Goal: Transaction & Acquisition: Purchase product/service

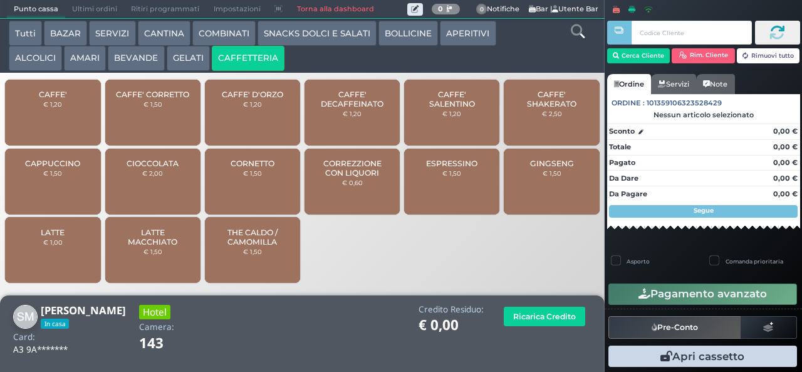
click at [435, 108] on span "CAFFE' SALENTINO" at bounding box center [452, 99] width 75 height 19
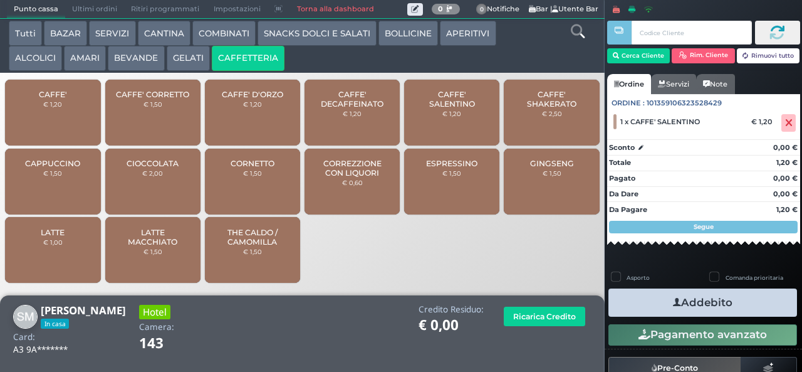
click at [647, 310] on button "Addebito" at bounding box center [702, 302] width 189 height 28
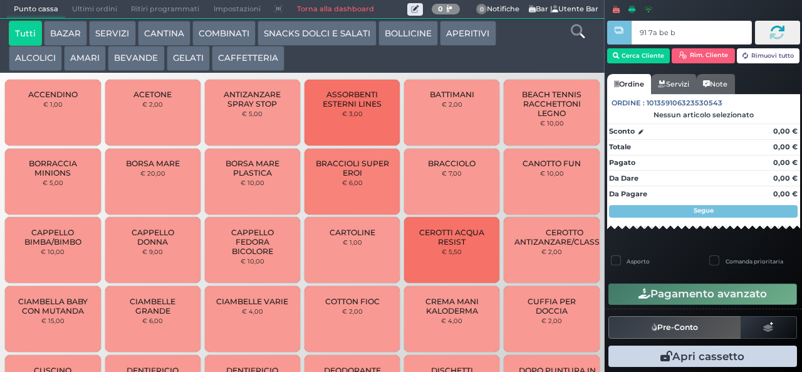
type input "91 7a be b9"
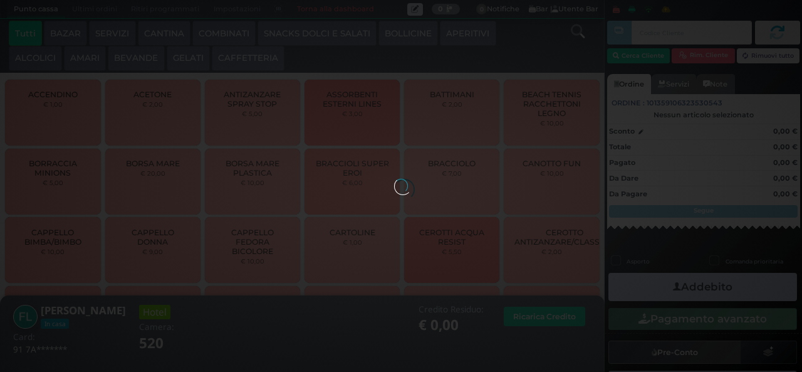
click at [394, 179] on div at bounding box center [401, 186] width 14 height 14
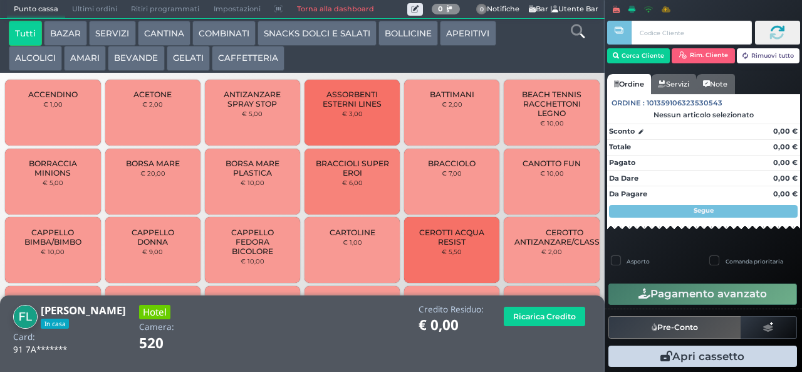
click at [85, 59] on button "AMARI" at bounding box center [85, 58] width 42 height 25
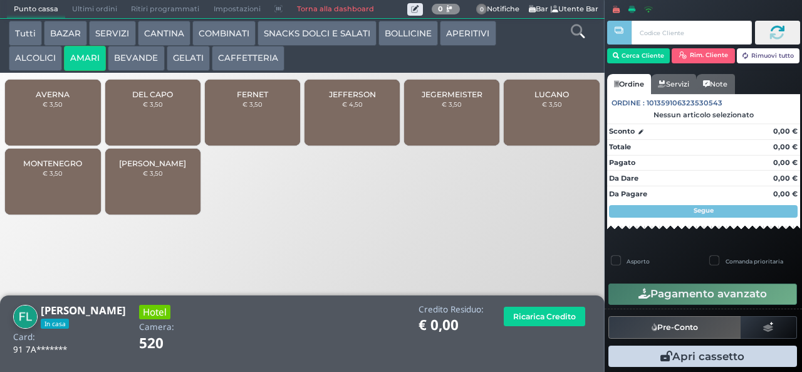
click at [560, 124] on div "LUCANO € 3,50" at bounding box center [551, 113] width 95 height 66
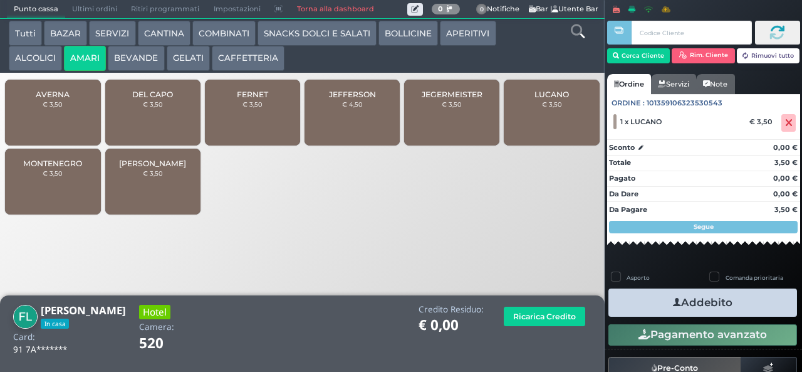
click at [695, 296] on button "Addebito" at bounding box center [702, 302] width 189 height 28
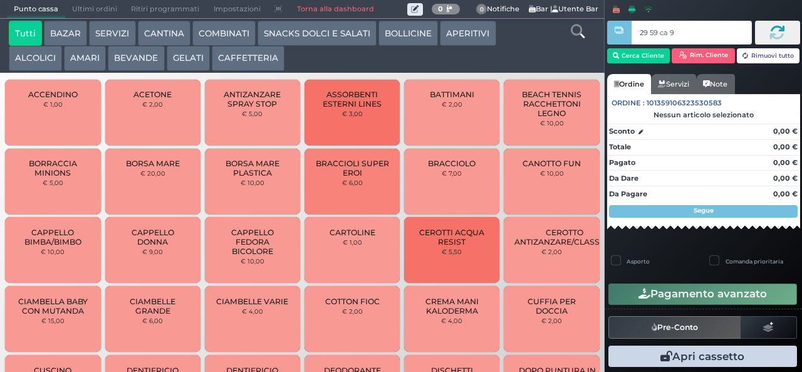
type input "29 59 ca 95"
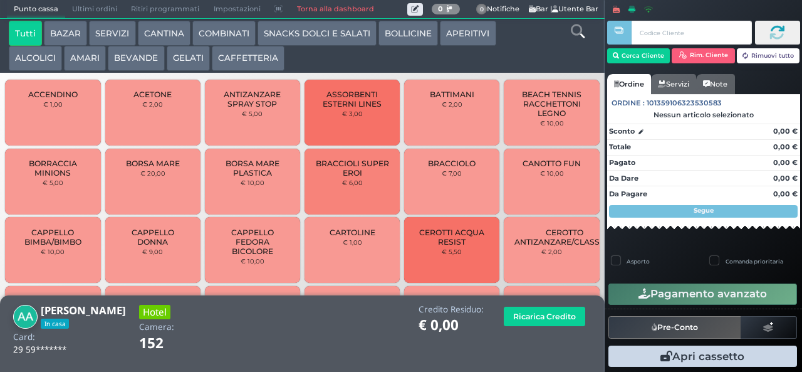
click at [26, 63] on button "ALCOLICI" at bounding box center [35, 58] width 53 height 25
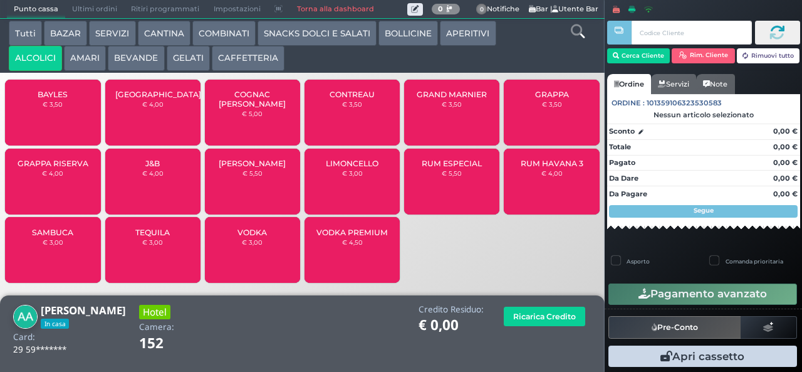
click at [333, 168] on span "LIMONCELLO" at bounding box center [352, 163] width 53 height 9
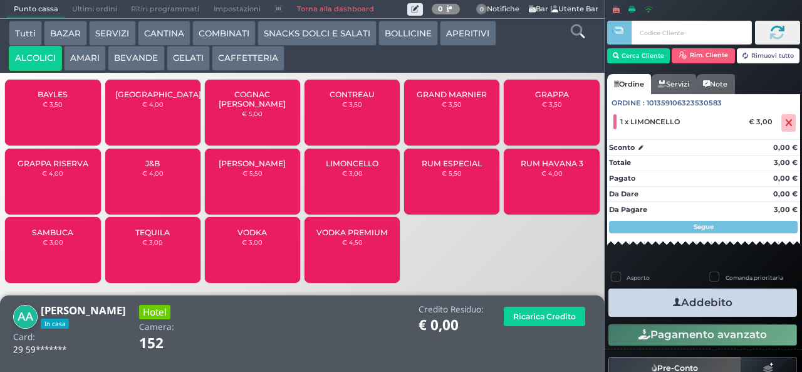
click at [634, 295] on button "Addebito" at bounding box center [702, 302] width 189 height 28
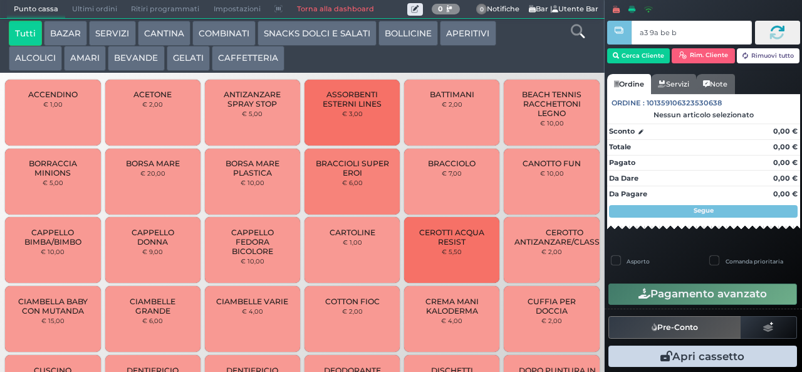
type input "a3 9a be b9"
click at [26, 59] on button "ALCOLICI" at bounding box center [35, 58] width 53 height 25
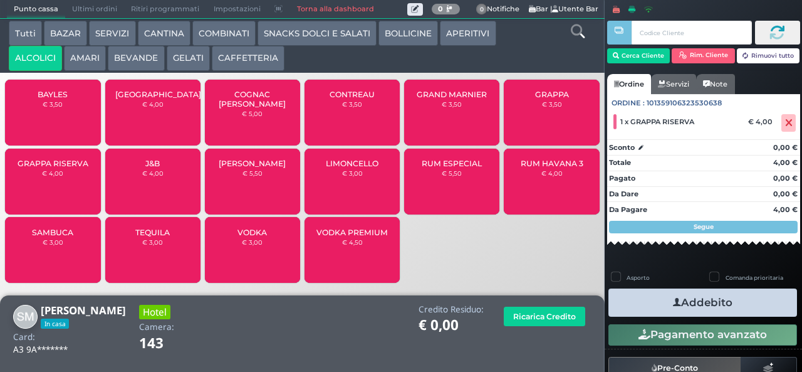
click at [227, 68] on button "CAFFETTERIA" at bounding box center [248, 58] width 73 height 25
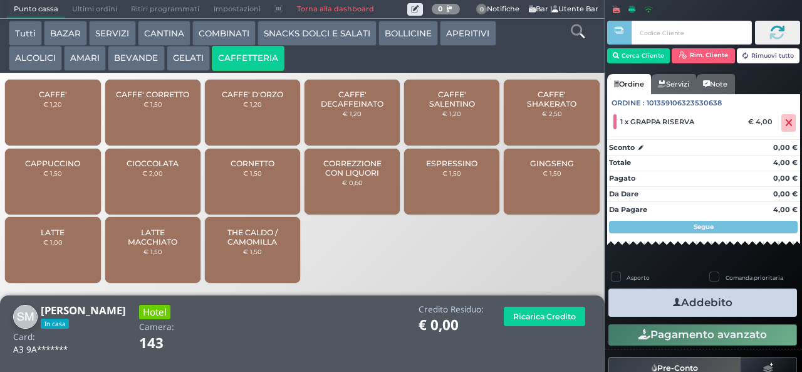
click at [444, 108] on span "CAFFE' SALENTINO" at bounding box center [452, 99] width 75 height 19
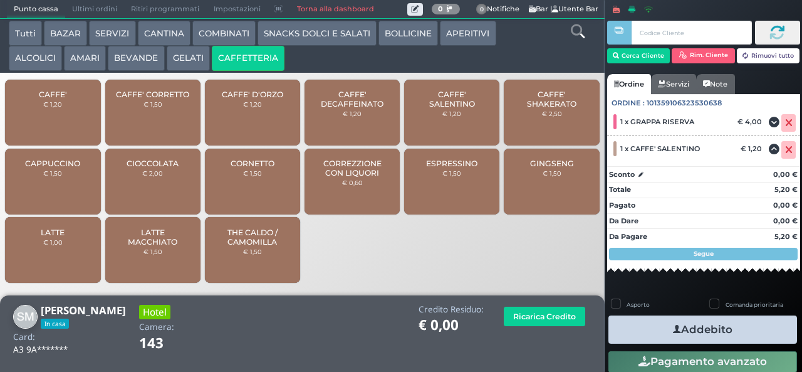
click at [673, 328] on icon "button" at bounding box center [677, 329] width 8 height 13
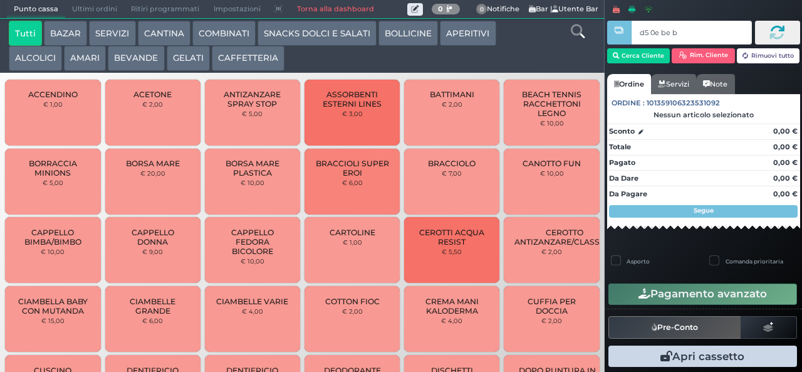
type input "d5 0e be b9"
click at [301, 38] on button "SNACKS DOLCI E SALATI" at bounding box center [317, 33] width 119 height 25
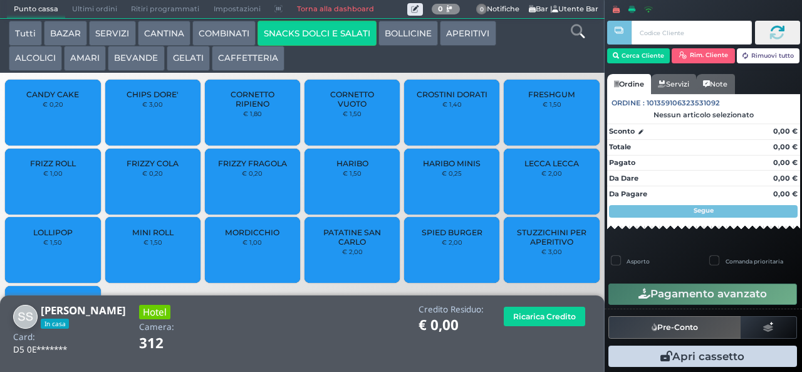
click at [243, 203] on div "FRIZZY FRAGOLA € 0,20" at bounding box center [252, 181] width 95 height 66
click at [243, 197] on div "FRIZZY FRAGOLA € 0,20" at bounding box center [252, 181] width 95 height 66
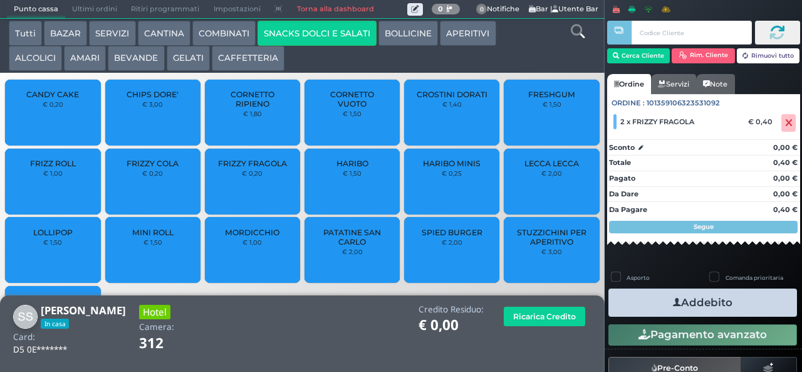
click at [673, 296] on icon "button" at bounding box center [677, 302] width 8 height 13
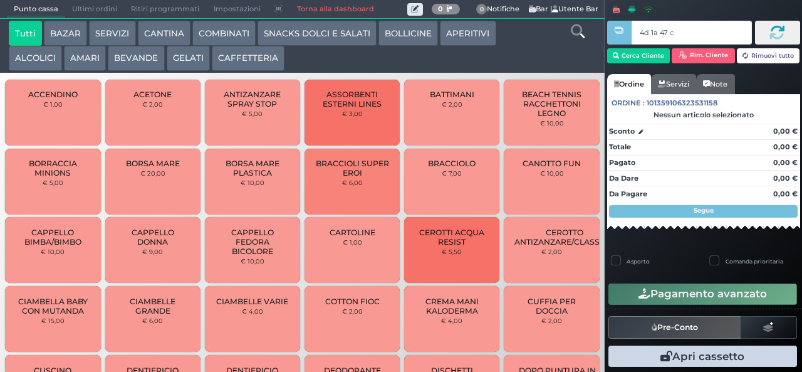
type input "4d 1a 47 c3"
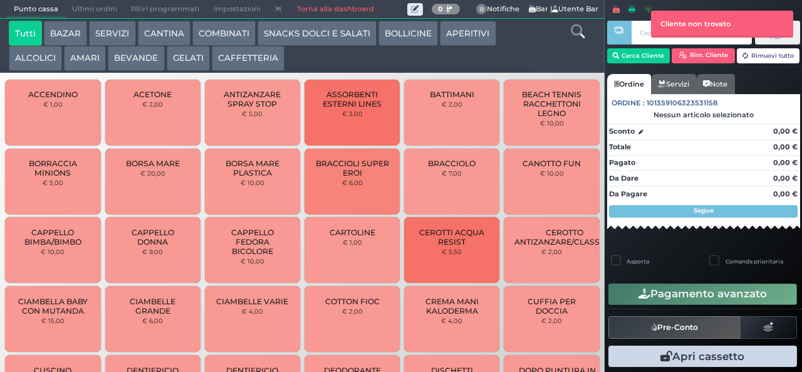
click at [85, 64] on button "AMARI" at bounding box center [85, 58] width 42 height 25
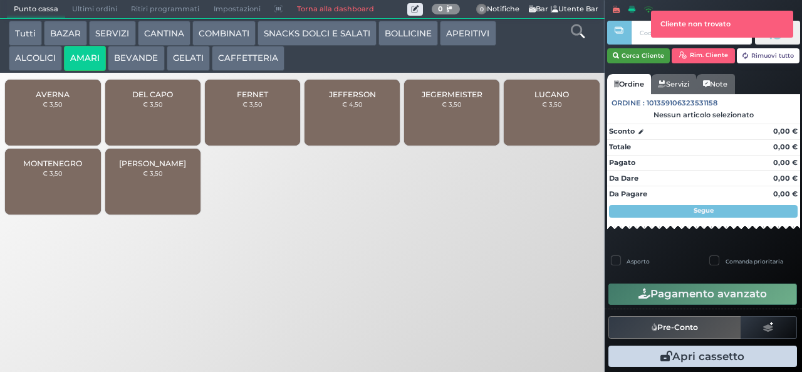
click at [628, 58] on button "Cerca Cliente" at bounding box center [638, 55] width 63 height 15
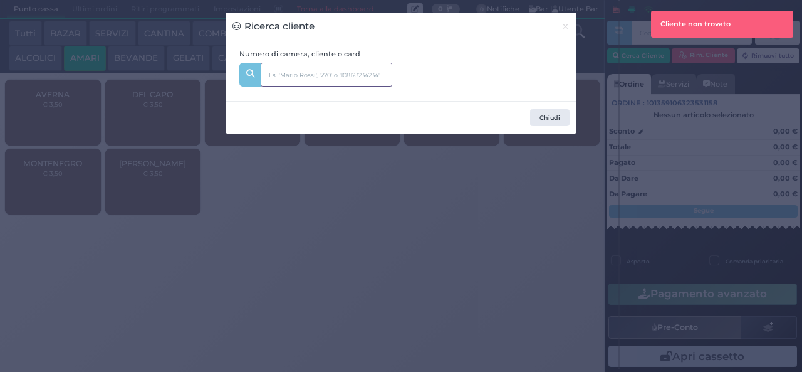
click at [380, 64] on input "text" at bounding box center [327, 75] width 132 height 24
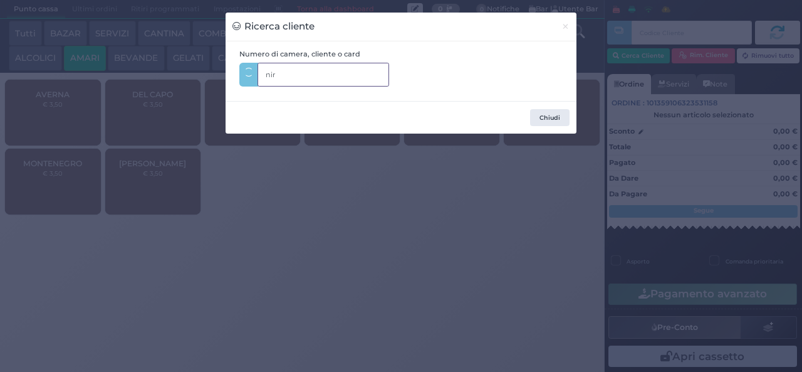
type input "niro"
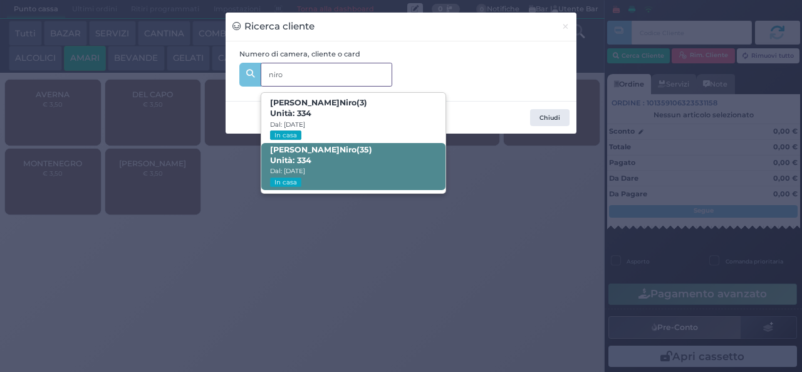
click at [352, 167] on span "Roberto Niro (35) Unità: 334 Dal: 17/08/2025 In casa" at bounding box center [353, 166] width 184 height 47
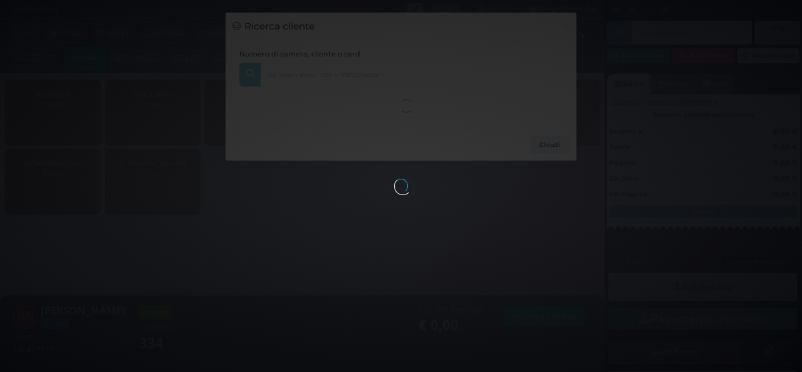
click at [394, 192] on div at bounding box center [401, 186] width 14 height 14
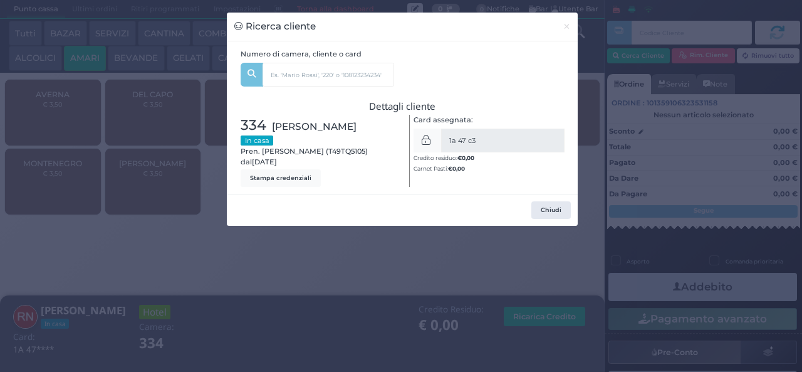
click at [315, 355] on div "Ricerca cliente × Numero di camera, cliente o card niro Isabel Niro (3) Unità: …" at bounding box center [401, 186] width 802 height 372
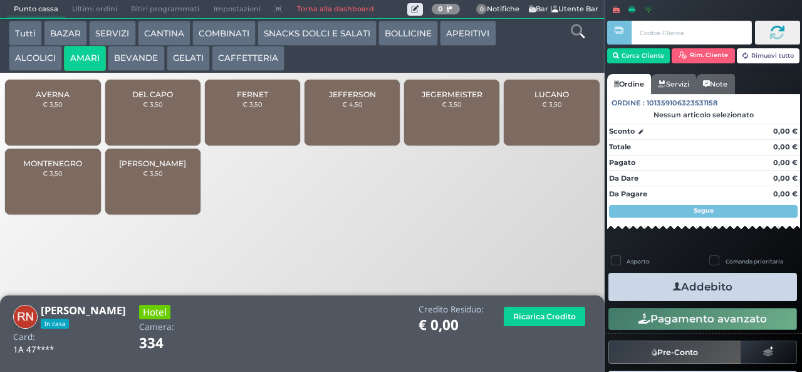
click at [45, 71] on button "ALCOLICI" at bounding box center [35, 58] width 53 height 25
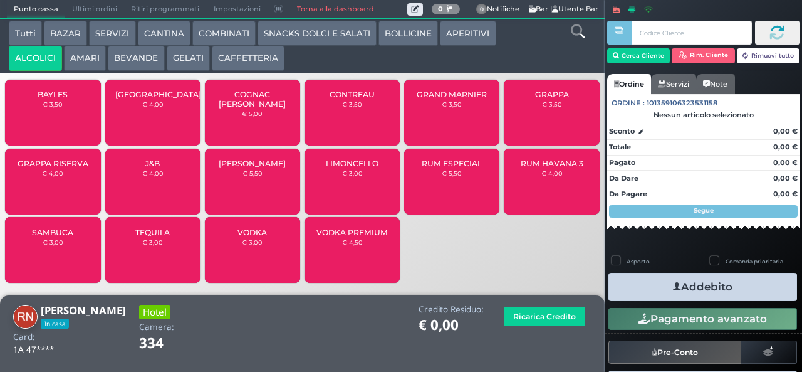
click at [60, 237] on span "SAMBUCA" at bounding box center [52, 231] width 41 height 9
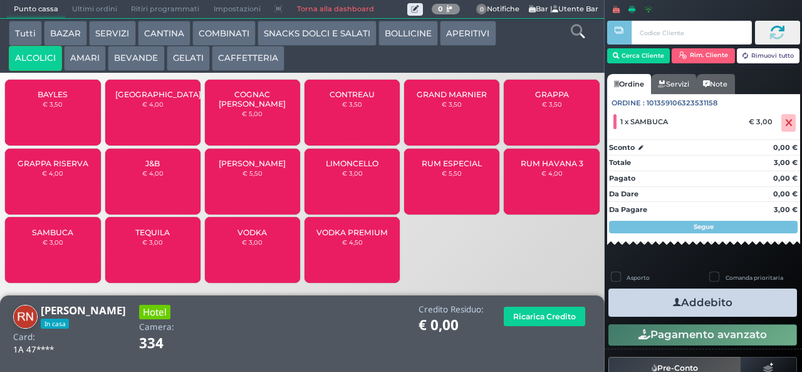
click at [619, 301] on div at bounding box center [619, 184] width 3 height 369
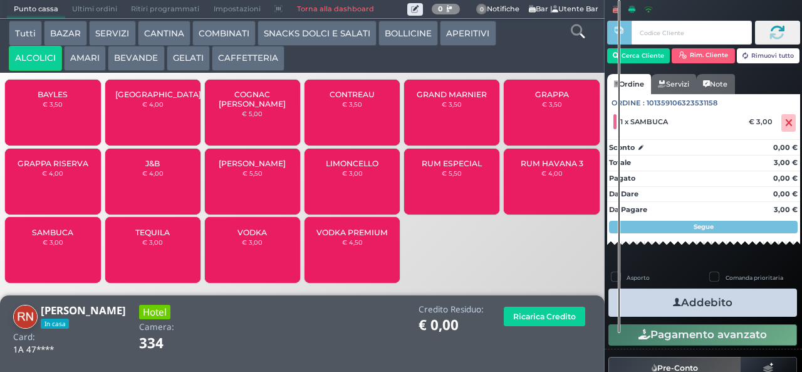
click at [625, 308] on button "Addebito" at bounding box center [702, 302] width 189 height 28
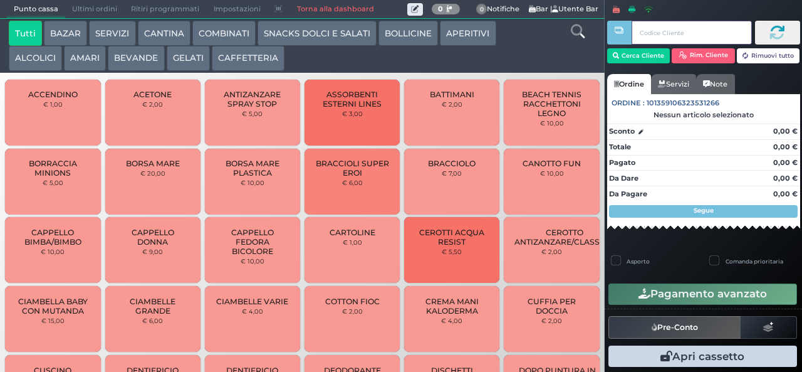
click at [619, 66] on div at bounding box center [619, 184] width 3 height 369
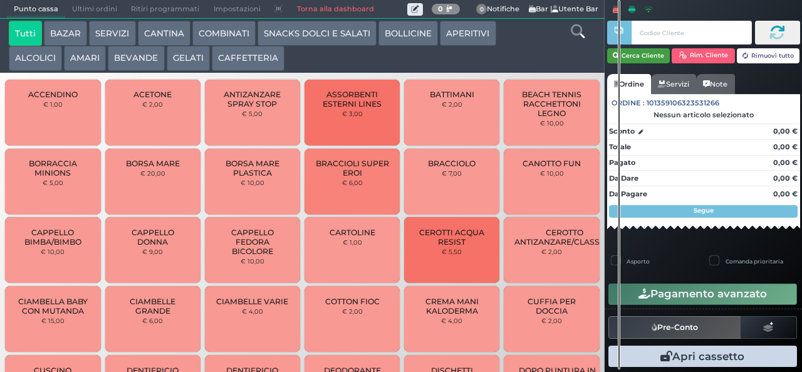
click at [643, 56] on button "Cerca Cliente" at bounding box center [638, 55] width 63 height 15
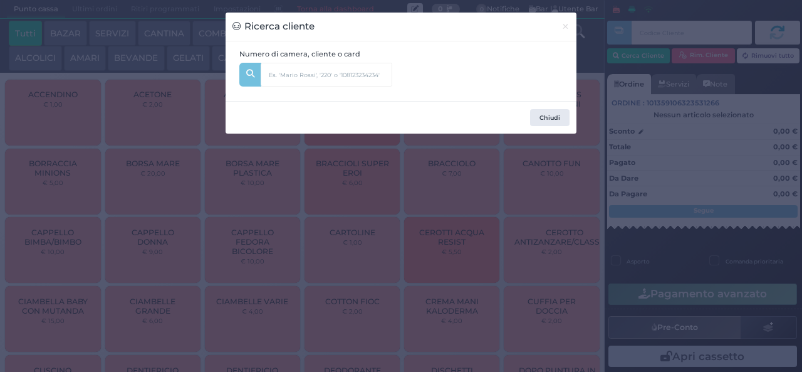
click at [363, 183] on div "Ricerca cliente × Numero di camera, cliente o card Chiudi" at bounding box center [401, 186] width 802 height 372
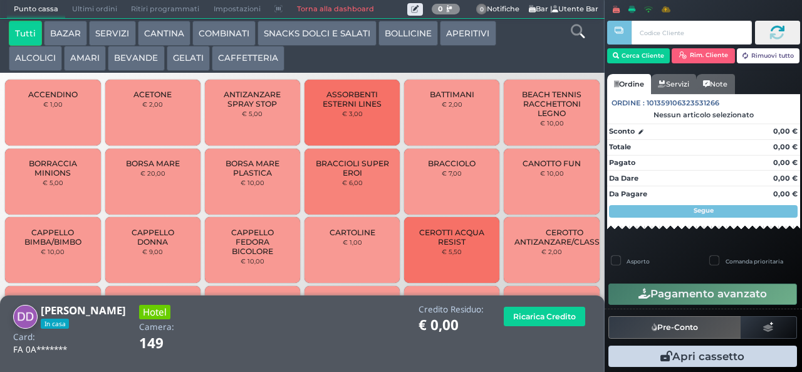
click at [264, 50] on button "CAFFETTERIA" at bounding box center [248, 58] width 73 height 25
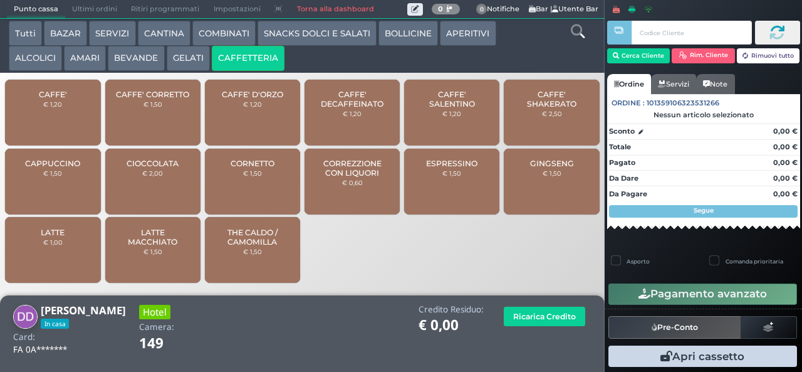
click at [263, 99] on span "CAFFE' D'ORZO" at bounding box center [252, 94] width 61 height 9
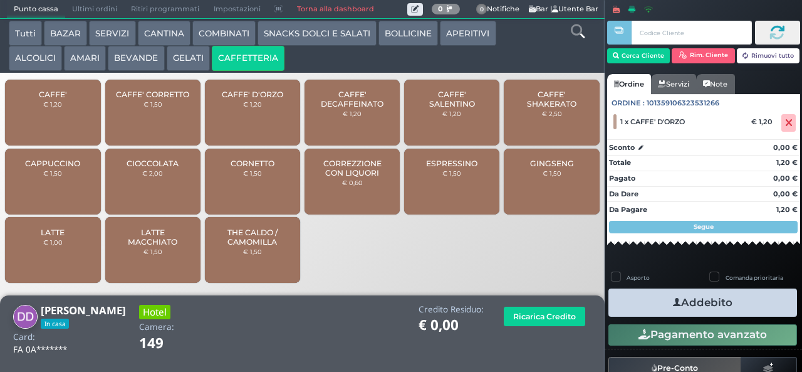
click at [645, 291] on button "Addebito" at bounding box center [702, 302] width 189 height 28
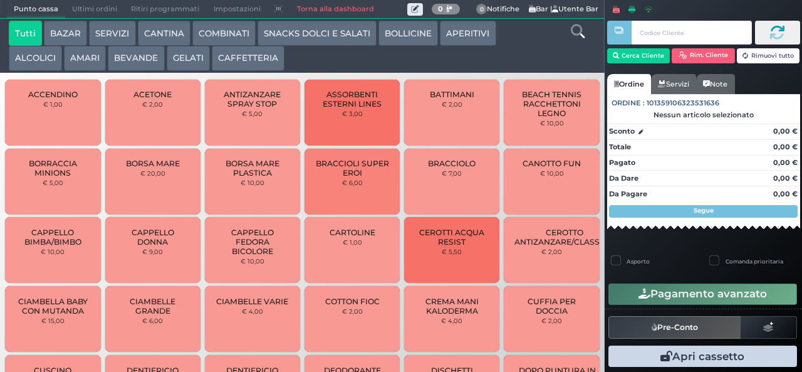
click at [69, 35] on button "BAZAR" at bounding box center [65, 33] width 43 height 25
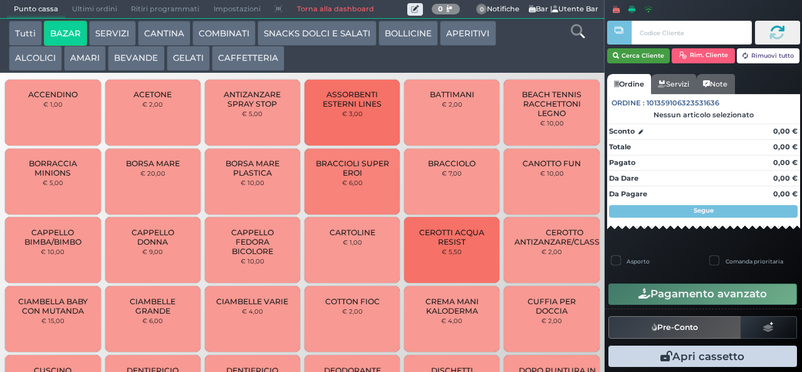
click at [635, 55] on button "Cerca Cliente" at bounding box center [638, 55] width 63 height 15
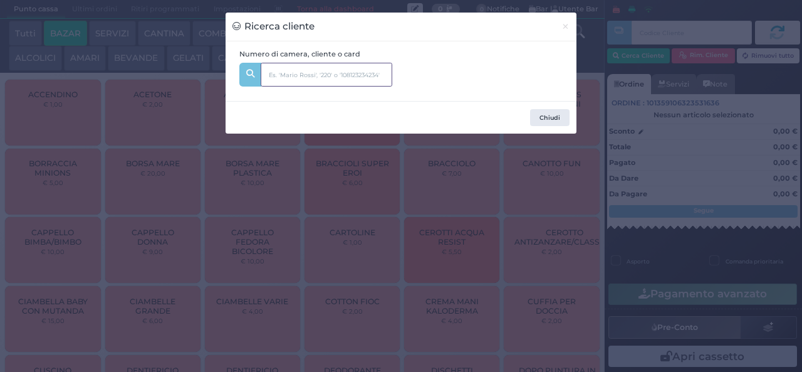
click at [280, 73] on input "text" at bounding box center [327, 75] width 132 height 24
type input "211"
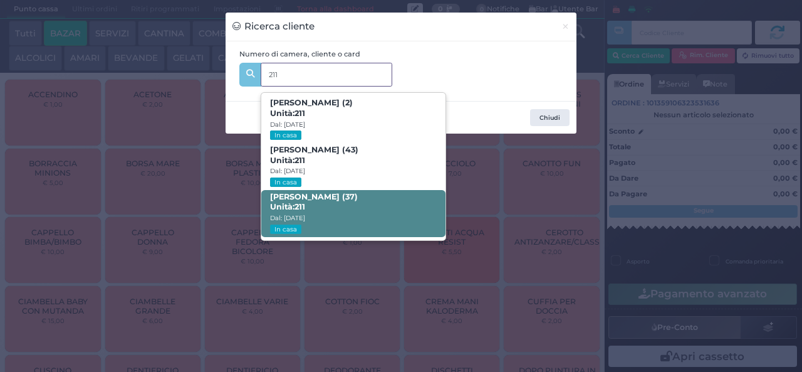
click at [305, 206] on strong "211" at bounding box center [299, 206] width 11 height 9
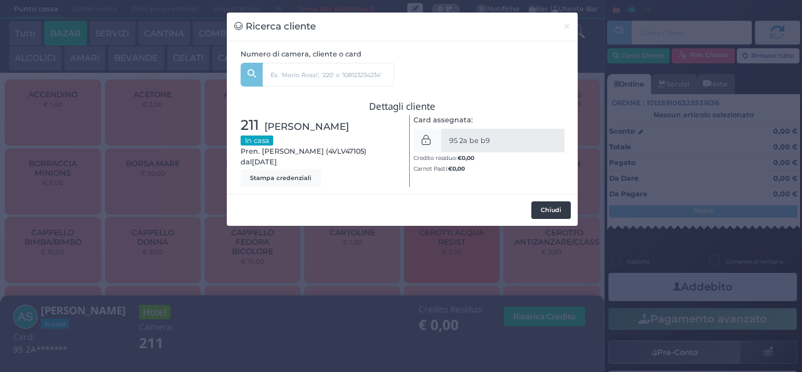
click at [542, 214] on button "Chiudi" at bounding box center [550, 210] width 39 height 18
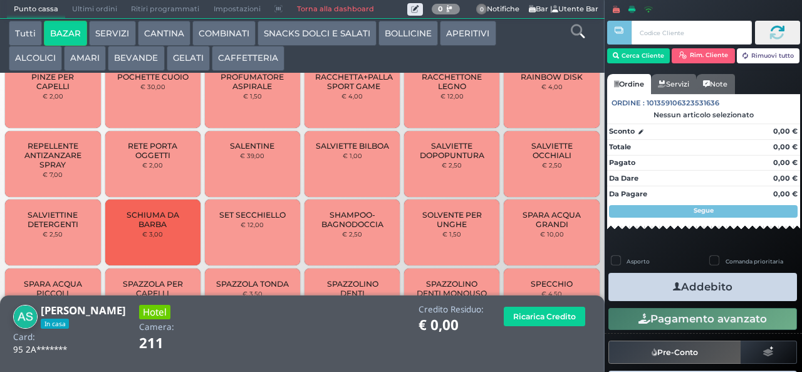
scroll to position [913, 0]
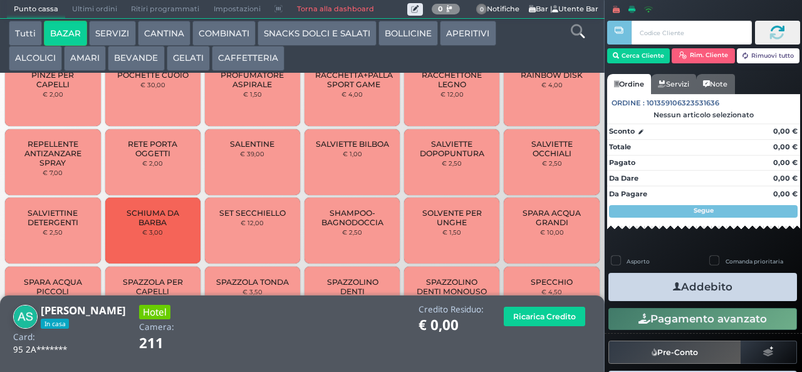
click at [53, 219] on span "SALVIETTINE DETERGENTI" at bounding box center [53, 217] width 75 height 19
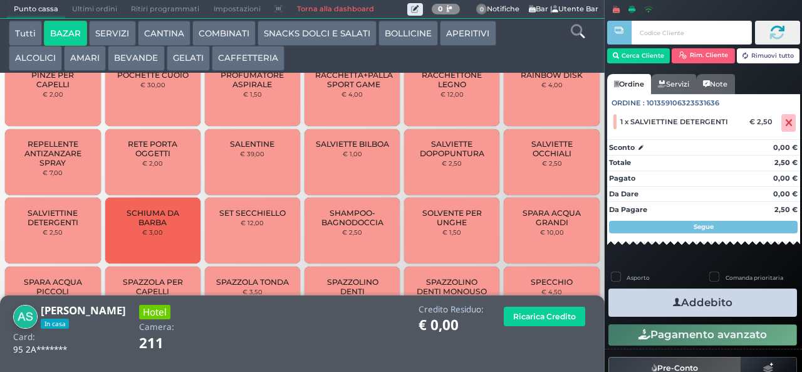
click at [634, 303] on button "Addebito" at bounding box center [702, 302] width 189 height 28
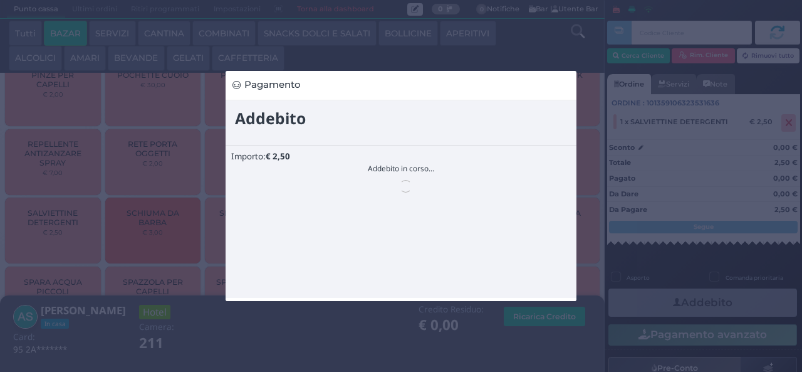
scroll to position [0, 0]
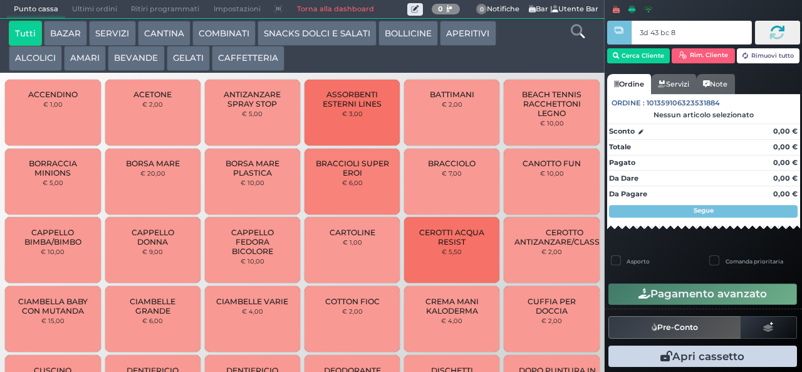
type input "3d 43 bc 8b"
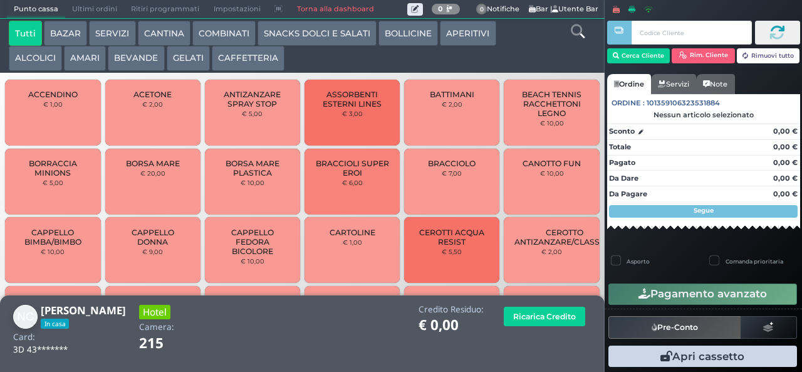
click at [223, 51] on button "CAFFETTERIA" at bounding box center [248, 58] width 73 height 25
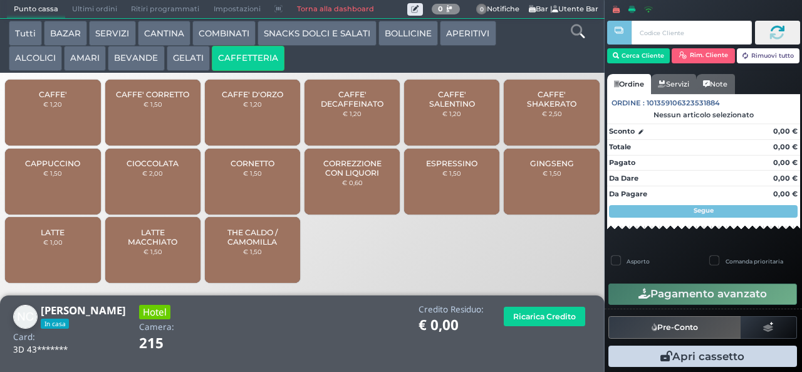
click at [348, 177] on span "CORREZZIONE CON LIQUORI" at bounding box center [352, 168] width 75 height 19
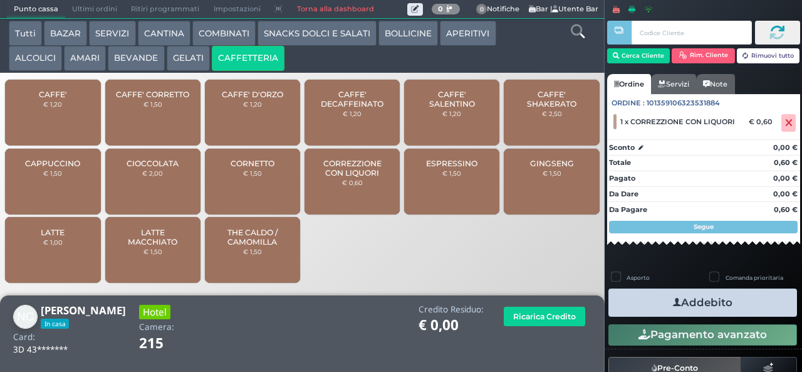
click at [353, 174] on span "CORREZZIONE CON LIQUORI" at bounding box center [352, 168] width 75 height 19
click at [84, 60] on button "AMARI" at bounding box center [85, 58] width 42 height 25
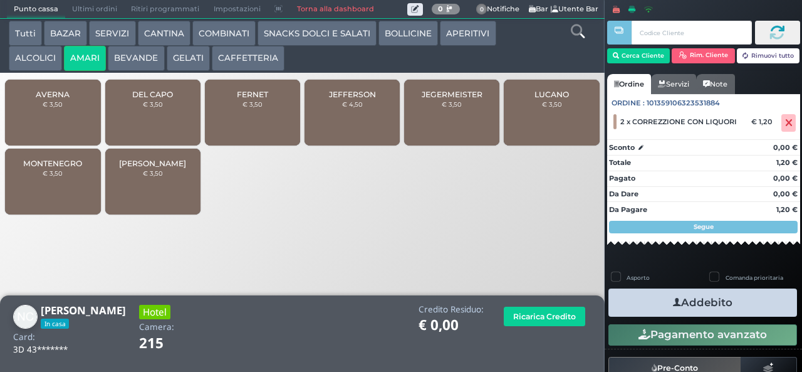
click at [163, 99] on span "DEL CAPO" at bounding box center [152, 94] width 41 height 9
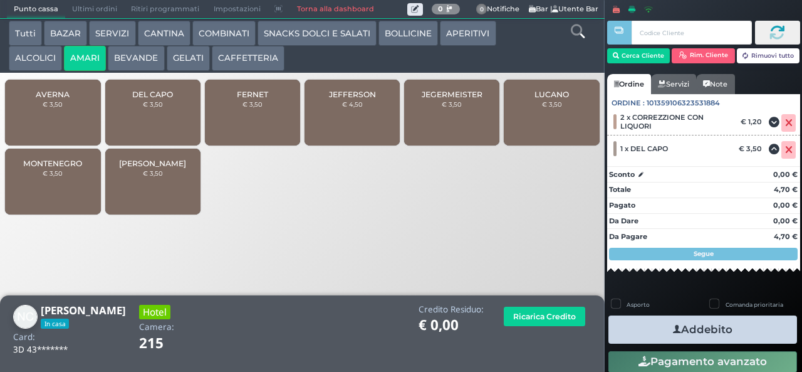
click at [638, 330] on button "Addebito" at bounding box center [702, 329] width 189 height 28
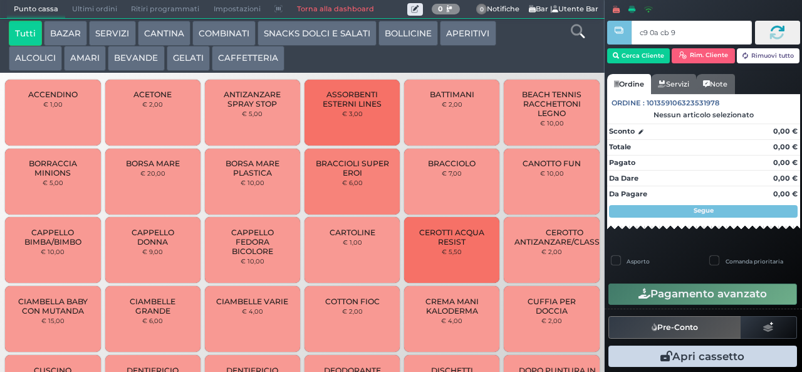
type input "c9 0a cb 94"
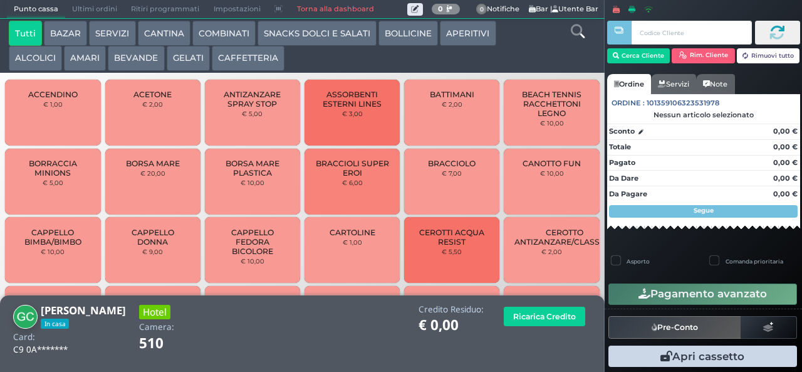
click at [78, 63] on button "AMARI" at bounding box center [85, 58] width 42 height 25
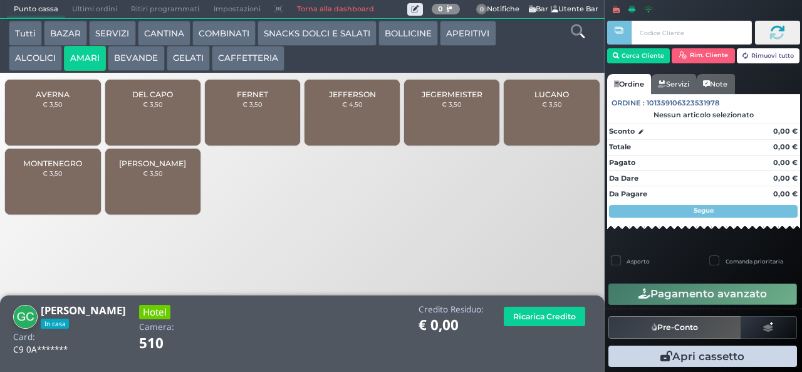
click at [338, 120] on div "[PERSON_NAME] € 4,50" at bounding box center [351, 113] width 95 height 66
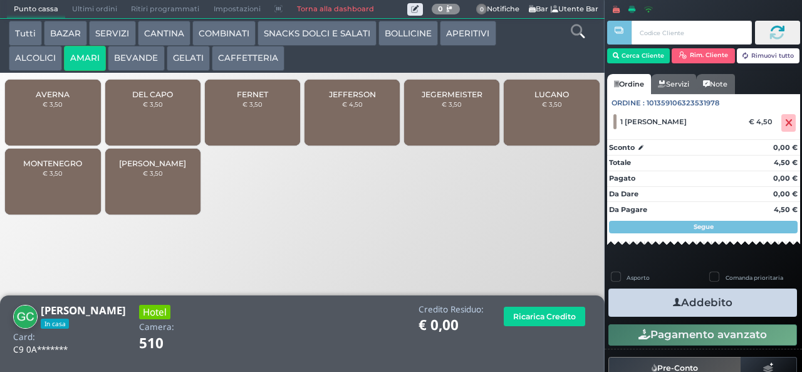
click at [641, 303] on button "Addebito" at bounding box center [702, 302] width 189 height 28
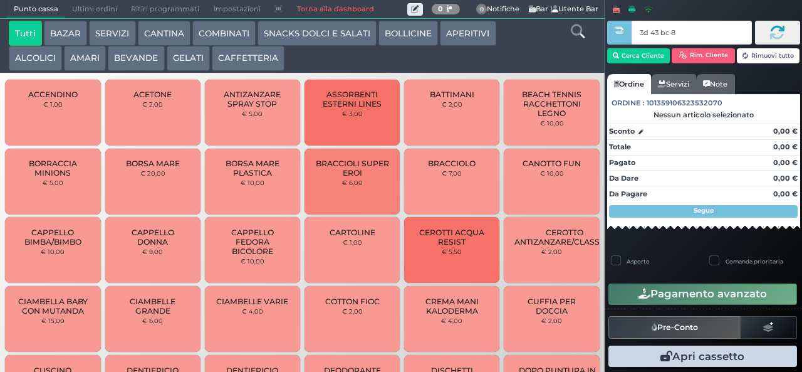
type input "3d 43 bc 8b"
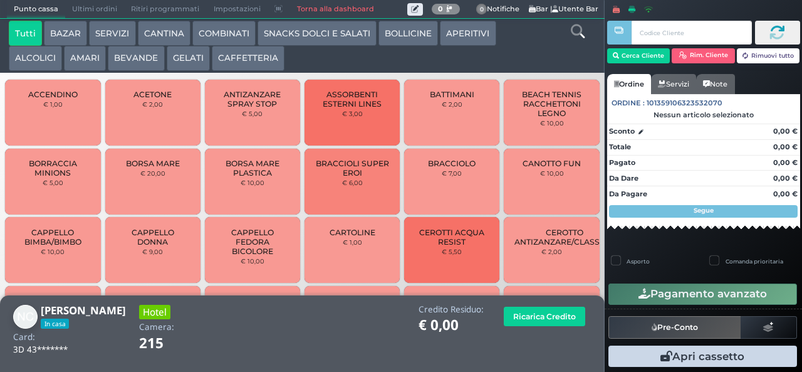
click at [84, 57] on button "AMARI" at bounding box center [85, 58] width 42 height 25
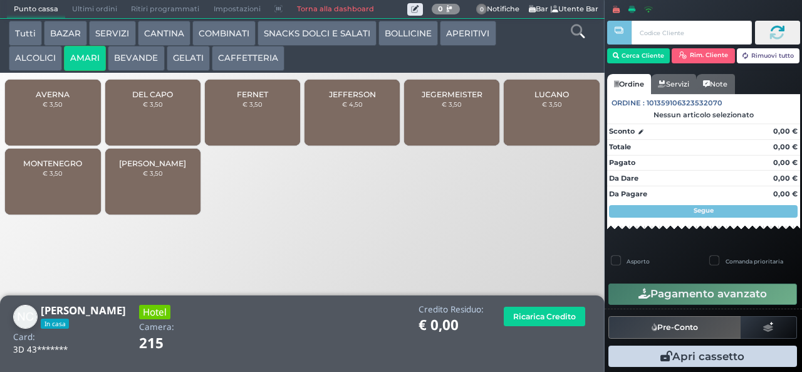
click at [347, 127] on div "[PERSON_NAME] € 4,50" at bounding box center [351, 113] width 95 height 66
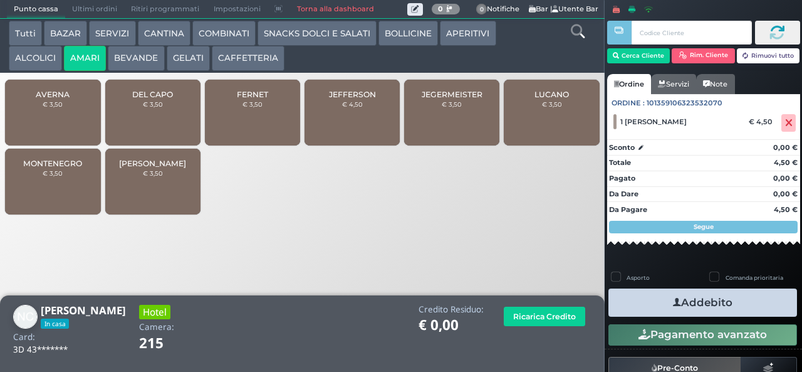
click at [541, 99] on span "LUCANO" at bounding box center [551, 94] width 34 height 9
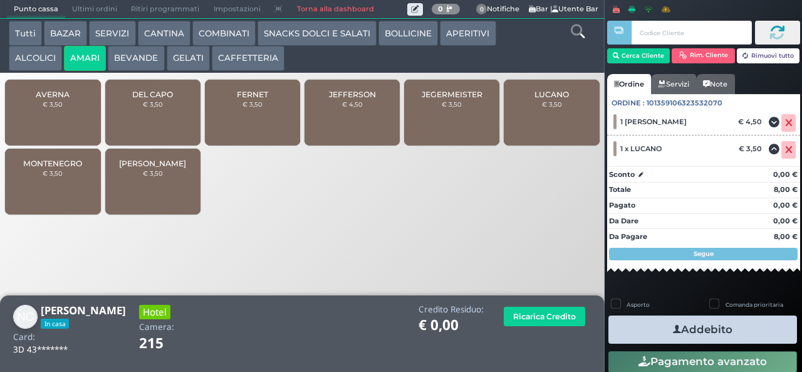
click at [654, 319] on button "Addebito" at bounding box center [702, 329] width 189 height 28
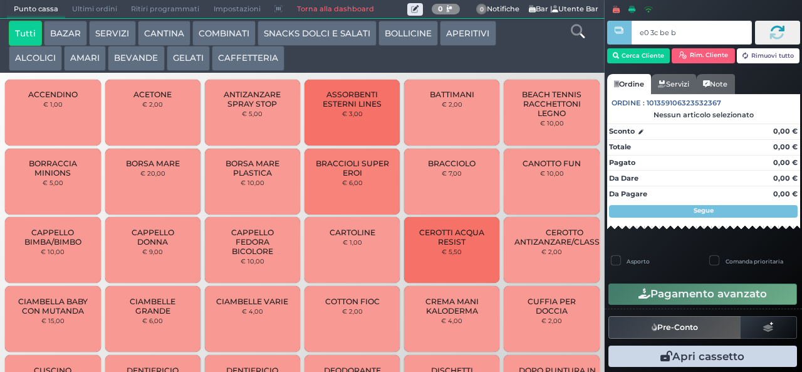
type input "e0 3c be b9"
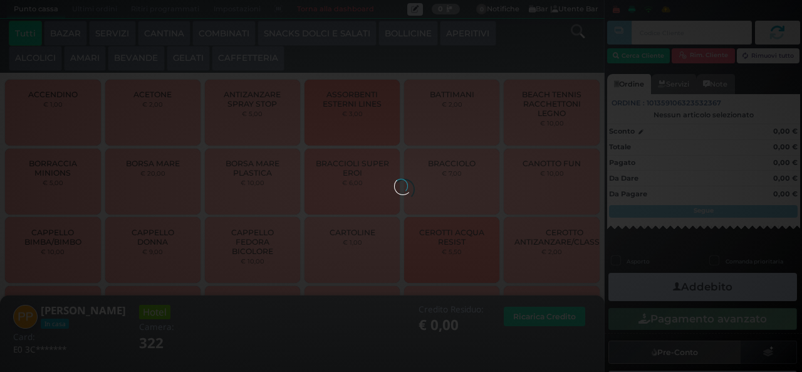
click at [83, 53] on button "AMARI" at bounding box center [85, 58] width 42 height 25
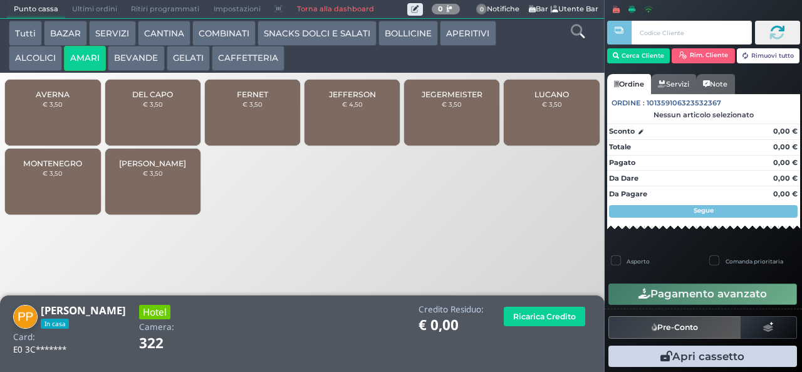
click at [258, 99] on span "FERNET" at bounding box center [252, 94] width 31 height 9
click at [254, 98] on span "FERNET" at bounding box center [252, 94] width 31 height 9
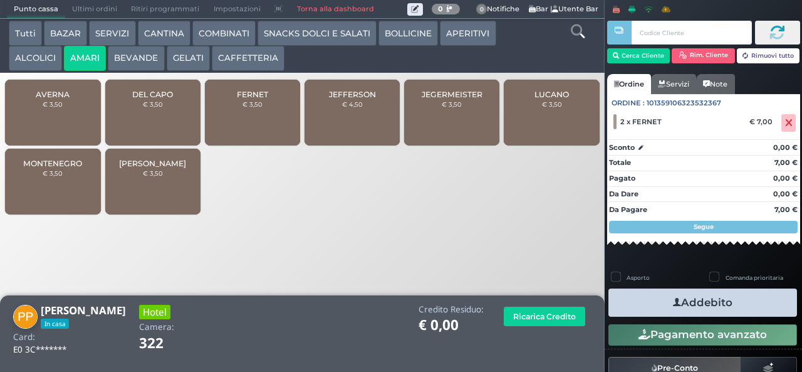
click at [695, 304] on button "Addebito" at bounding box center [702, 302] width 189 height 28
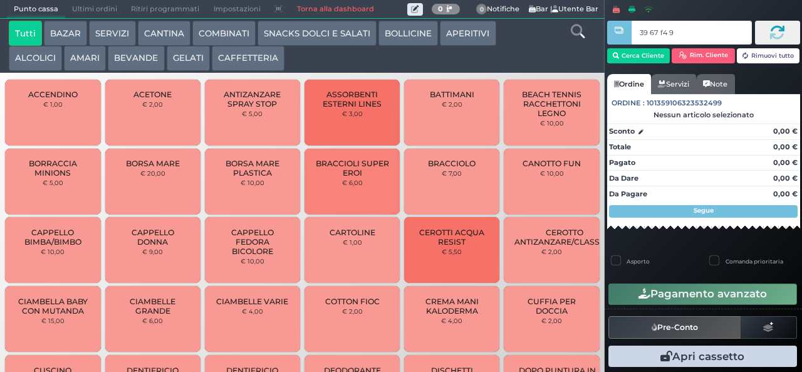
type input "39 67 f4 95"
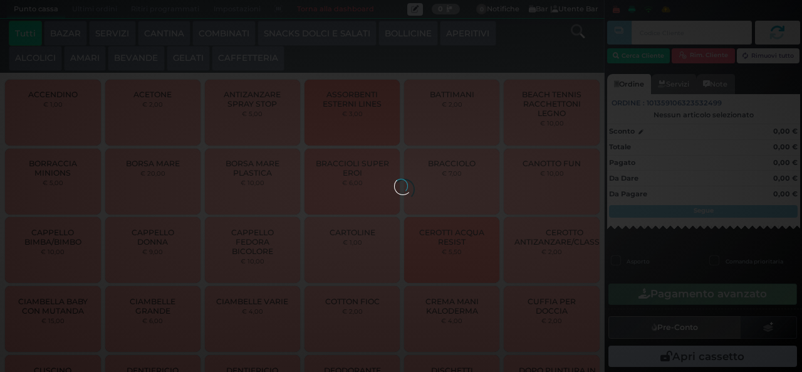
click at [85, 60] on button "AMARI" at bounding box center [85, 58] width 42 height 25
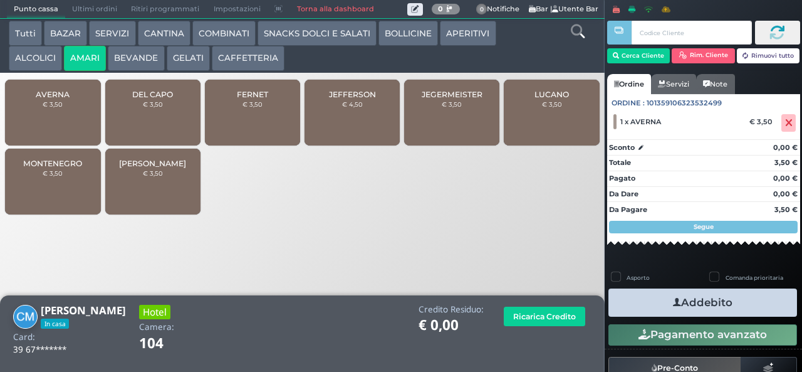
click at [673, 301] on icon "button" at bounding box center [677, 302] width 8 height 13
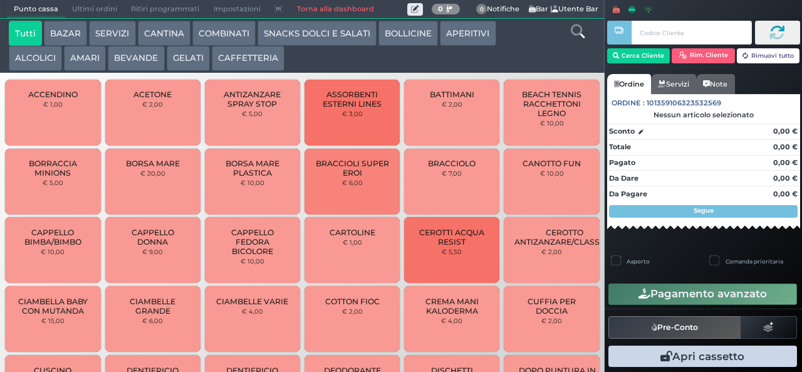
click at [145, 69] on button "BEVANDE" at bounding box center [136, 58] width 56 height 25
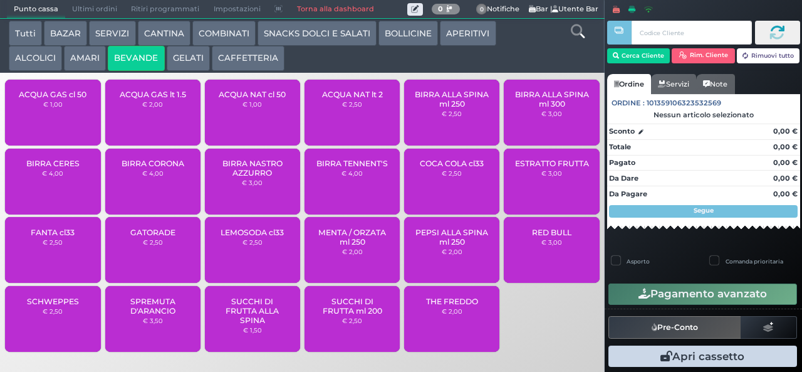
click at [108, 46] on button "BEVANDE" at bounding box center [136, 58] width 56 height 25
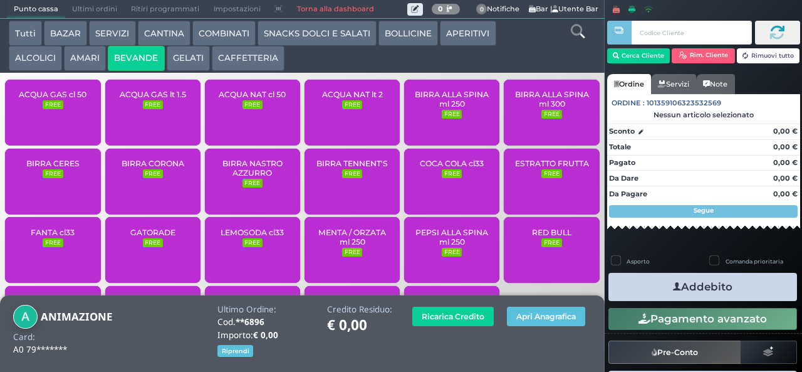
click at [331, 118] on div "ACQUA NAT lt 2 FREE" at bounding box center [351, 113] width 95 height 66
click at [341, 99] on span "ACQUA NAT lt 2" at bounding box center [352, 94] width 61 height 9
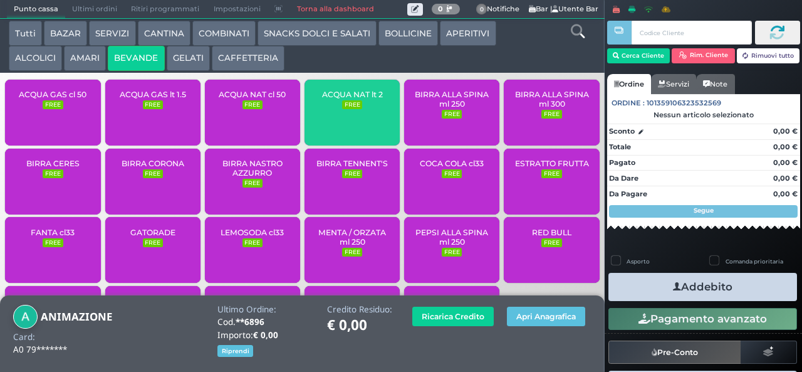
click at [343, 109] on small "FREE" at bounding box center [352, 104] width 20 height 9
click at [345, 109] on small "FREE" at bounding box center [352, 104] width 20 height 9
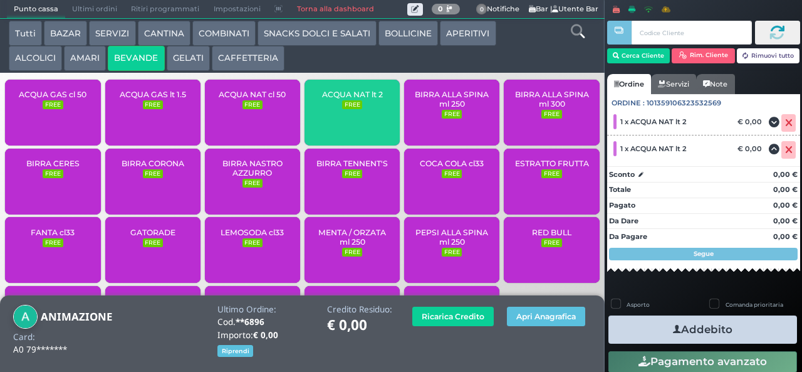
click at [337, 99] on span "ACQUA NAT lt 2" at bounding box center [352, 94] width 61 height 9
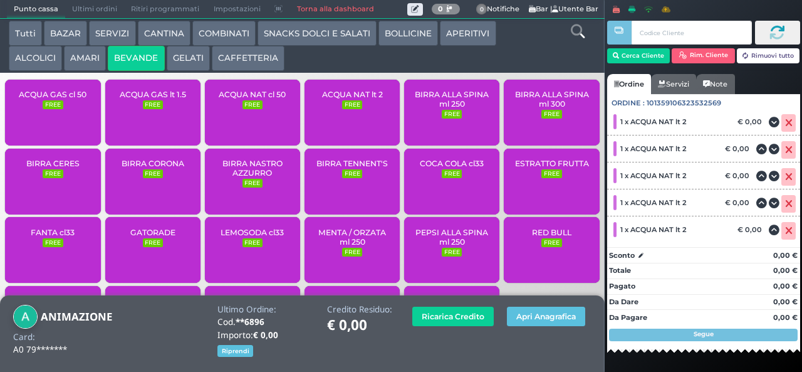
click at [353, 99] on span "ACQUA NAT lt 2" at bounding box center [352, 94] width 61 height 9
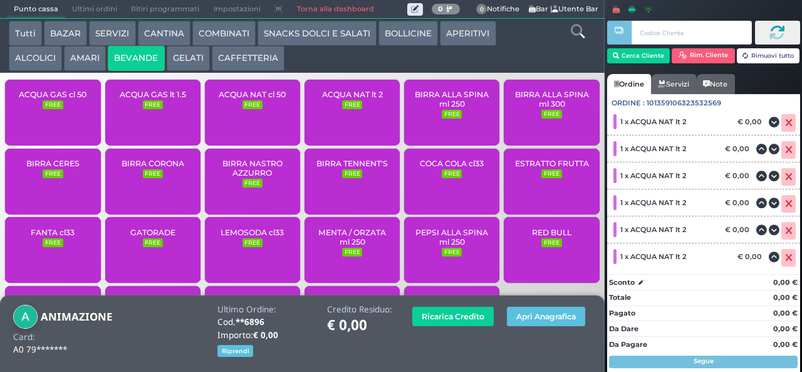
click at [350, 109] on small "FREE" at bounding box center [352, 104] width 20 height 9
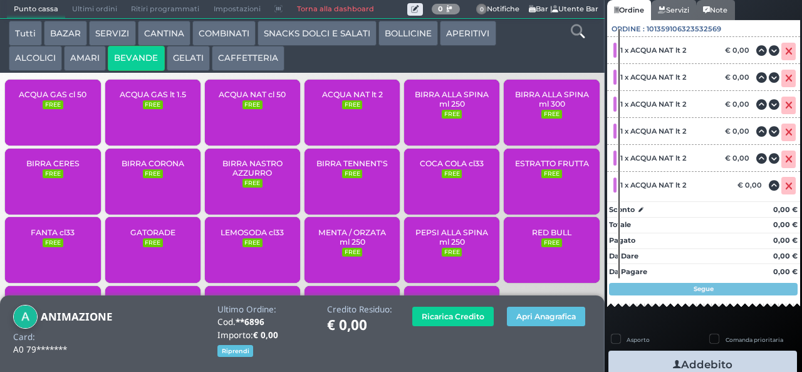
scroll to position [115, 0]
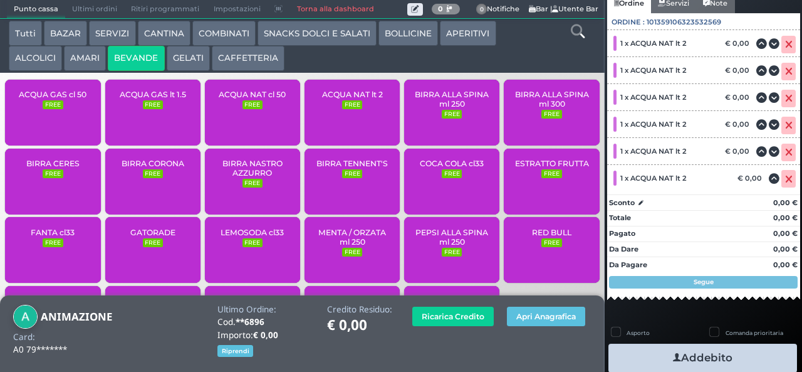
click at [263, 99] on span "ACQUA NAT cl 50" at bounding box center [252, 94] width 67 height 9
click at [261, 99] on span "ACQUA NAT cl 50" at bounding box center [252, 94] width 67 height 9
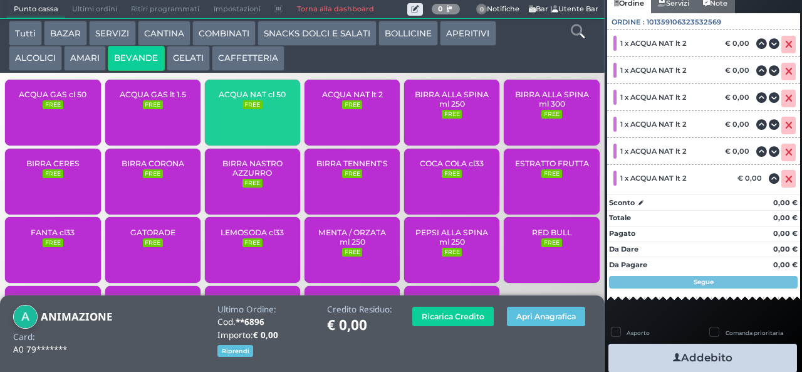
click at [256, 107] on div "ACQUA NAT cl 50 FREE" at bounding box center [252, 113] width 95 height 66
click at [261, 99] on span "ACQUA NAT cl 50" at bounding box center [252, 94] width 67 height 9
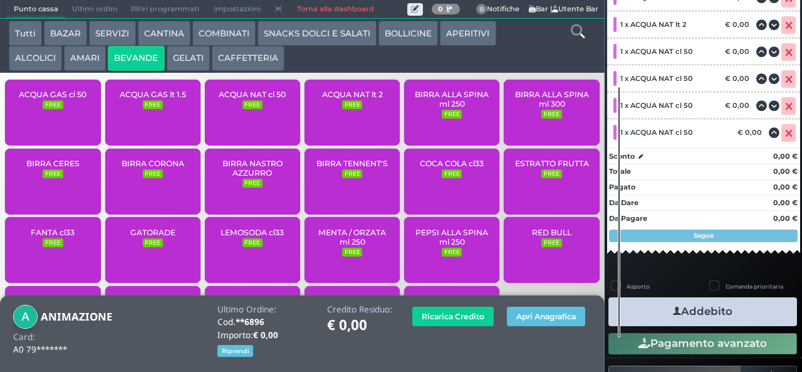
scroll to position [185, 0]
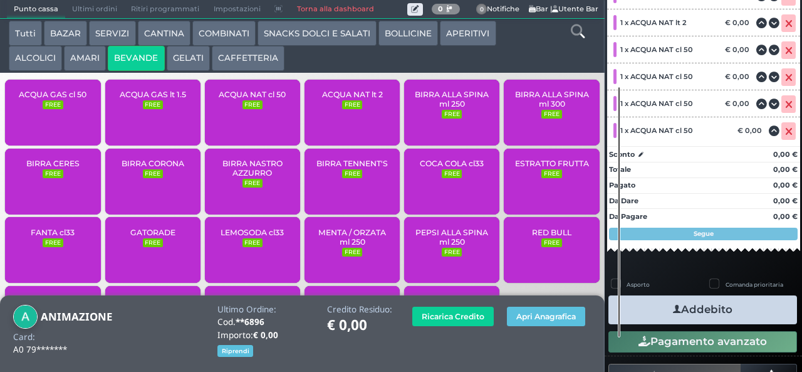
click at [673, 308] on icon "button" at bounding box center [677, 309] width 8 height 13
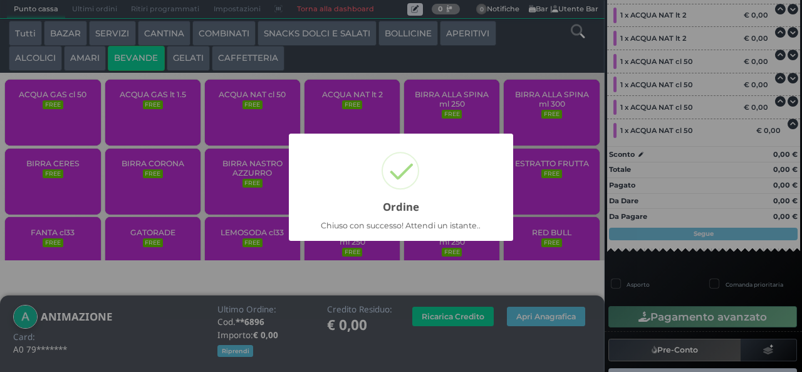
scroll to position [125, 0]
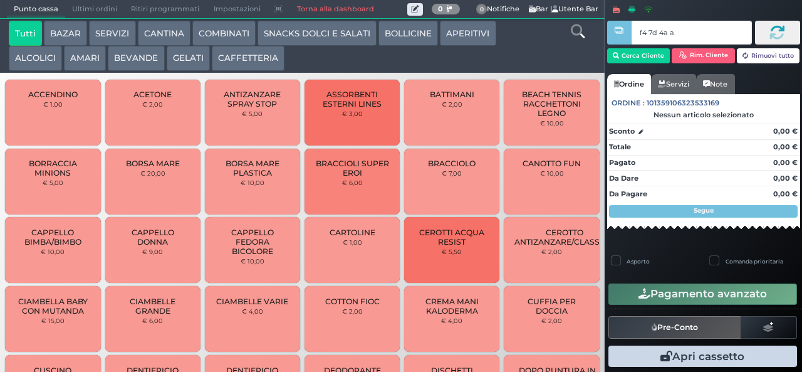
type input "f4 7d 4a af"
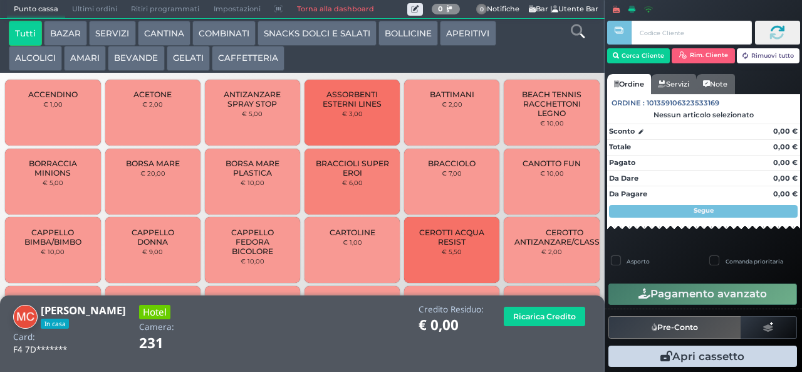
click at [175, 61] on button "GELATI" at bounding box center [188, 58] width 43 height 25
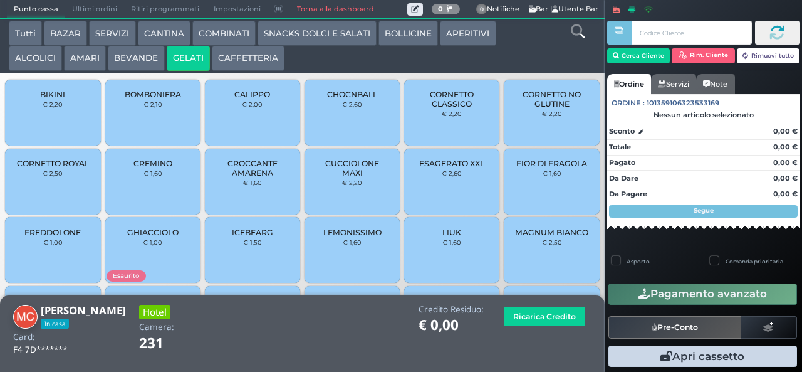
click at [158, 177] on small "€ 1,60" at bounding box center [152, 173] width 19 height 8
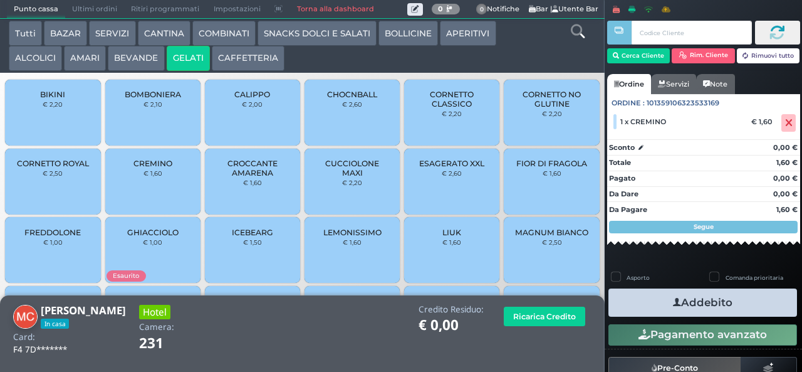
click at [298, 30] on button "SNACKS DOLCI E SALATI" at bounding box center [317, 33] width 119 height 25
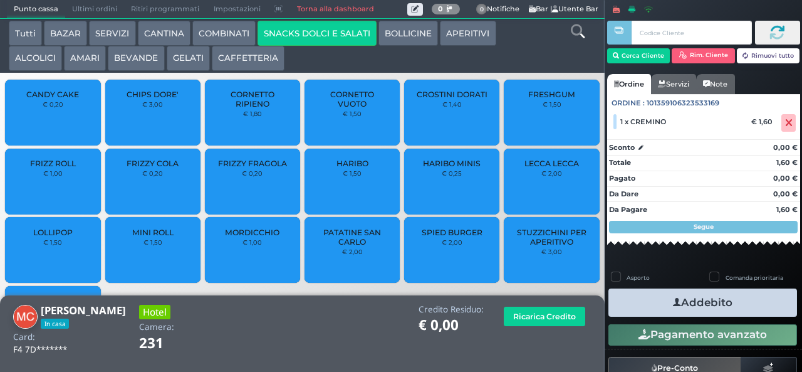
click at [124, 60] on button "BEVANDE" at bounding box center [136, 58] width 56 height 25
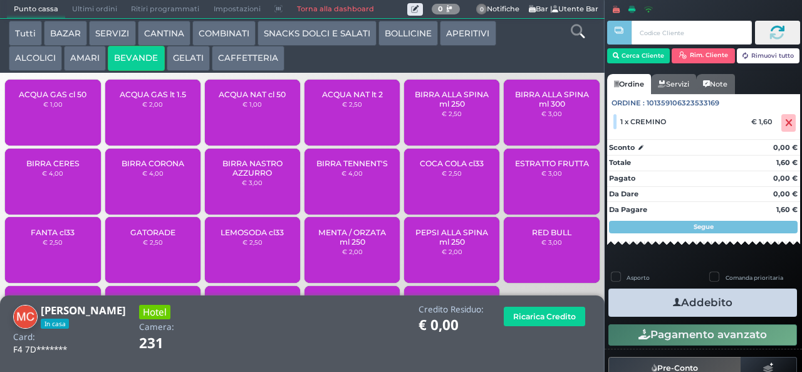
scroll to position [83, 0]
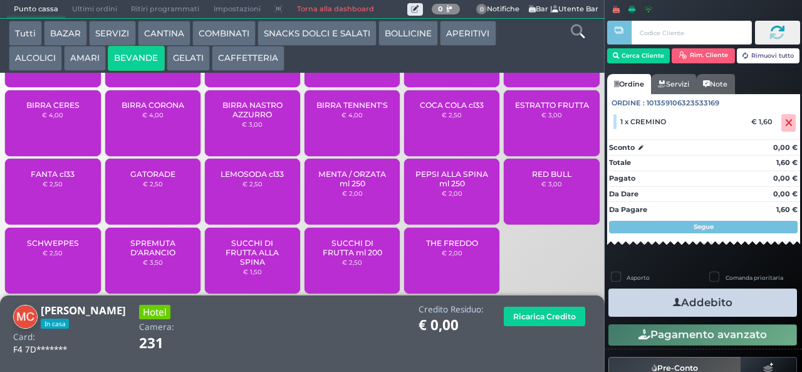
click at [451, 247] on span "THE FREDDO" at bounding box center [452, 242] width 52 height 9
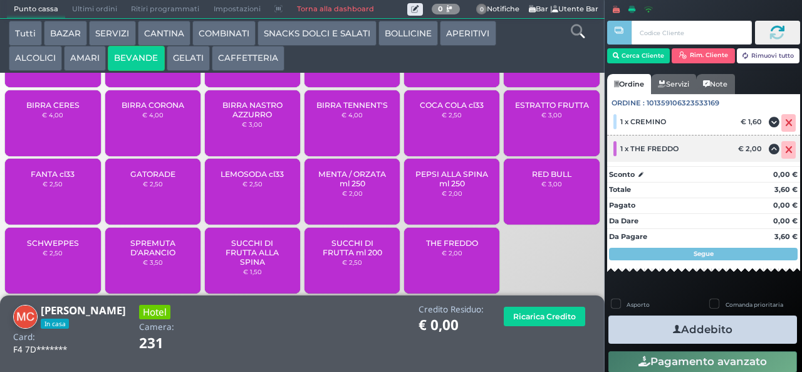
click at [785, 150] on icon at bounding box center [789, 150] width 8 height 1
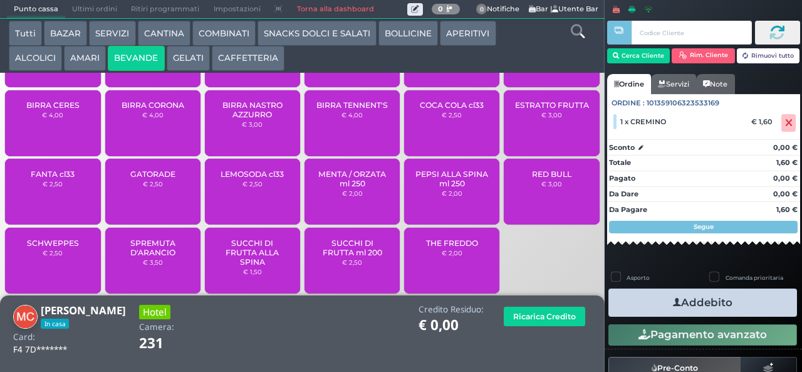
click at [534, 179] on span "RED BULL" at bounding box center [551, 173] width 39 height 9
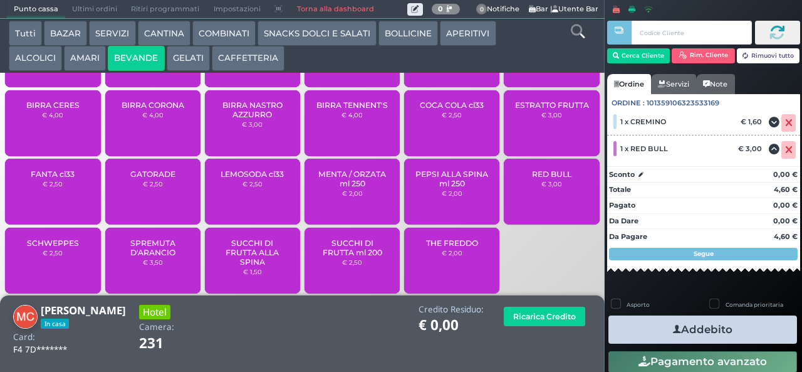
click at [673, 328] on icon "button" at bounding box center [677, 329] width 8 height 13
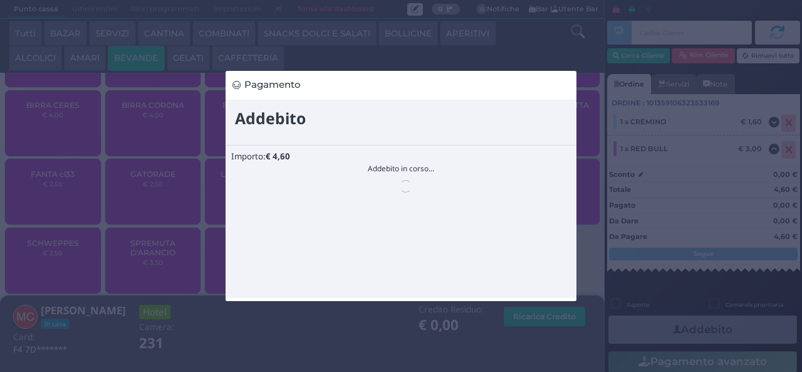
scroll to position [0, 0]
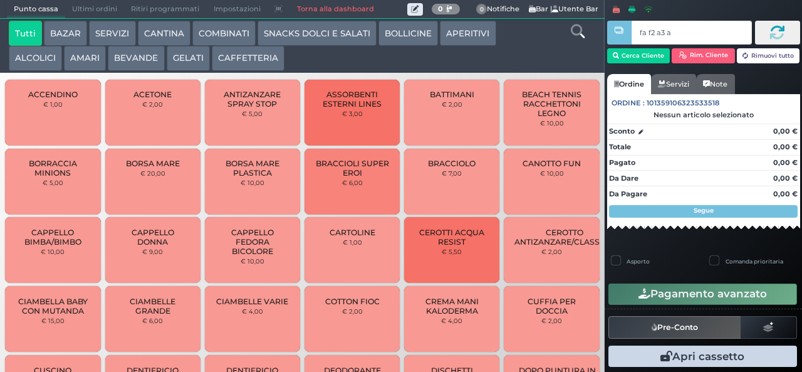
type input "fa f2 a3 a4"
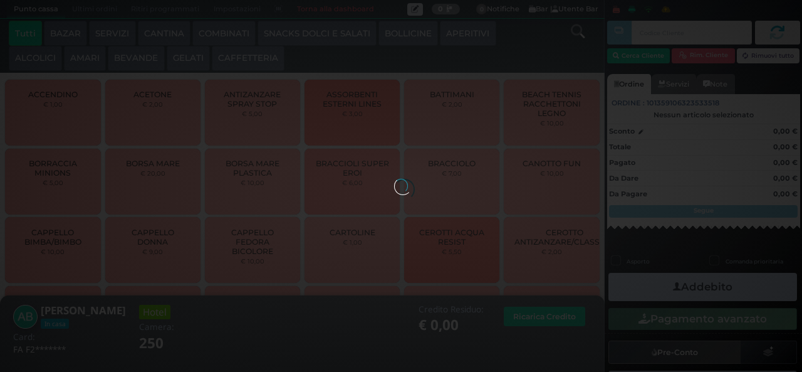
click at [86, 64] on button "AMARI" at bounding box center [85, 58] width 42 height 25
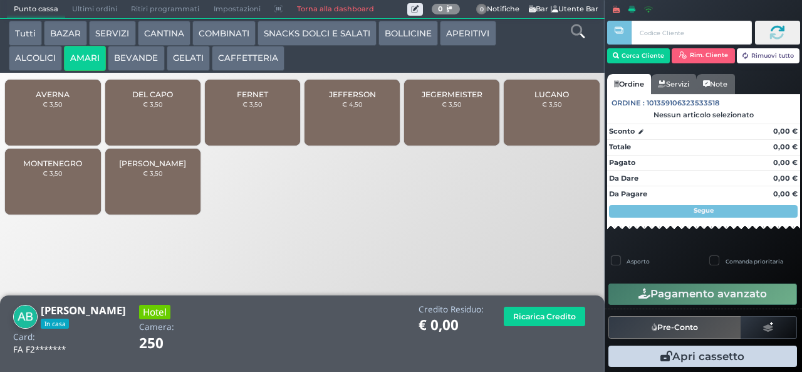
click at [246, 123] on div "FERNET € 3,50" at bounding box center [252, 113] width 95 height 66
click at [244, 121] on div "FERNET € 3,50" at bounding box center [252, 113] width 95 height 66
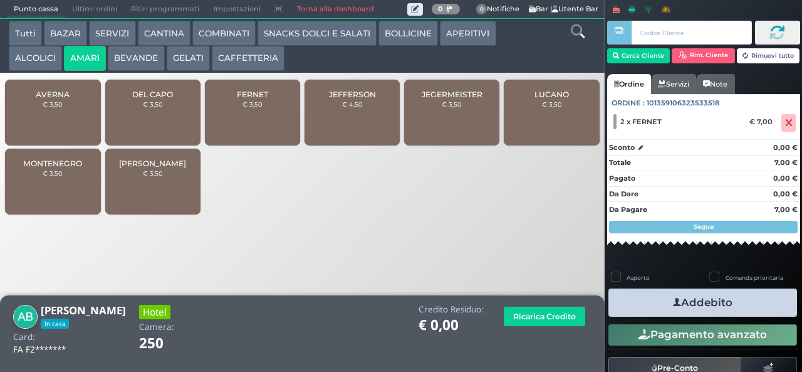
click at [692, 292] on button "Addebito" at bounding box center [702, 302] width 189 height 28
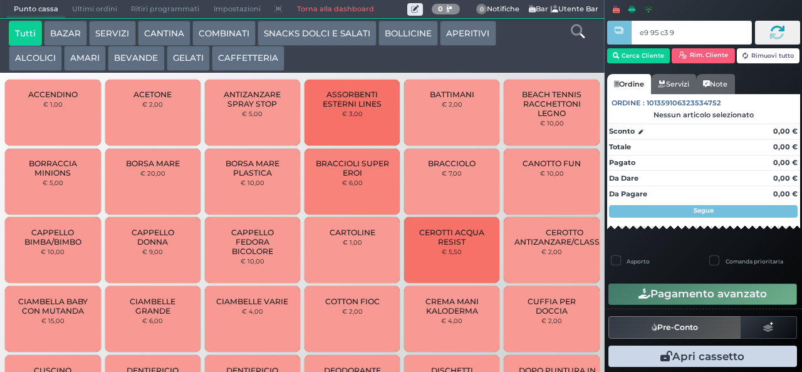
type input "e9 95 c3 94"
click at [143, 58] on button "BEVANDE" at bounding box center [136, 58] width 56 height 25
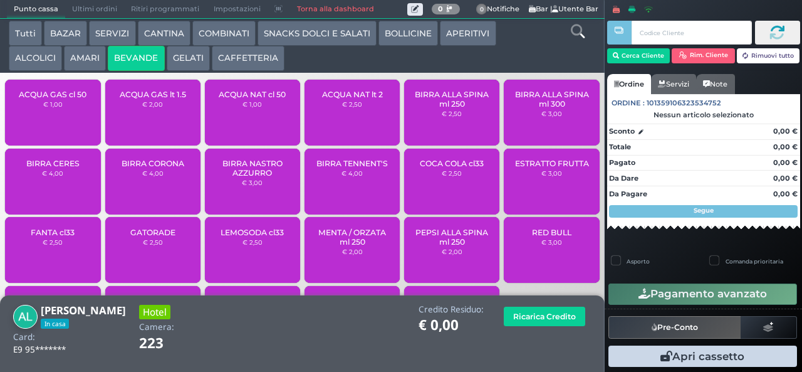
click at [80, 117] on div "ACQUA GAS cl 50 € 1,00" at bounding box center [52, 113] width 95 height 66
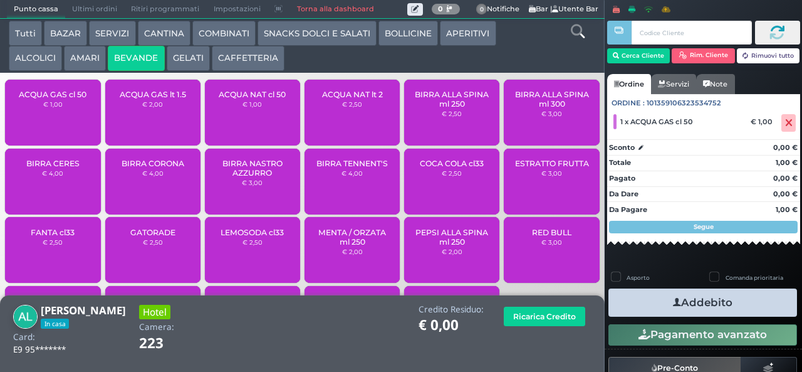
click at [652, 298] on button "Addebito" at bounding box center [702, 302] width 189 height 28
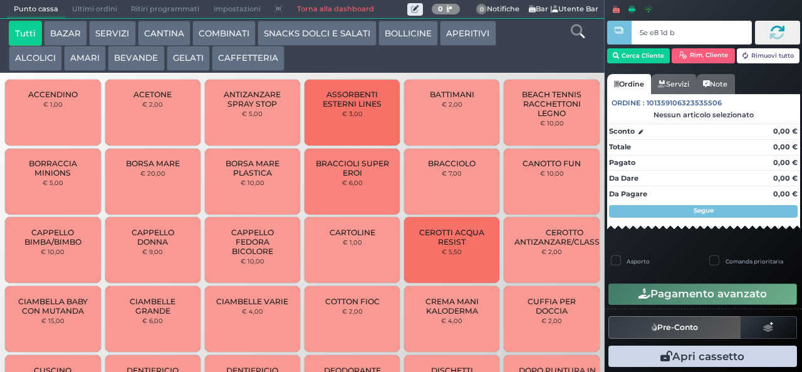
type input "5e e8 1d b9"
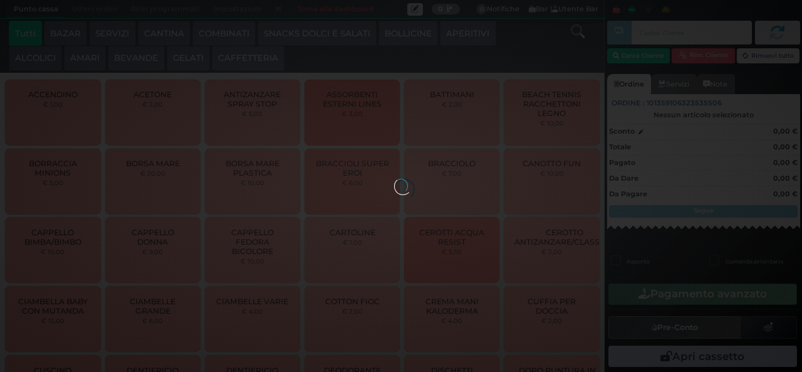
click at [394, 179] on div at bounding box center [401, 186] width 14 height 14
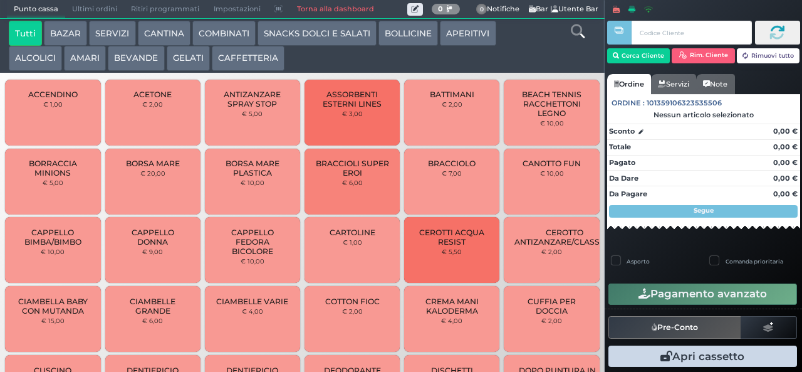
click at [0, 0] on div at bounding box center [0, 0] width 0 height 0
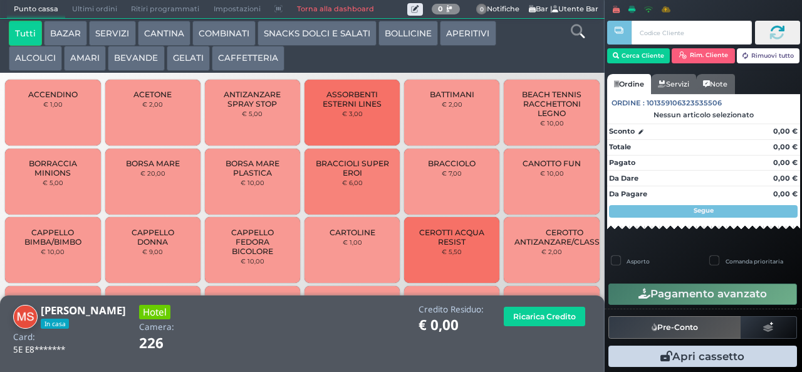
click at [81, 60] on button "AMARI" at bounding box center [85, 58] width 42 height 25
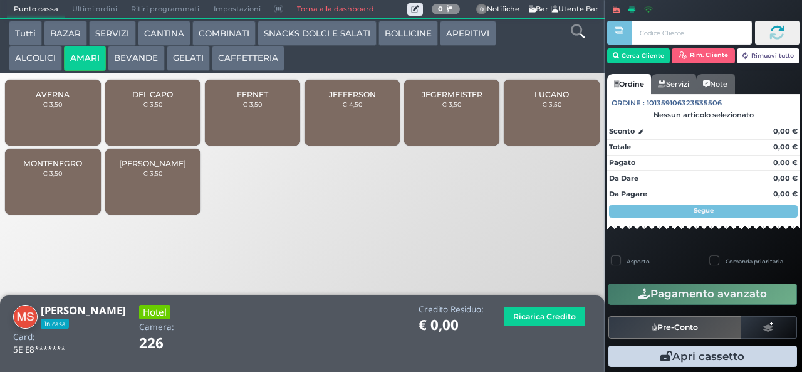
click at [165, 168] on span "[PERSON_NAME]" at bounding box center [152, 163] width 67 height 9
click at [159, 168] on span "[PERSON_NAME]" at bounding box center [152, 163] width 67 height 9
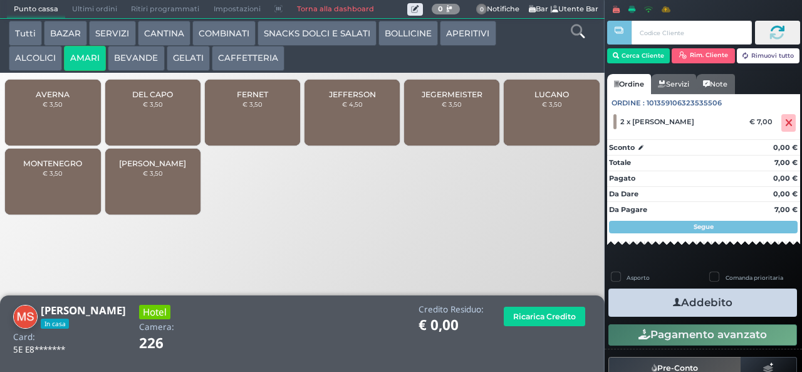
click at [696, 294] on button "Addebito" at bounding box center [702, 302] width 189 height 28
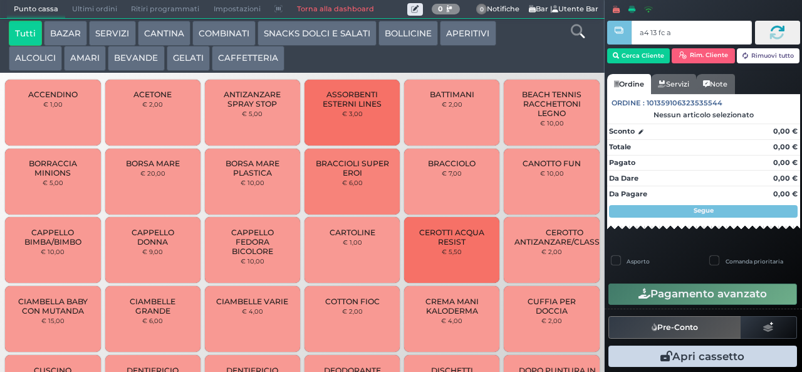
type input "a4 13 fc af"
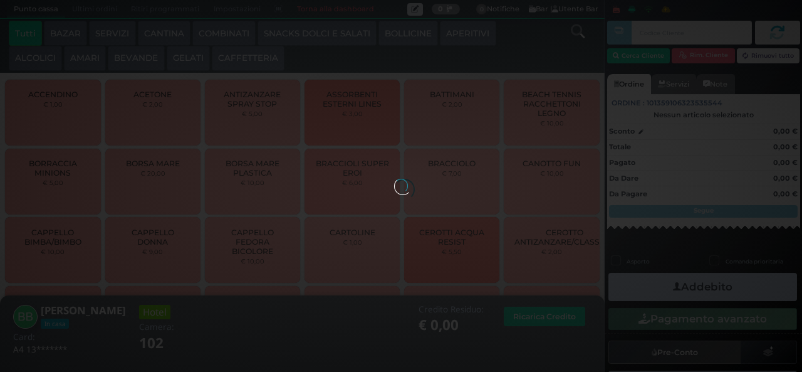
click at [394, 179] on div at bounding box center [401, 186] width 14 height 14
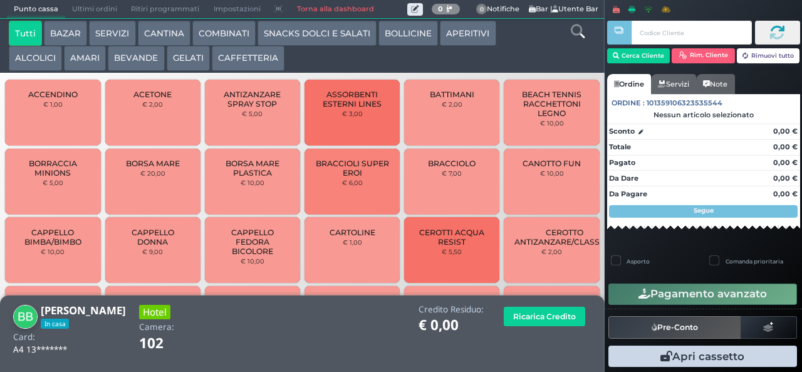
click at [343, 36] on button "SNACKS DOLCI E SALATI" at bounding box center [317, 33] width 119 height 25
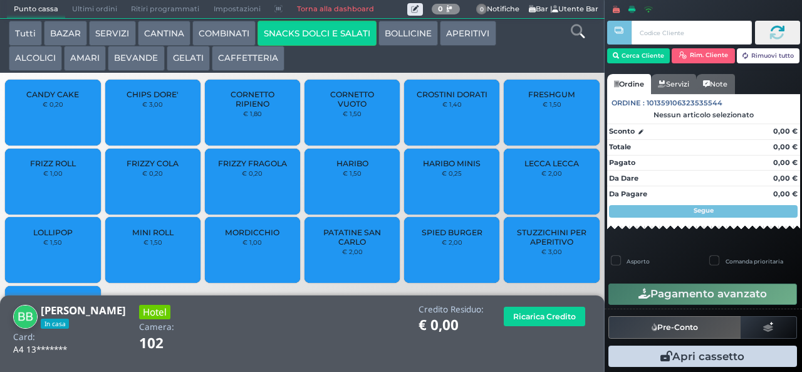
click at [447, 125] on div "CROSTINI DORATI € 1,40" at bounding box center [451, 113] width 95 height 66
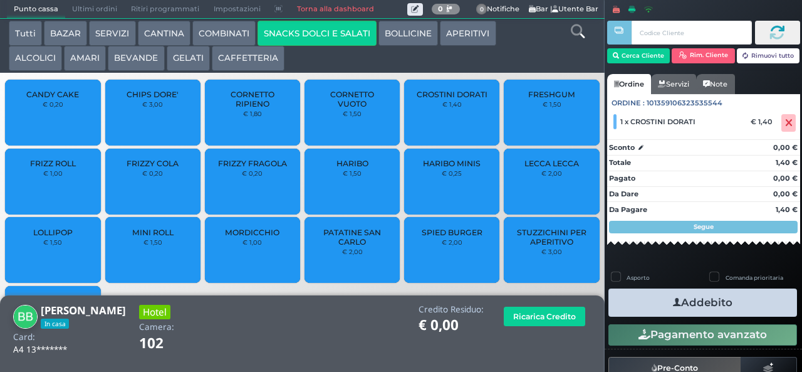
click at [157, 99] on span "CHIPS DORE'" at bounding box center [153, 94] width 52 height 9
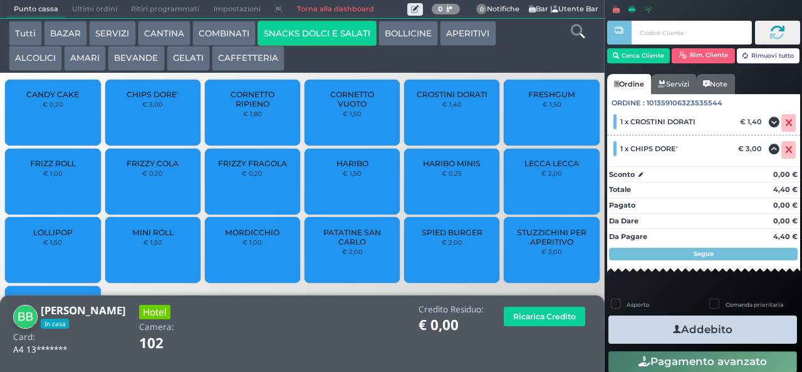
click at [673, 328] on icon "button" at bounding box center [677, 329] width 8 height 13
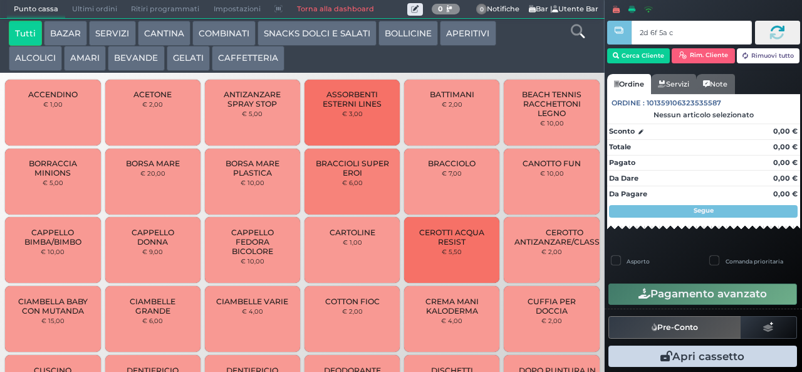
type input "2d 6f 5a c3"
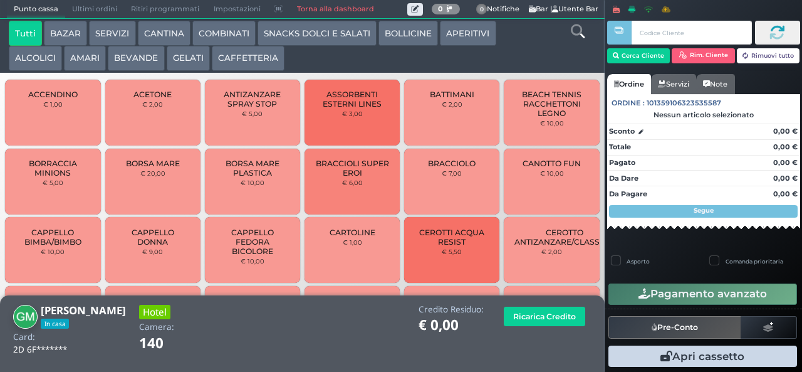
click at [173, 70] on button "GELATI" at bounding box center [188, 58] width 43 height 25
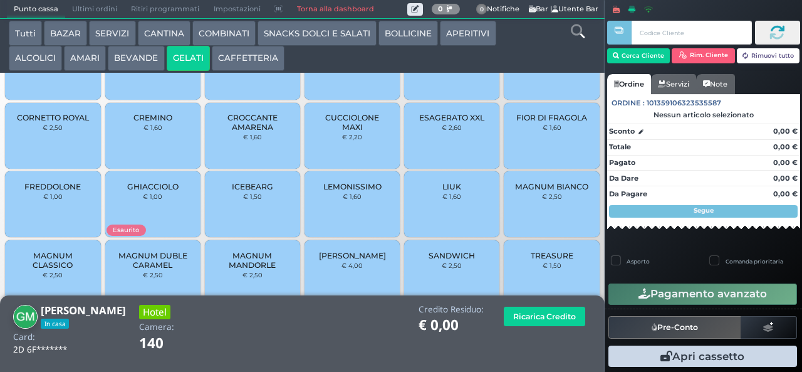
scroll to position [83, 0]
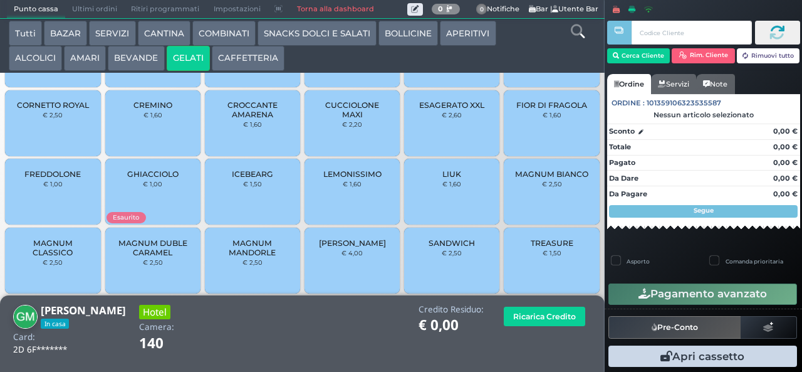
click at [543, 118] on small "€ 1,60" at bounding box center [552, 115] width 19 height 8
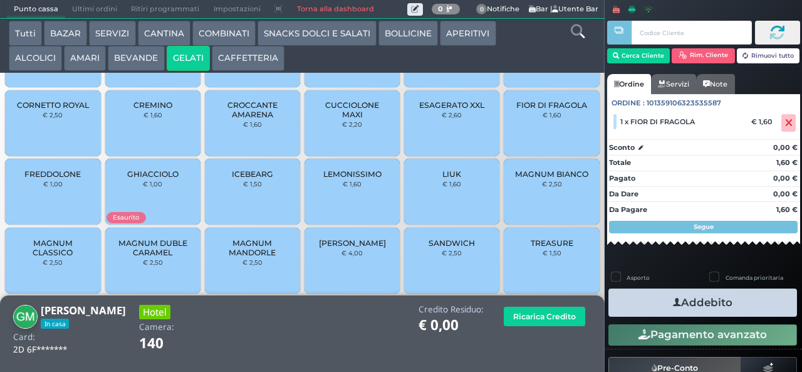
click at [536, 247] on span "TREASURE" at bounding box center [552, 242] width 43 height 9
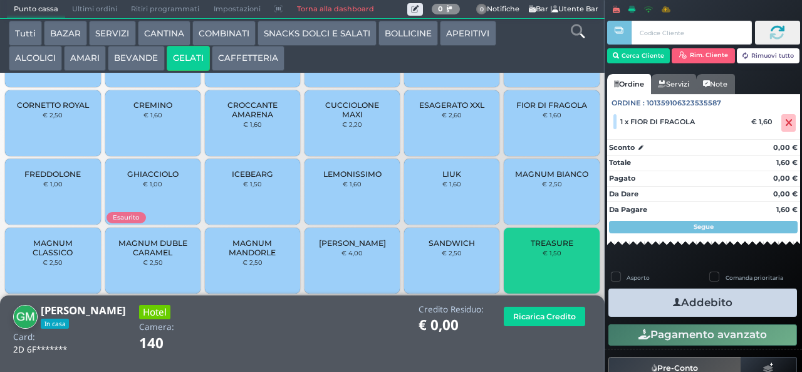
click at [534, 247] on span "TREASURE" at bounding box center [552, 242] width 43 height 9
click at [539, 254] on div "TREASURE € 1,50" at bounding box center [551, 260] width 95 height 66
click at [541, 269] on div "TREASURE € 1,50" at bounding box center [551, 260] width 95 height 66
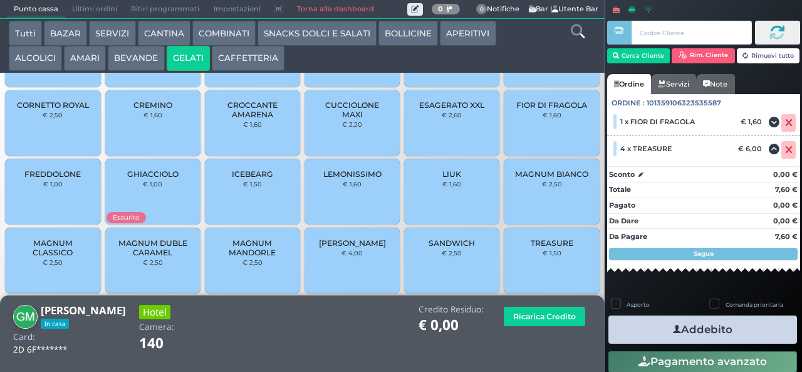
click at [673, 331] on icon "button" at bounding box center [677, 329] width 8 height 13
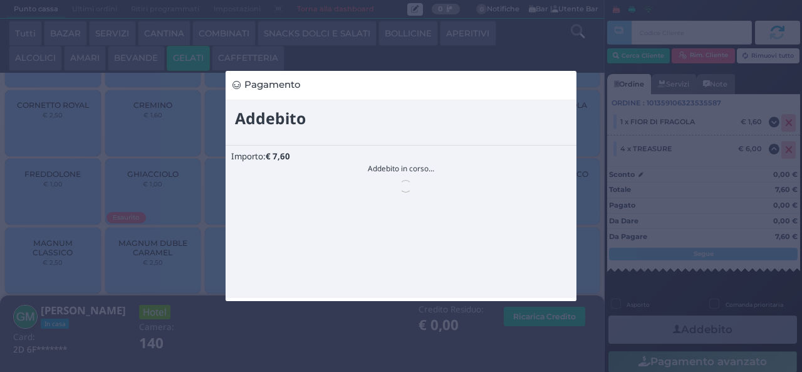
scroll to position [0, 0]
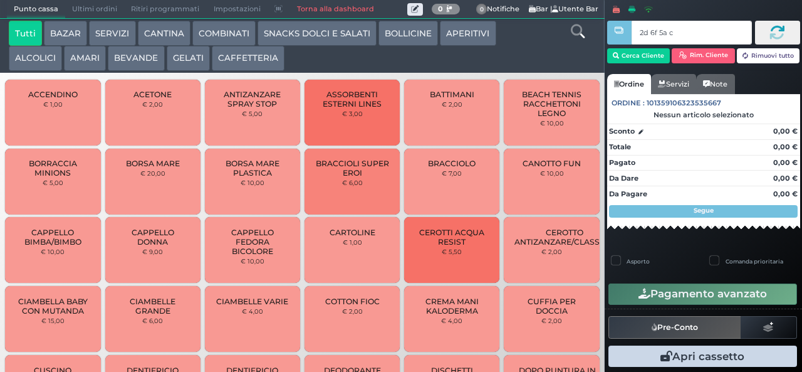
type input "2d 6f 5a c3"
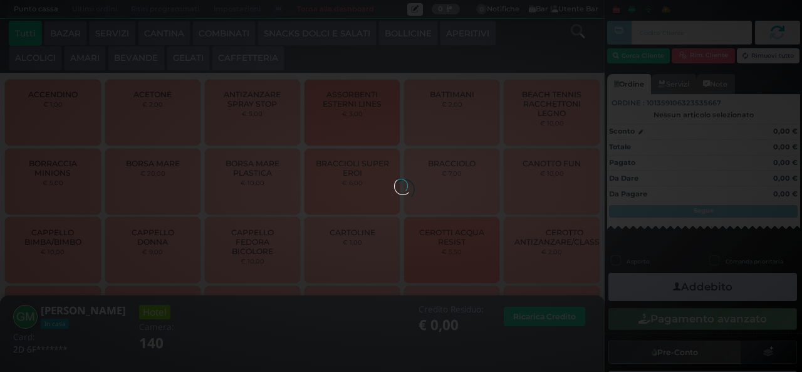
click at [222, 21] on button "COMBINATI" at bounding box center [223, 33] width 63 height 25
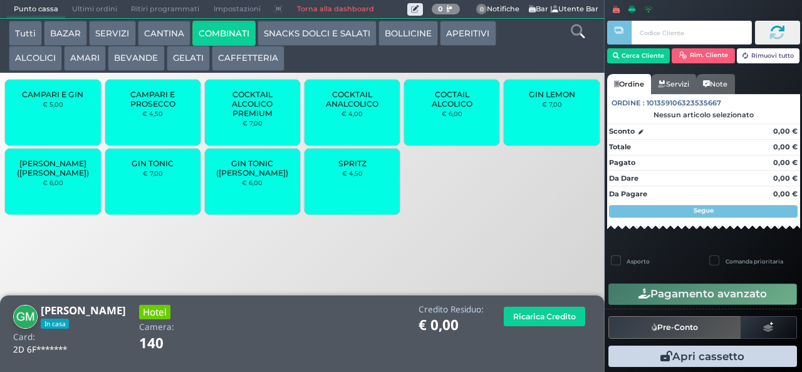
click at [361, 177] on small "€ 4,50" at bounding box center [352, 173] width 21 height 8
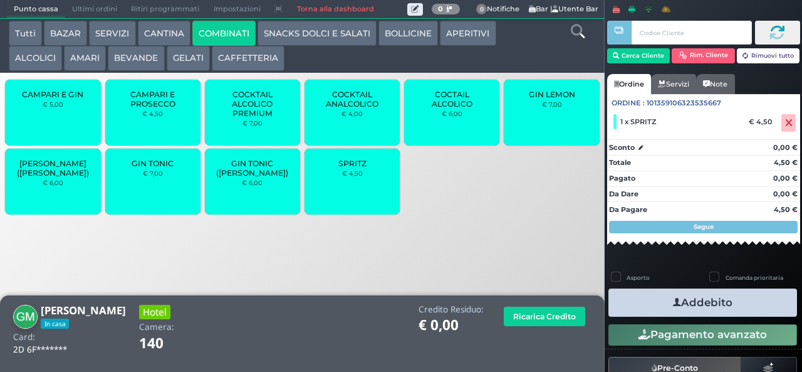
click at [689, 294] on button "Addebito" at bounding box center [702, 302] width 189 height 28
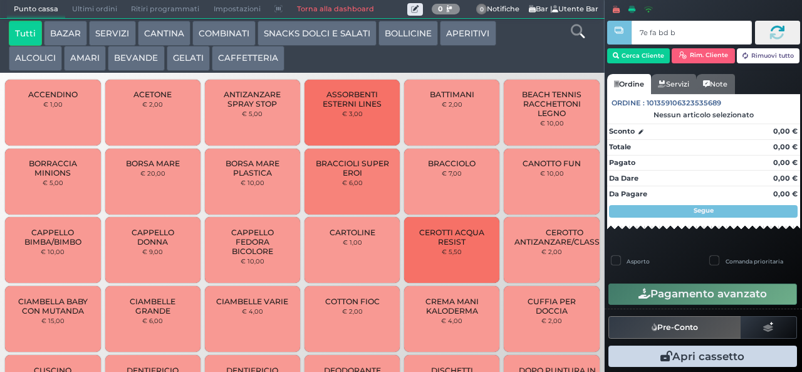
type input "7e fa bd b9"
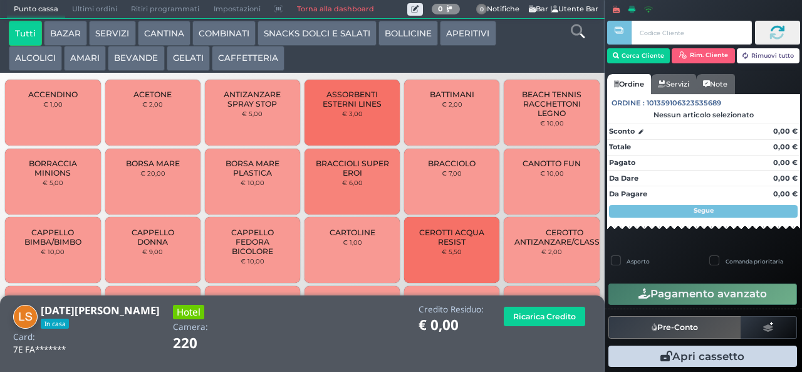
click at [143, 60] on button "BEVANDE" at bounding box center [136, 58] width 56 height 25
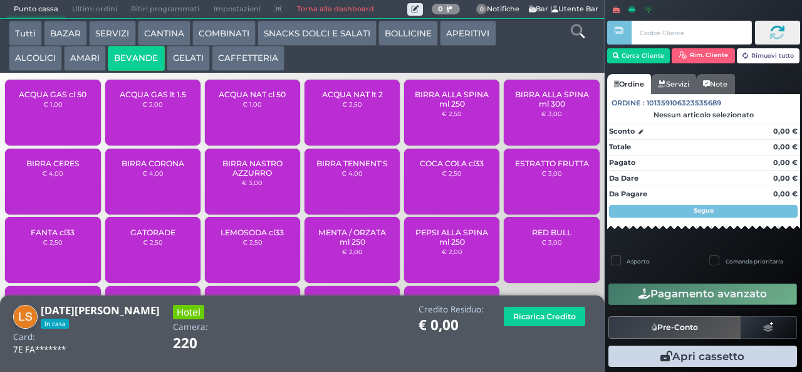
click at [259, 120] on div "ACQUA NAT cl 50 € 1,00" at bounding box center [252, 113] width 95 height 66
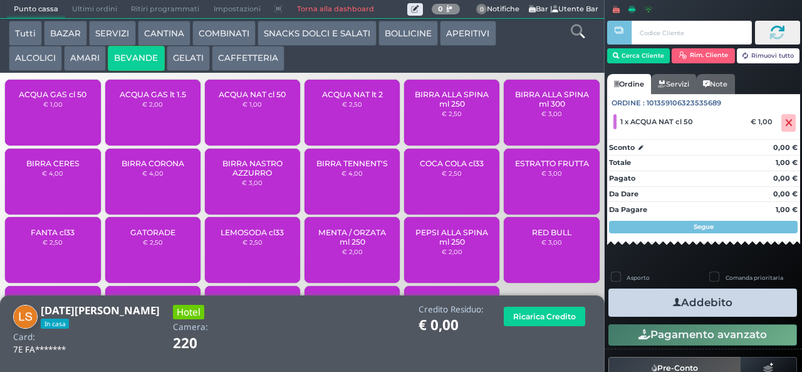
click at [343, 33] on button "SNACKS DOLCI E SALATI" at bounding box center [317, 33] width 119 height 25
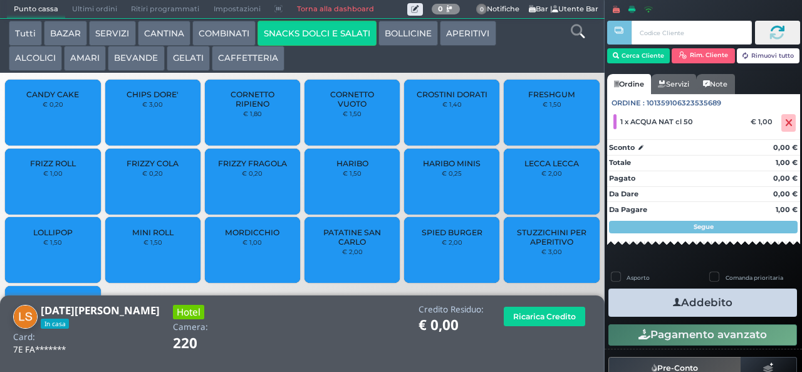
click at [158, 99] on span "CHIPS DORE'" at bounding box center [153, 94] width 52 height 9
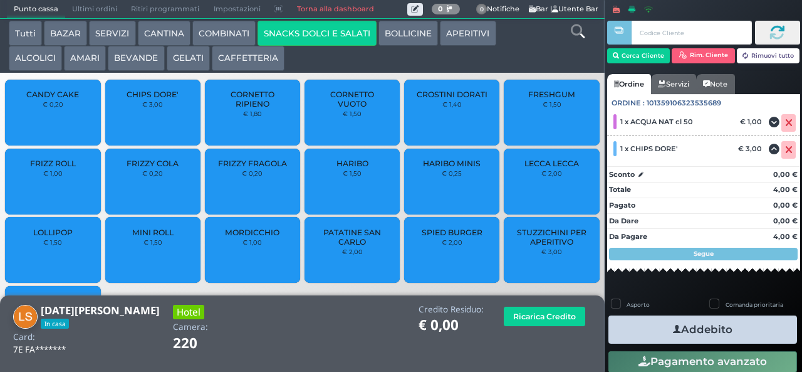
click at [712, 327] on button "Addebito" at bounding box center [702, 329] width 189 height 28
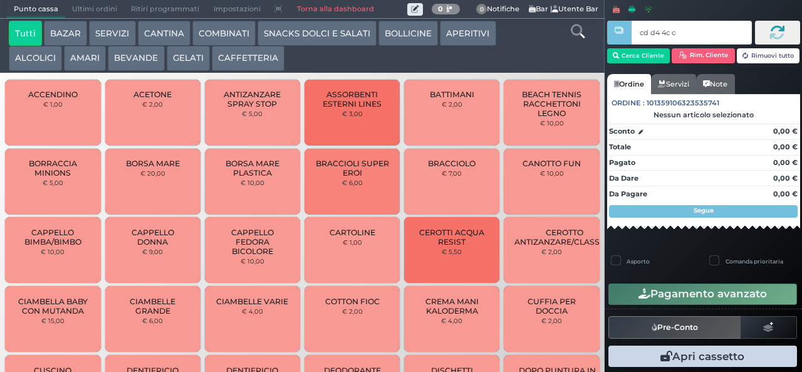
type input "cd d4 4c c3"
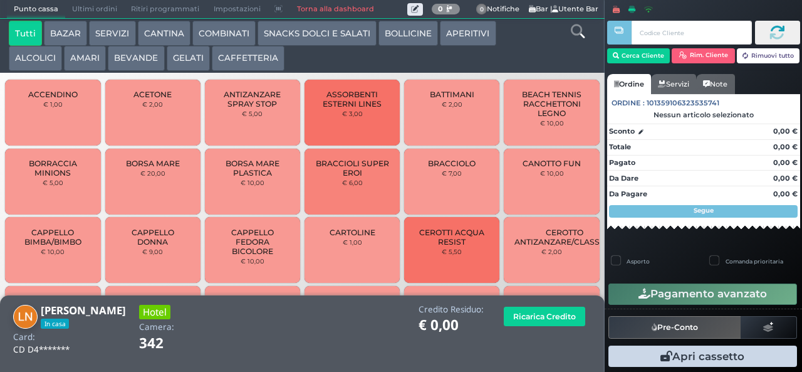
click at [86, 61] on button "AMARI" at bounding box center [85, 58] width 42 height 25
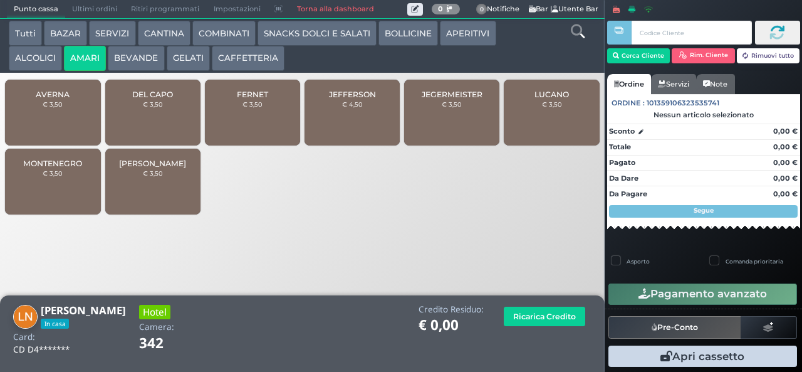
click at [342, 99] on span "JEFFERSON" at bounding box center [352, 94] width 47 height 9
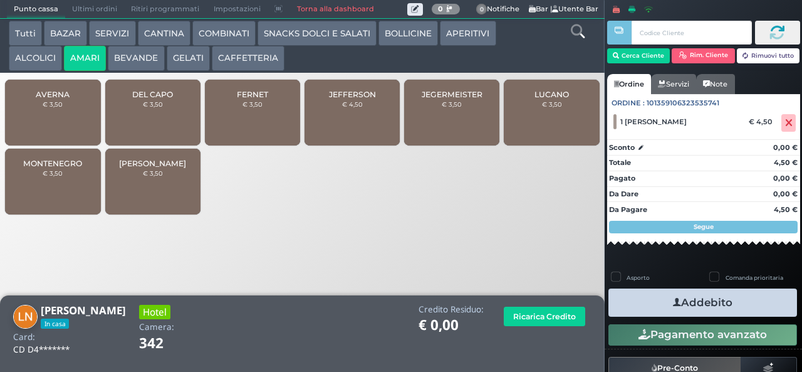
click at [650, 291] on button "Addebito" at bounding box center [702, 302] width 189 height 28
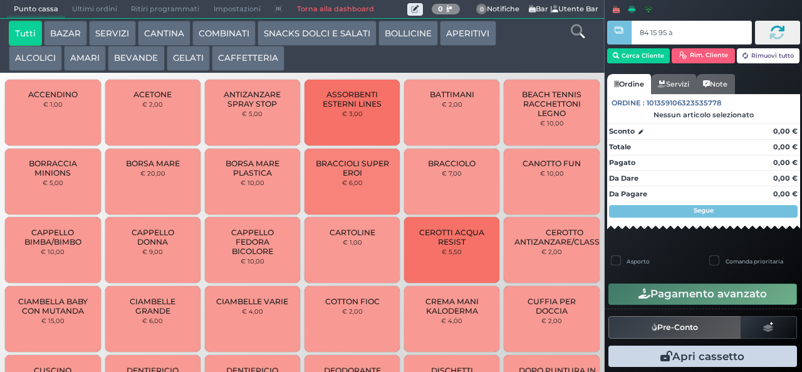
type input "84 15 95 af"
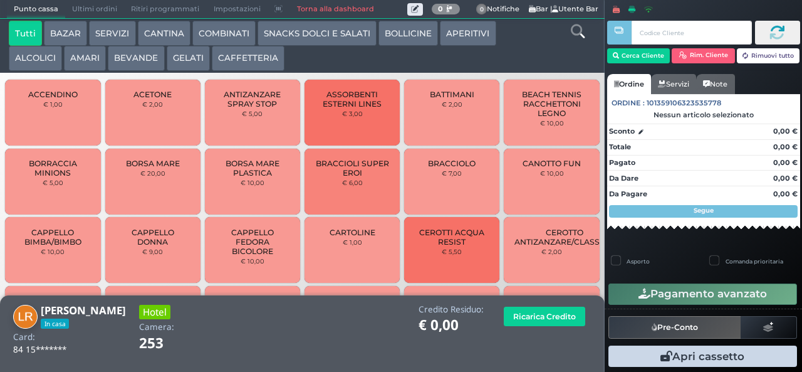
click at [466, 35] on button "APERITIVI" at bounding box center [468, 33] width 56 height 25
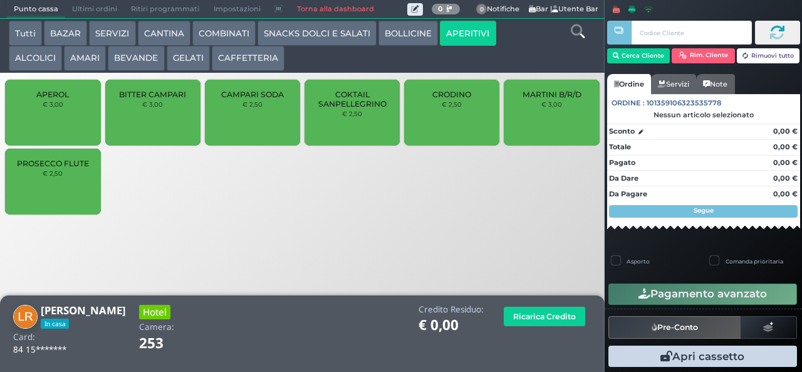
click at [453, 108] on small "€ 2,50" at bounding box center [452, 104] width 20 height 8
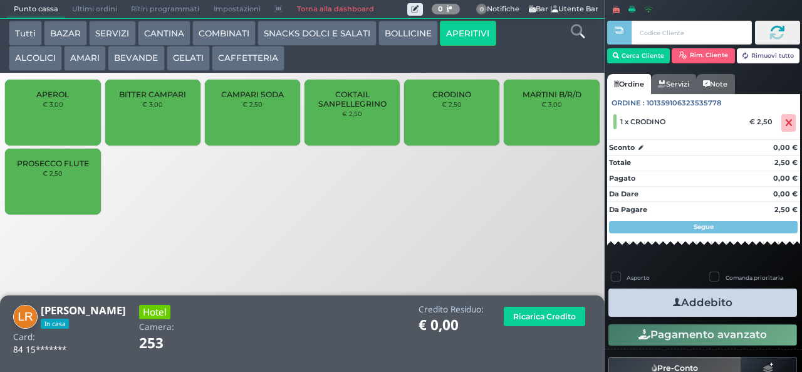
click at [456, 99] on span "CRODINO" at bounding box center [451, 94] width 39 height 9
click at [41, 58] on button "ALCOLICI" at bounding box center [35, 58] width 53 height 25
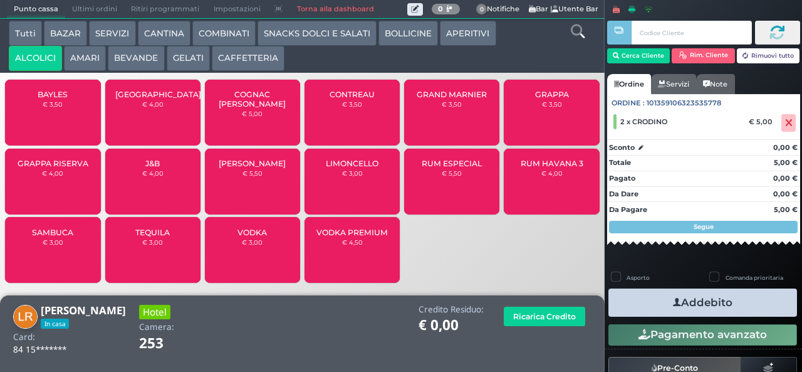
click at [61, 99] on span "BAYLES" at bounding box center [53, 94] width 30 height 9
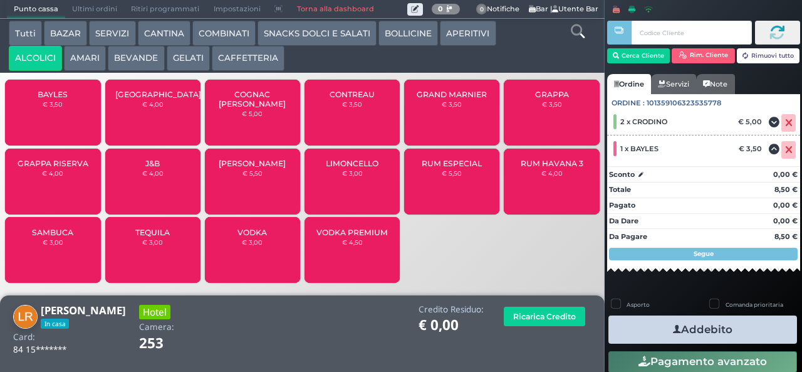
click at [713, 326] on button "Addebito" at bounding box center [702, 329] width 189 height 28
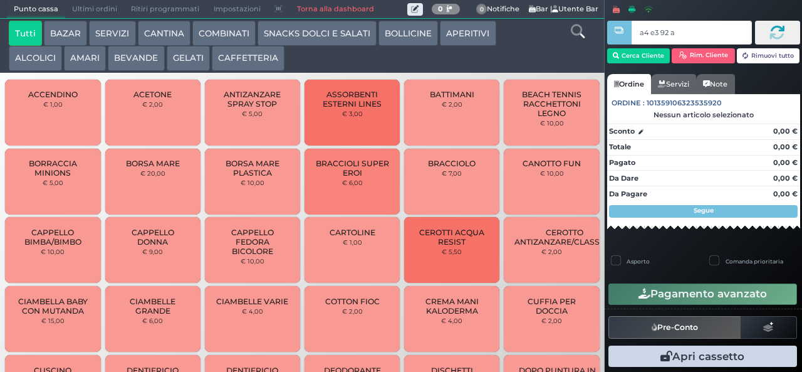
type input "a4 e3 92 af"
click at [80, 63] on button "AMARI" at bounding box center [85, 58] width 42 height 25
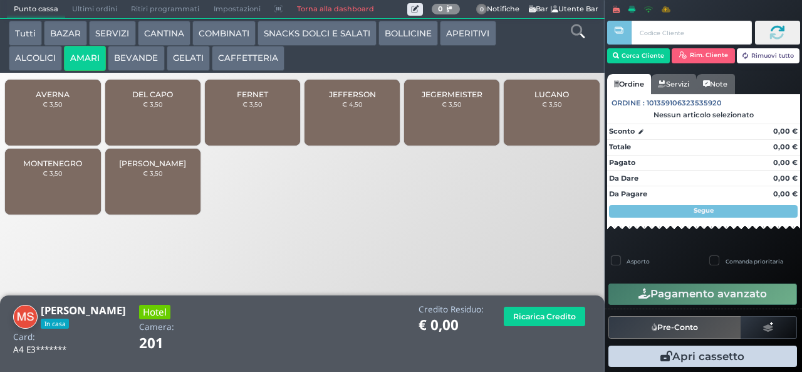
click at [64, 46] on button "AMARI" at bounding box center [85, 58] width 42 height 25
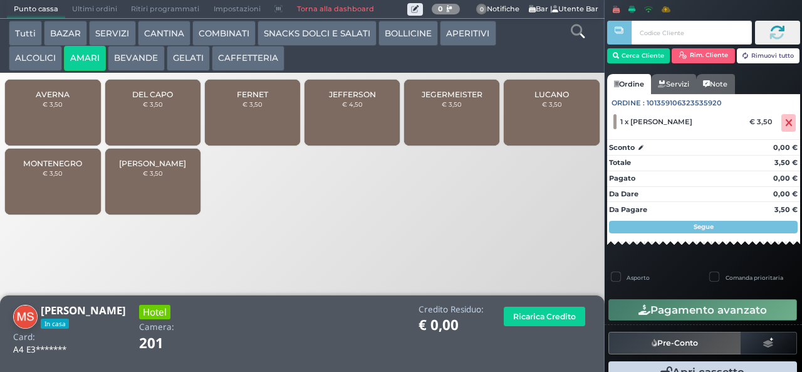
click at [202, 50] on button "GELATI" at bounding box center [188, 58] width 43 height 25
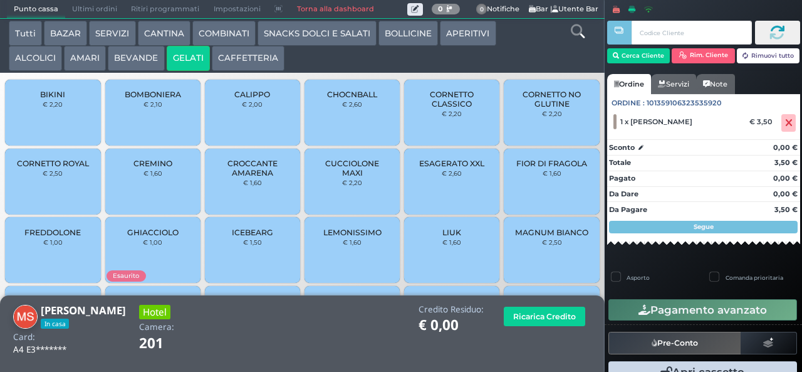
click at [186, 56] on button "GELATI" at bounding box center [188, 58] width 43 height 25
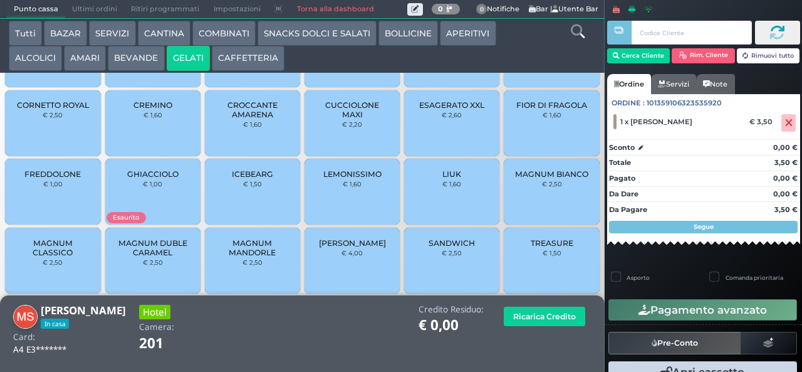
click at [553, 267] on div "TREASURE € 1,50" at bounding box center [551, 260] width 95 height 66
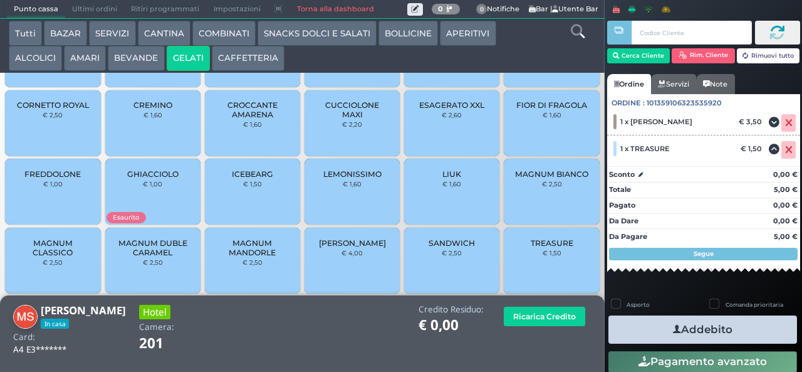
click at [679, 315] on button "Addebito" at bounding box center [702, 329] width 189 height 28
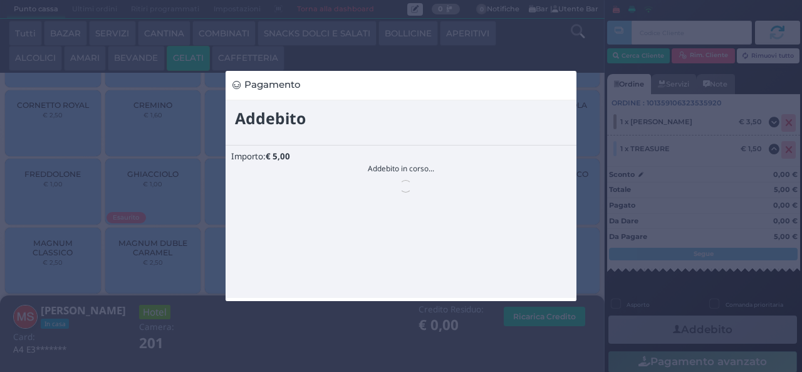
scroll to position [0, 0]
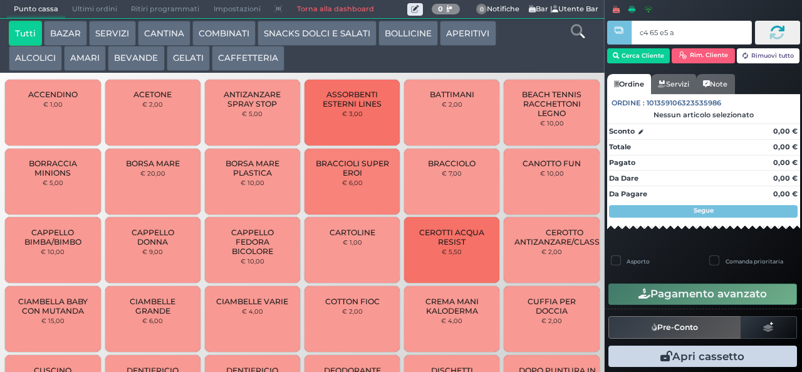
type input "c4 65 e5 af"
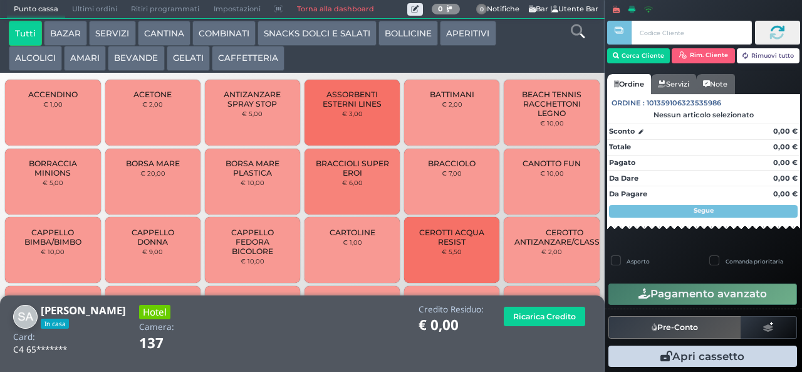
click at [44, 59] on button "ALCOLICI" at bounding box center [35, 58] width 53 height 25
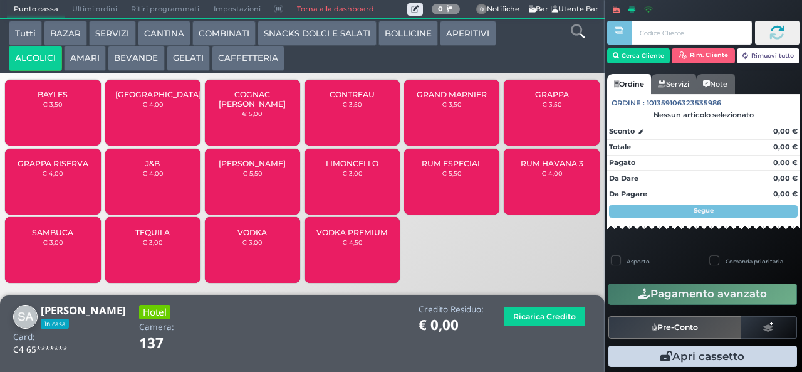
click at [556, 108] on small "€ 3,50" at bounding box center [552, 104] width 20 height 8
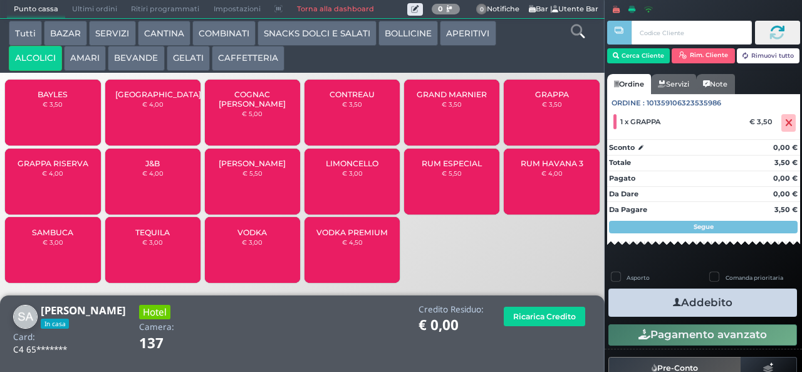
click at [551, 99] on span "GRAPPA" at bounding box center [552, 94] width 34 height 9
click at [697, 299] on button "Addebito" at bounding box center [702, 302] width 189 height 28
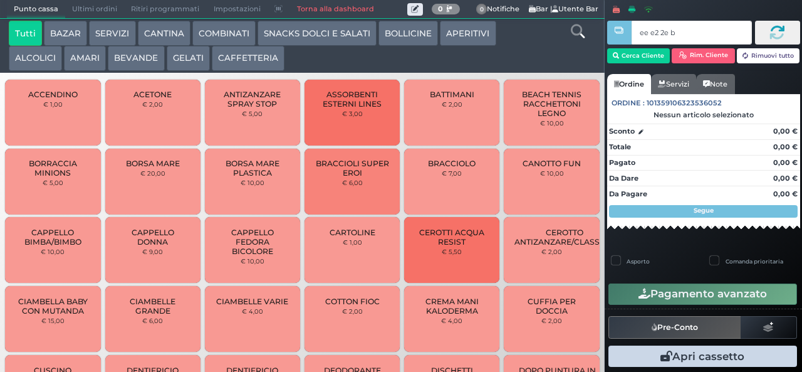
type input "ee e2 2e b9"
click at [0, 0] on div at bounding box center [0, 0] width 0 height 0
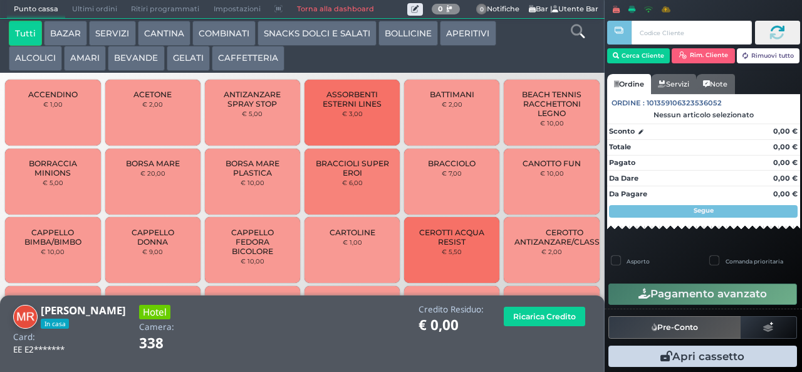
click at [80, 51] on button "AMARI" at bounding box center [85, 58] width 42 height 25
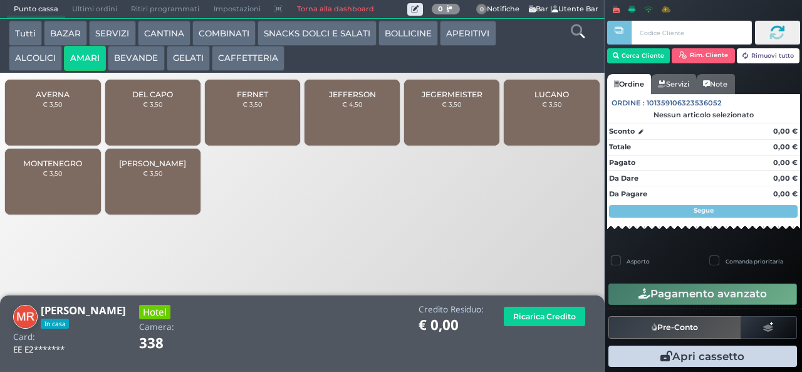
click at [83, 49] on button "AMARI" at bounding box center [85, 58] width 42 height 25
click at [348, 108] on small "€ 4,50" at bounding box center [352, 104] width 21 height 8
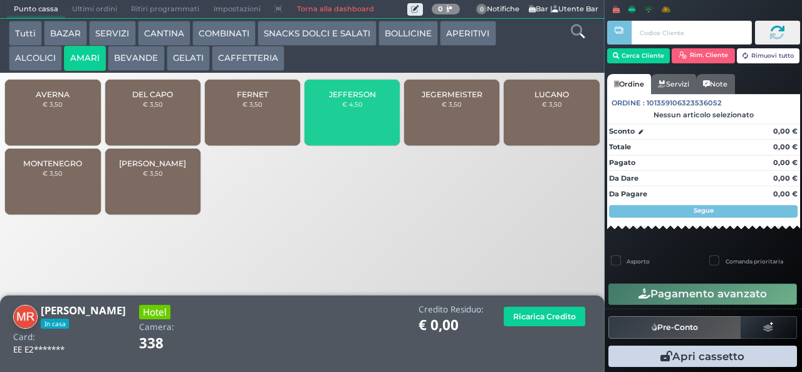
click at [350, 99] on span "JEFFERSON" at bounding box center [352, 94] width 47 height 9
click at [346, 99] on span "JEFFERSON" at bounding box center [352, 94] width 47 height 9
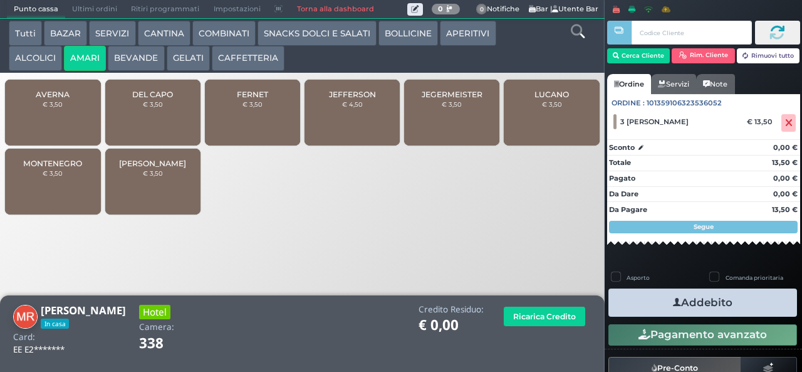
click at [673, 301] on icon "button" at bounding box center [677, 302] width 8 height 13
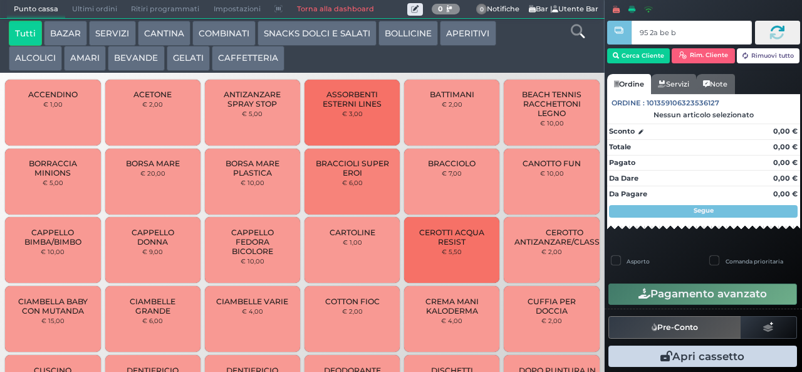
type input "95 2a be b9"
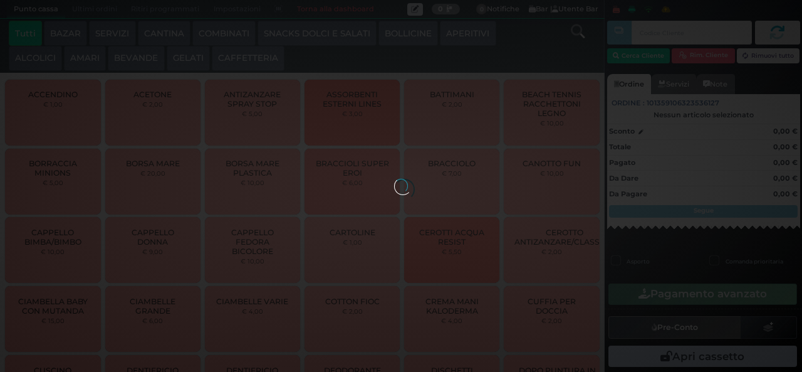
click at [394, 179] on div at bounding box center [401, 186] width 14 height 14
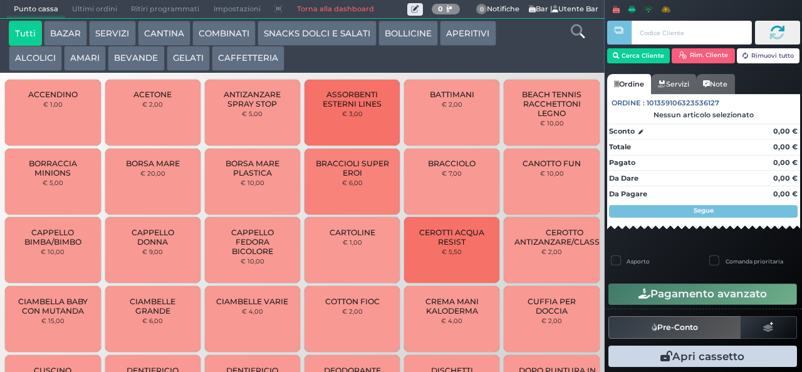
click at [0, 0] on div at bounding box center [0, 0] width 0 height 0
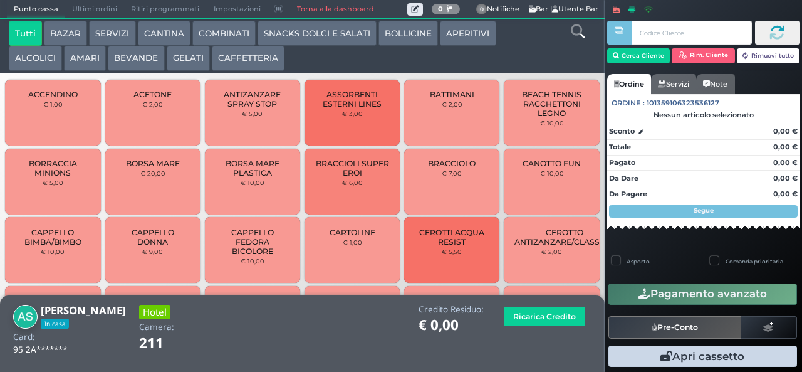
click at [180, 56] on button "GELATI" at bounding box center [188, 58] width 43 height 25
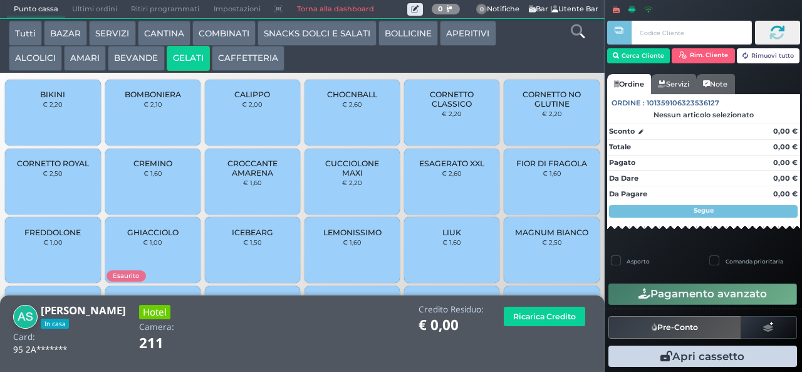
scroll to position [83, 0]
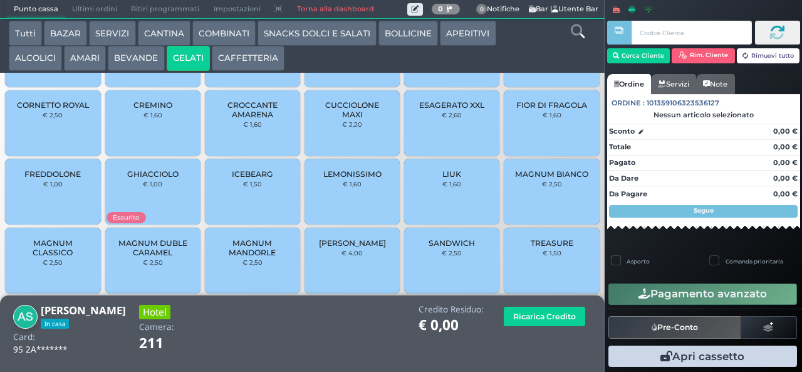
click at [539, 274] on div "TREASURE € 1,50" at bounding box center [551, 260] width 95 height 66
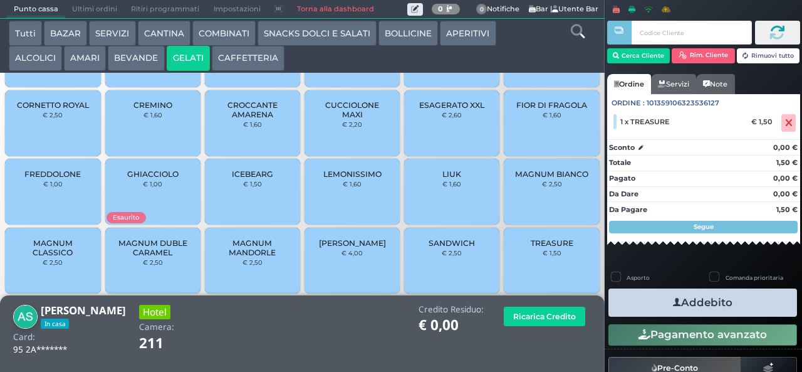
click at [685, 304] on button "Addebito" at bounding box center [702, 302] width 189 height 28
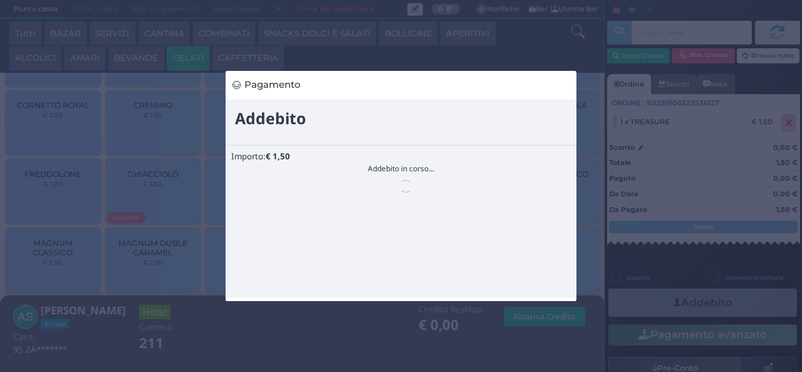
scroll to position [0, 0]
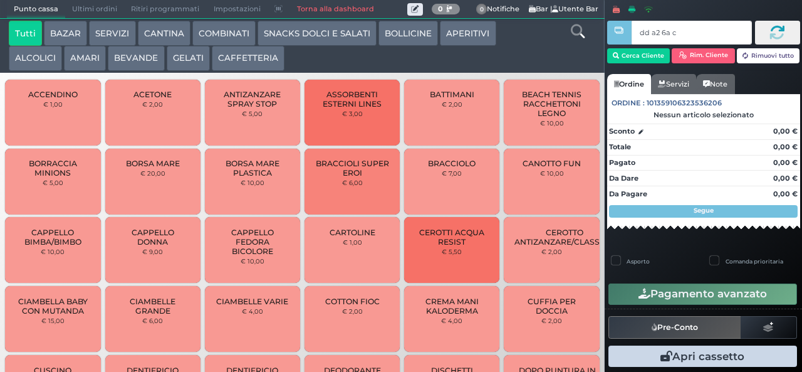
type input "dd a2 6a c3"
click at [0, 0] on div at bounding box center [0, 0] width 0 height 0
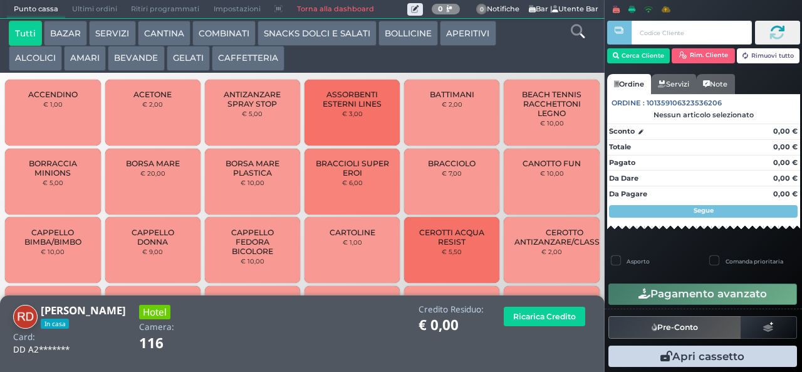
click at [95, 48] on button "AMARI" at bounding box center [85, 58] width 42 height 25
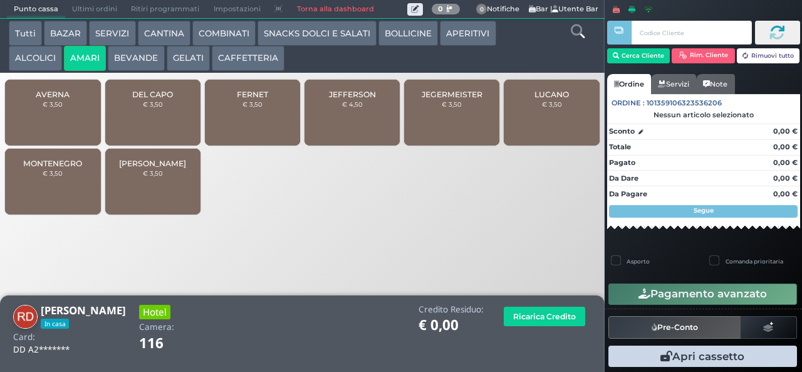
click at [64, 99] on span "AVERNA" at bounding box center [53, 94] width 34 height 9
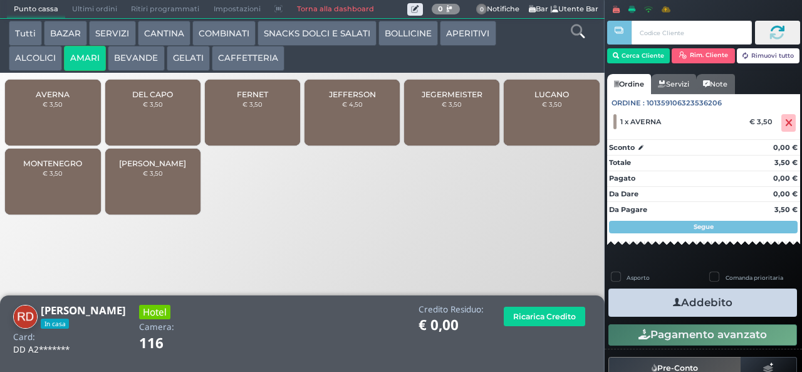
click at [446, 123] on div "JEGERMEISTER € 3,50" at bounding box center [451, 113] width 95 height 66
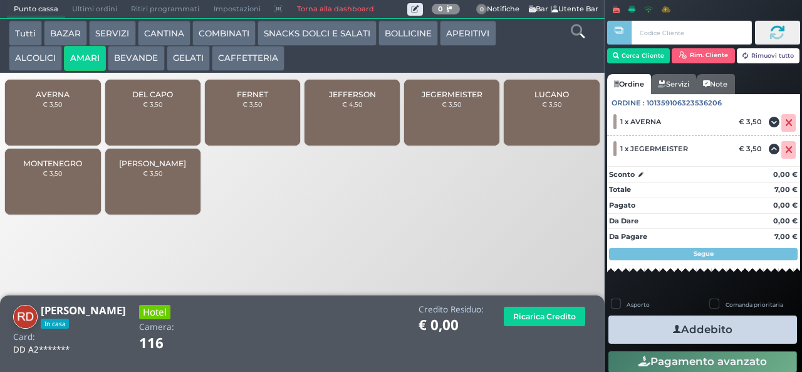
click at [674, 323] on icon "button" at bounding box center [677, 329] width 8 height 13
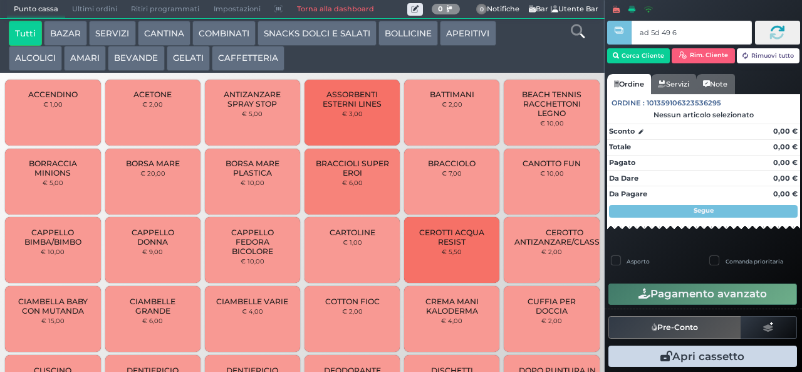
type input "ad 5d 49 67"
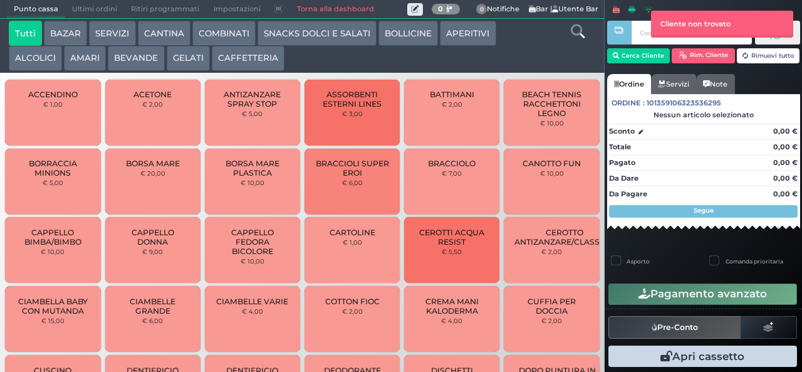
click at [320, 35] on button "SNACKS DOLCI E SALATI" at bounding box center [317, 33] width 119 height 25
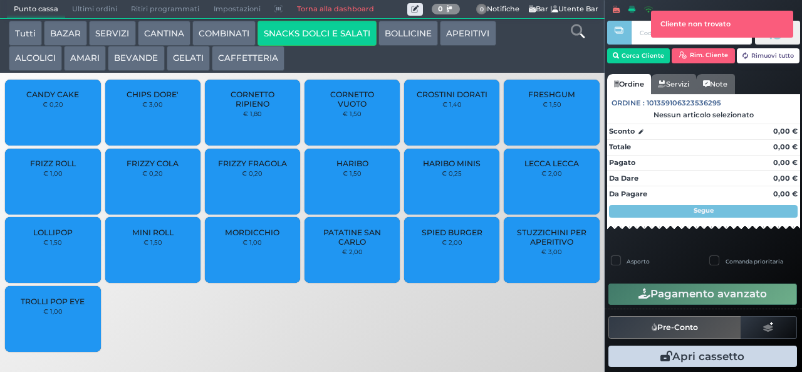
click at [224, 34] on button "COMBINATI" at bounding box center [223, 33] width 63 height 25
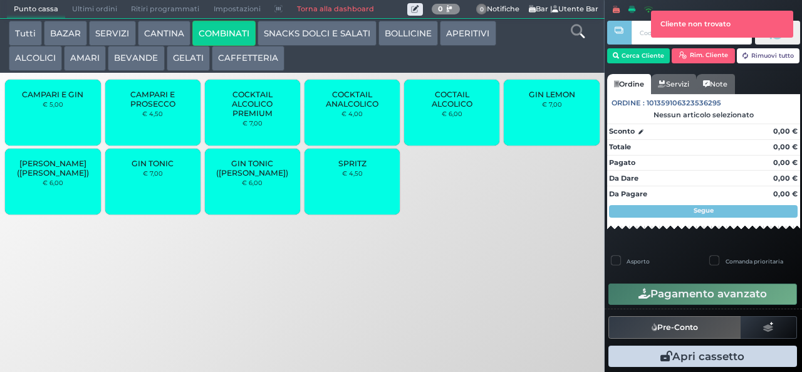
click at [162, 36] on button "CANTINA" at bounding box center [164, 33] width 53 height 25
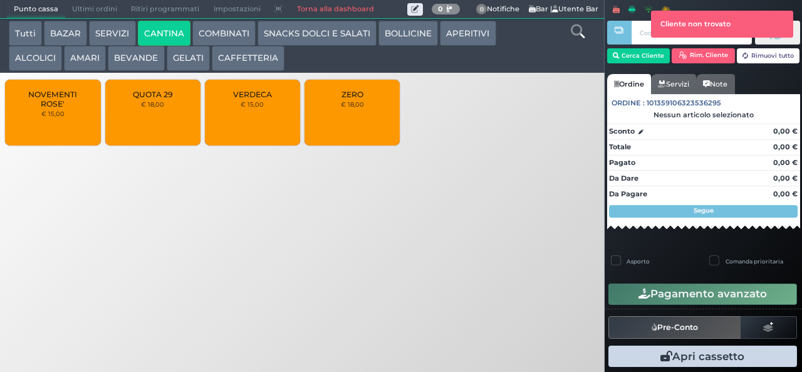
click at [248, 66] on button "CAFFETTERIA" at bounding box center [248, 58] width 73 height 25
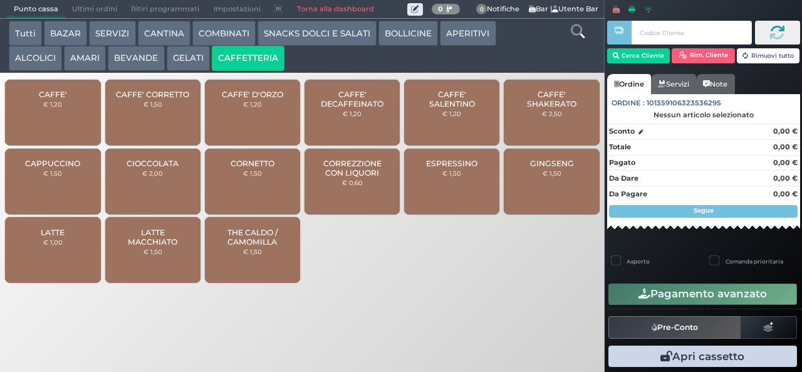
click at [619, 65] on div at bounding box center [619, 184] width 3 height 369
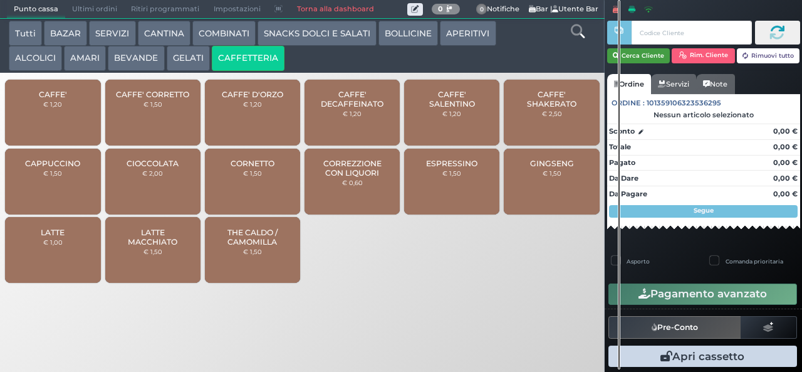
click at [642, 58] on button "Cerca Cliente" at bounding box center [638, 55] width 63 height 15
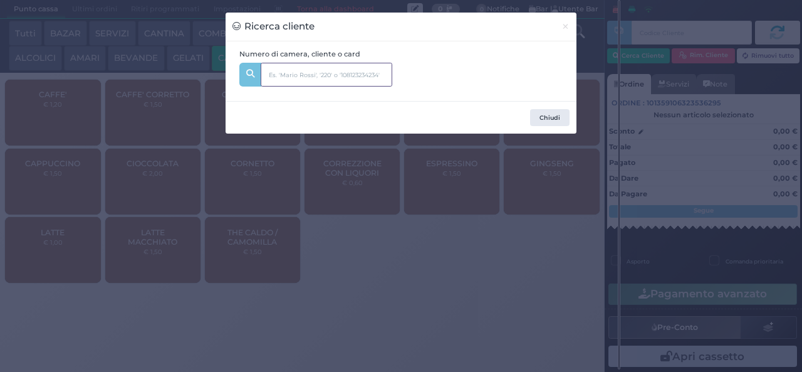
click at [351, 76] on input "text" at bounding box center [327, 75] width 132 height 24
type input "bolognesi"
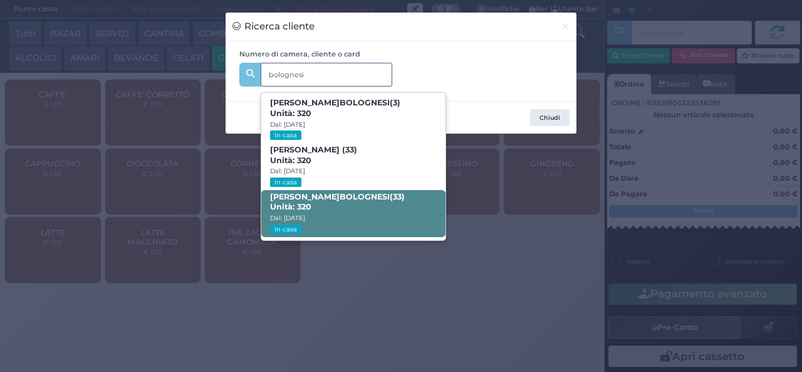
click at [382, 207] on span "STEFANO BOLOGNESI (33) Unità: 320 Dal: 16/08/2025 In casa" at bounding box center [353, 213] width 184 height 47
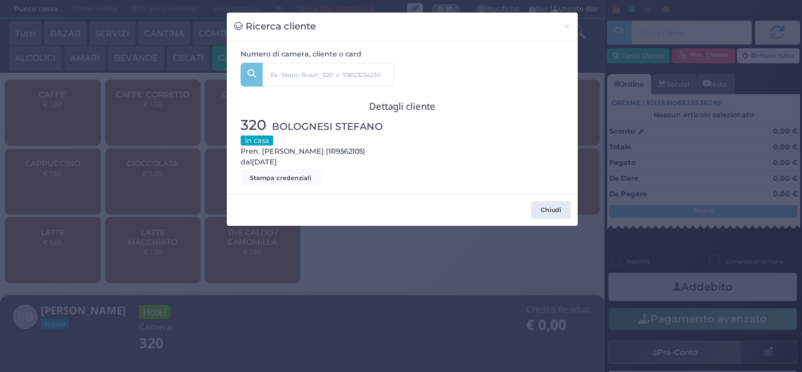
click at [353, 291] on div "Ricerca cliente × Numero di camera, cliente o card bolognesi LEONARDO BOLOGNESI…" at bounding box center [401, 186] width 802 height 372
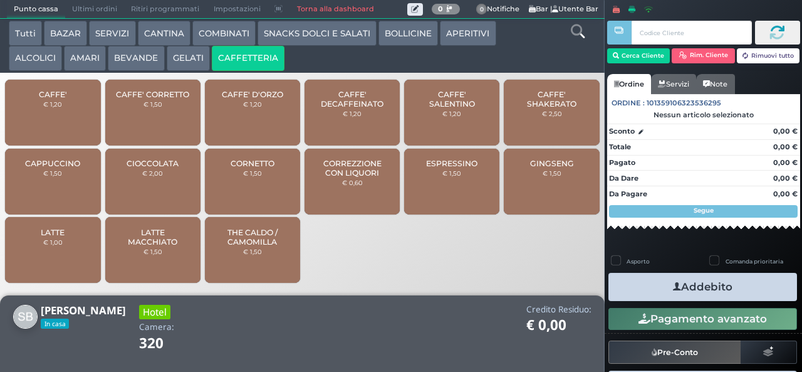
click at [454, 108] on span "CAFFE' SALENTINO" at bounding box center [452, 99] width 75 height 19
click at [451, 108] on span "CAFFE' SALENTINO" at bounding box center [452, 99] width 75 height 19
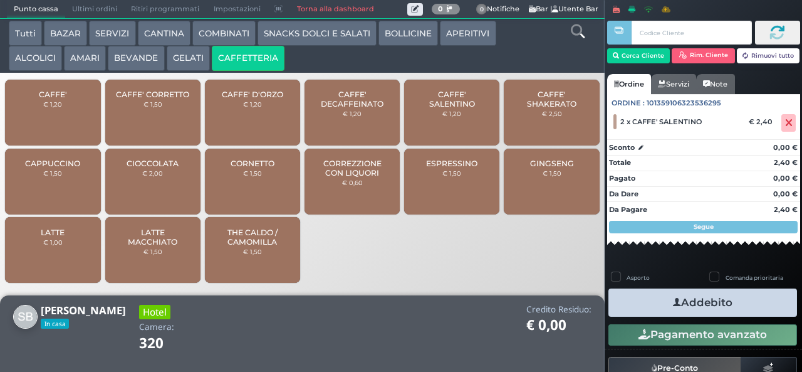
click at [674, 301] on icon "button" at bounding box center [677, 302] width 8 height 13
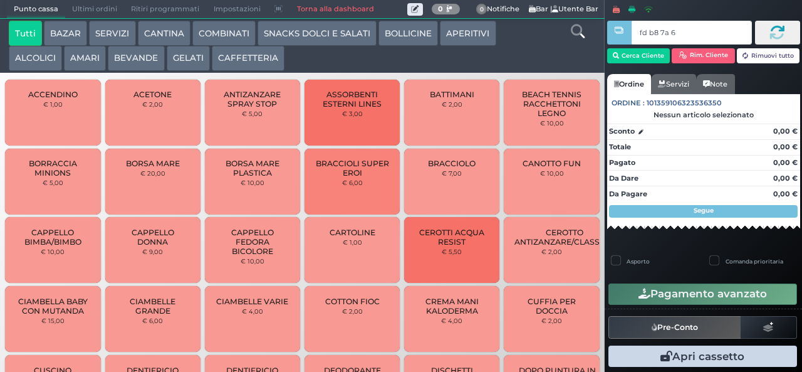
type input "fd b8 7a 66"
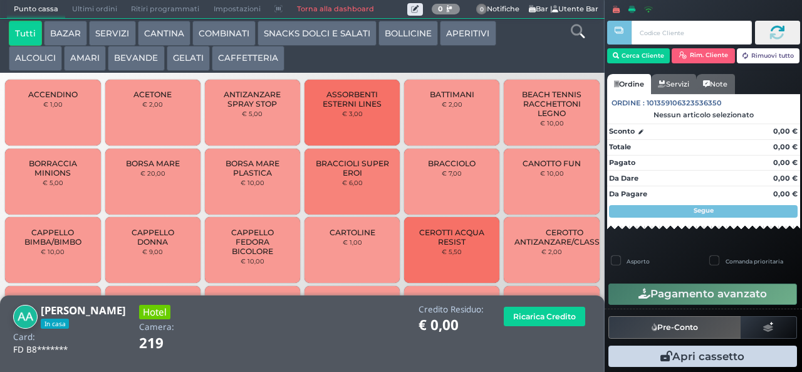
click at [217, 35] on button "COMBINATI" at bounding box center [223, 33] width 63 height 25
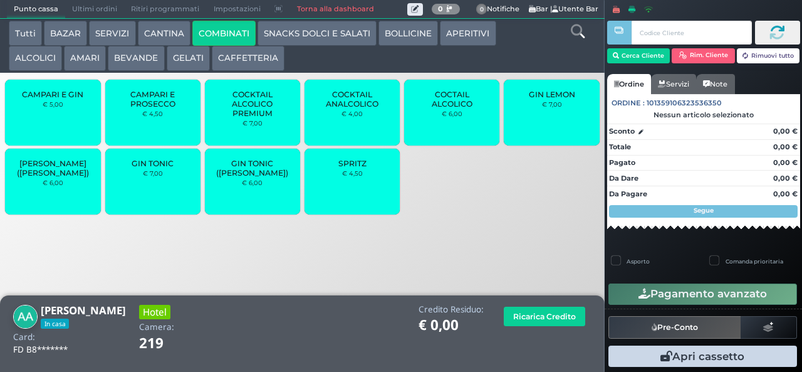
click at [143, 168] on span "GIN TONIC" at bounding box center [153, 163] width 42 height 9
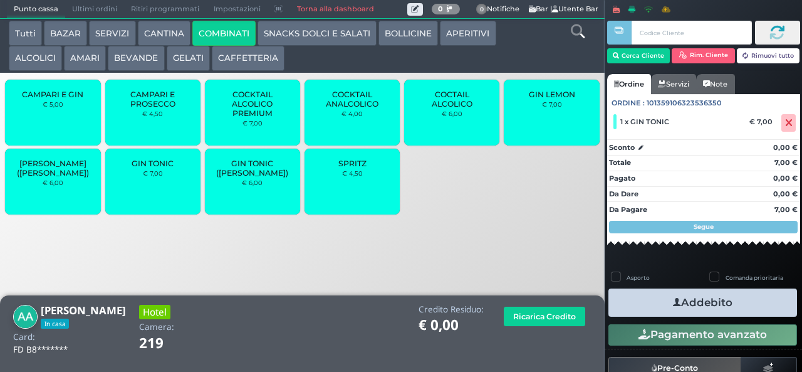
click at [152, 168] on span "GIN TONIC" at bounding box center [153, 163] width 42 height 9
click at [351, 177] on small "€ 4,50" at bounding box center [352, 173] width 21 height 8
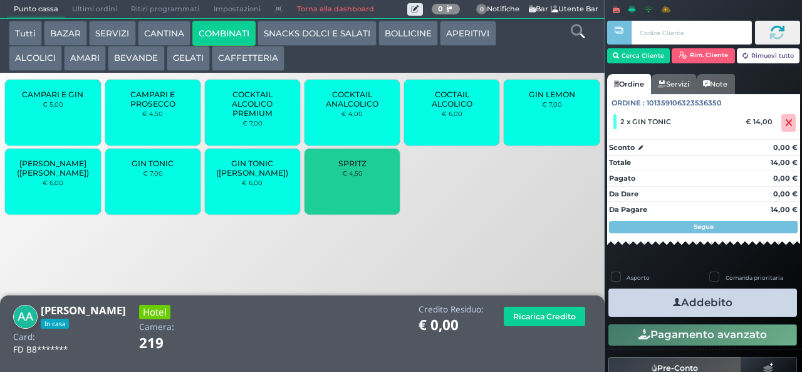
click at [358, 177] on small "€ 4,50" at bounding box center [352, 173] width 21 height 8
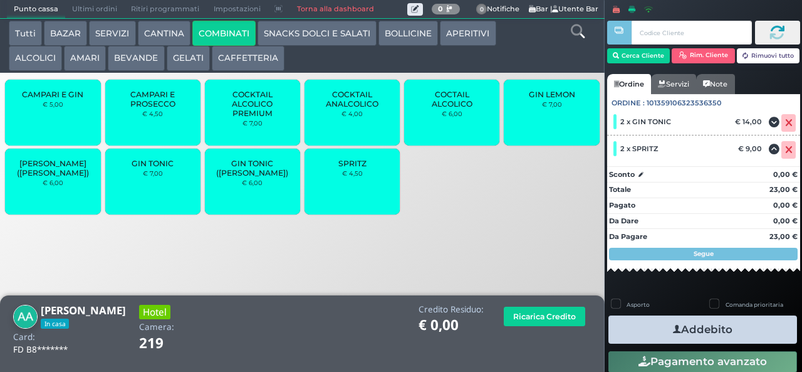
click at [34, 66] on button "ALCOLICI" at bounding box center [35, 58] width 53 height 25
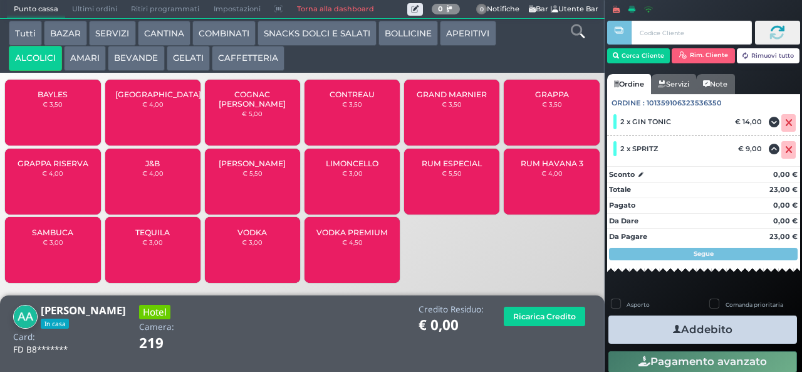
click at [163, 99] on span "[GEOGRAPHIC_DATA]" at bounding box center [158, 94] width 86 height 9
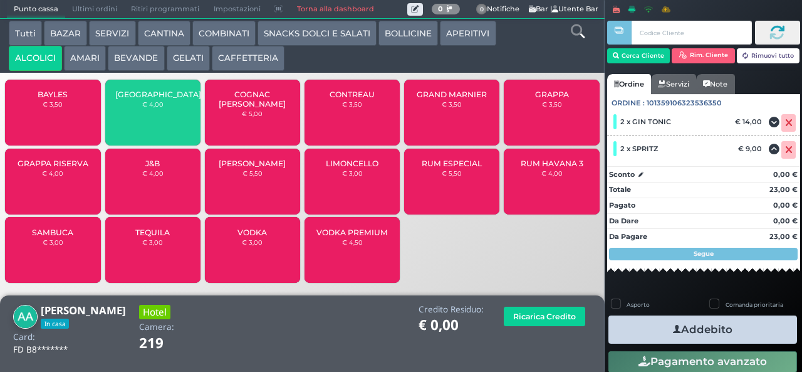
click at [161, 99] on span "[GEOGRAPHIC_DATA]" at bounding box center [158, 94] width 86 height 9
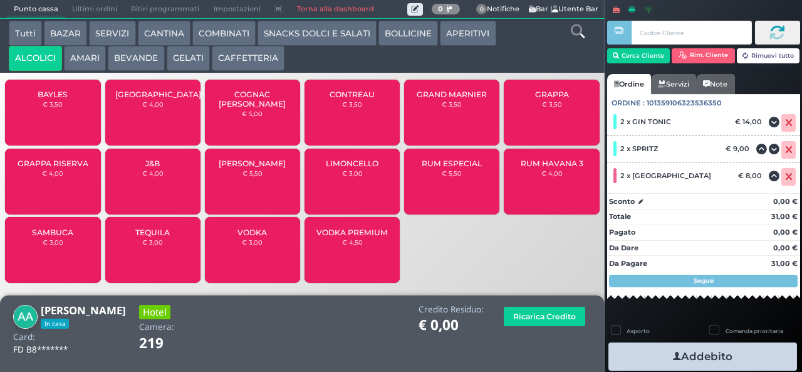
click at [459, 40] on button "APERITIVI" at bounding box center [468, 33] width 56 height 25
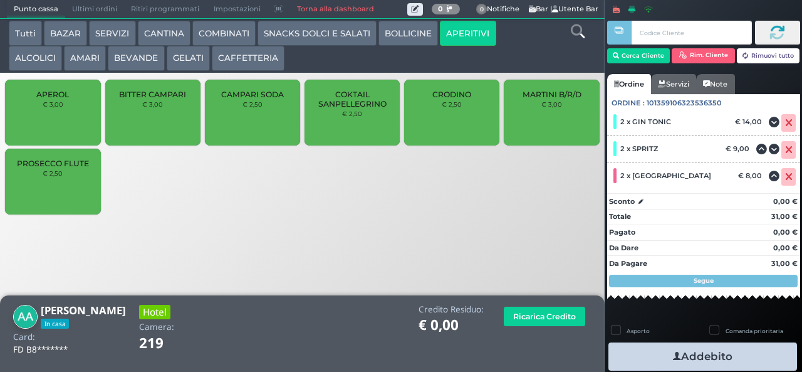
click at [449, 99] on span "CRODINO" at bounding box center [451, 94] width 39 height 9
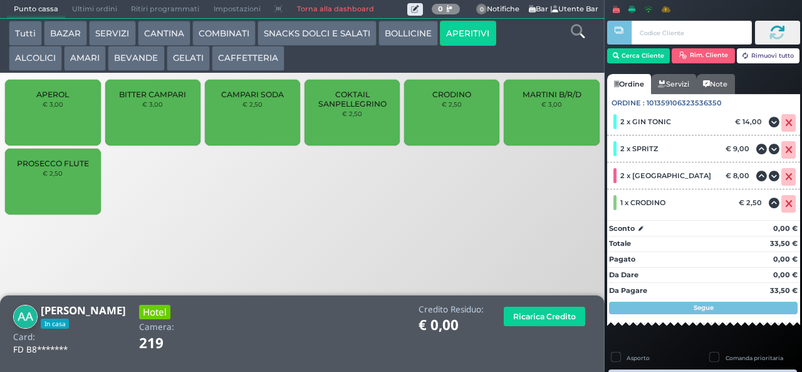
click at [291, 38] on button "SNACKS DOLCI E SALATI" at bounding box center [317, 33] width 119 height 25
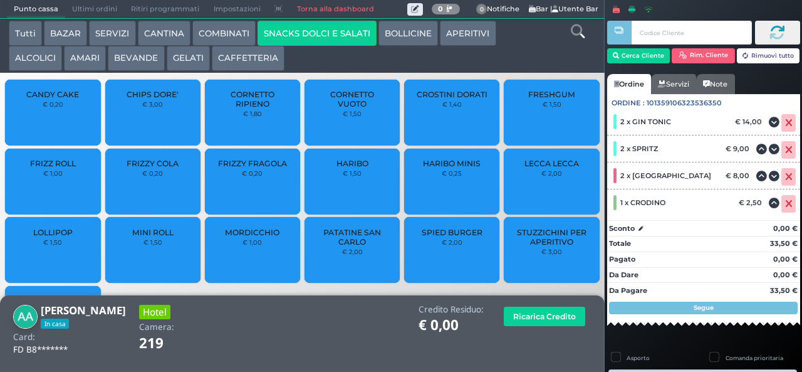
click at [336, 246] on span "PATATINE SAN CARLO" at bounding box center [352, 236] width 75 height 19
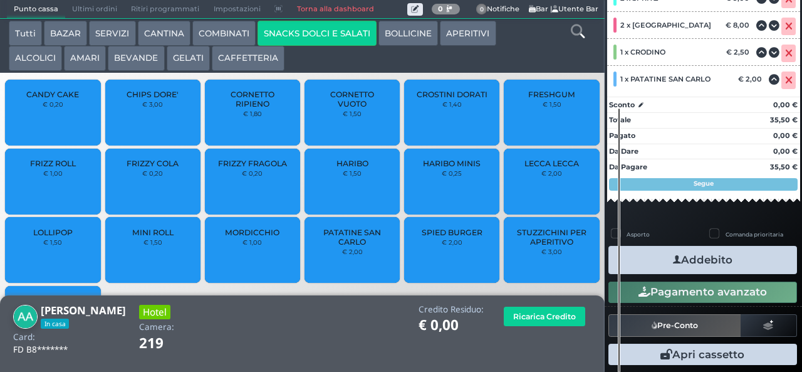
scroll to position [215, 0]
click at [673, 257] on icon "button" at bounding box center [677, 259] width 8 height 13
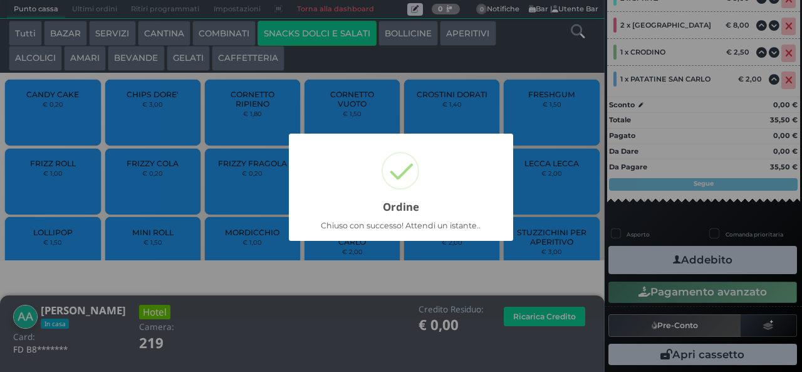
scroll to position [154, 0]
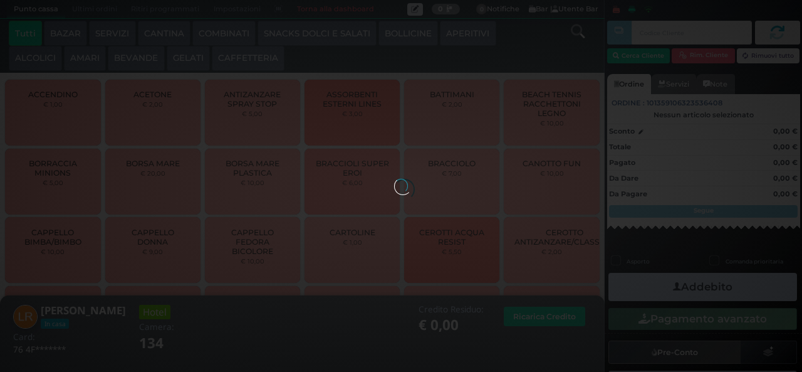
click at [394, 179] on div at bounding box center [401, 186] width 14 height 14
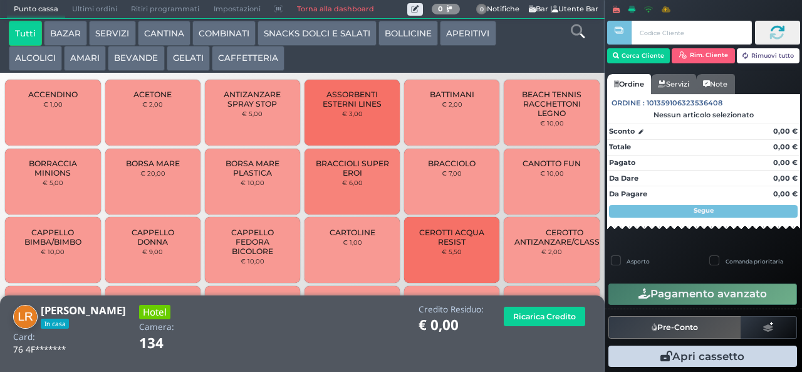
click at [236, 61] on button "CAFFETTERIA" at bounding box center [248, 58] width 73 height 25
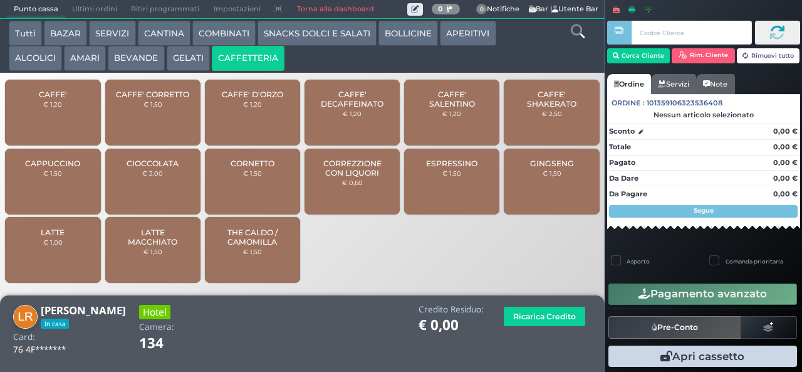
click at [449, 106] on span "CAFFE' SALENTINO" at bounding box center [452, 99] width 75 height 19
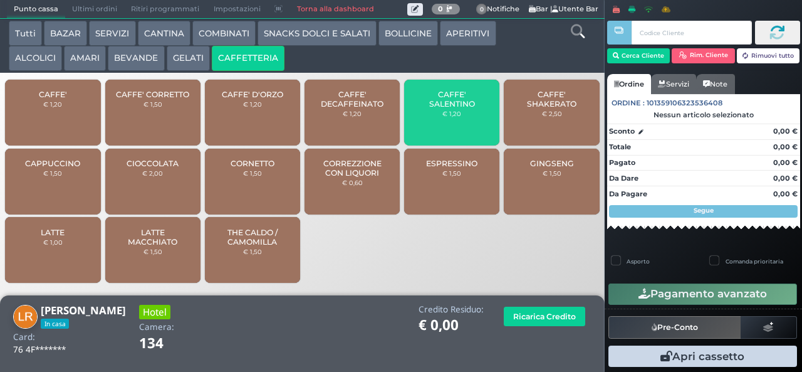
click at [444, 108] on span "CAFFE' SALENTINO" at bounding box center [452, 99] width 75 height 19
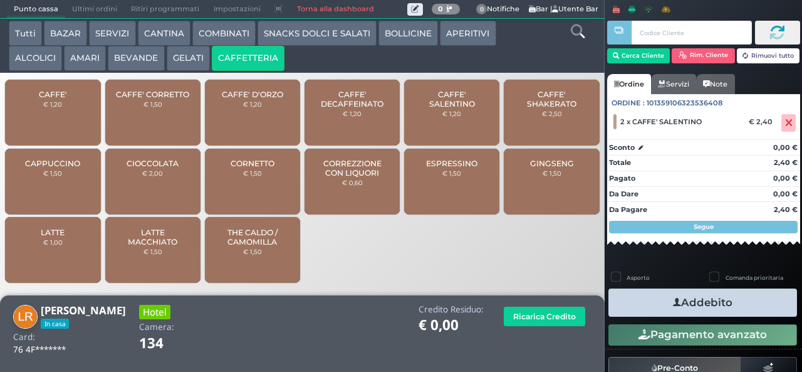
click at [657, 294] on button "Addebito" at bounding box center [702, 302] width 189 height 28
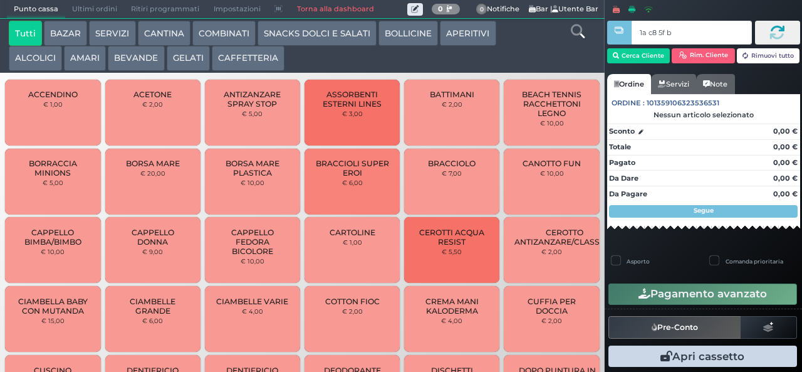
type input "1a c8 5f bb"
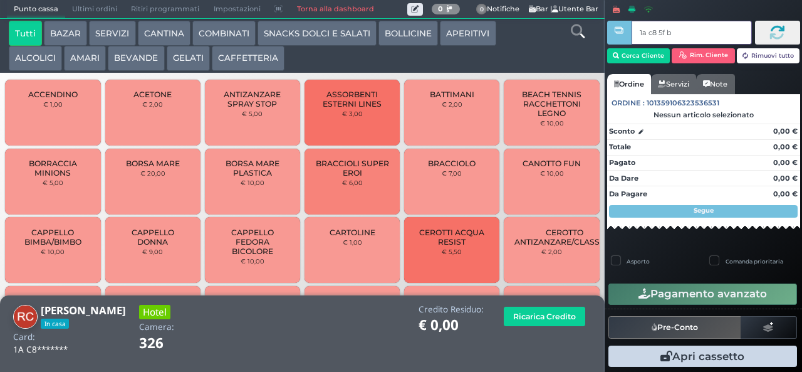
type input "1a c8 5f bb"
click at [227, 29] on button "COMBINATI" at bounding box center [223, 33] width 63 height 25
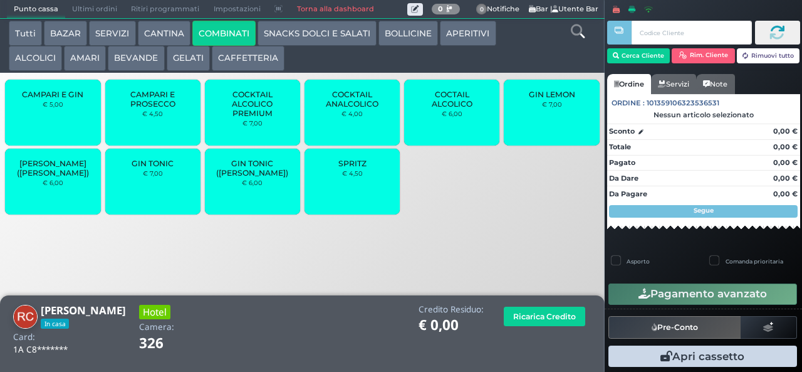
click at [165, 168] on span "GIN TONIC" at bounding box center [153, 163] width 42 height 9
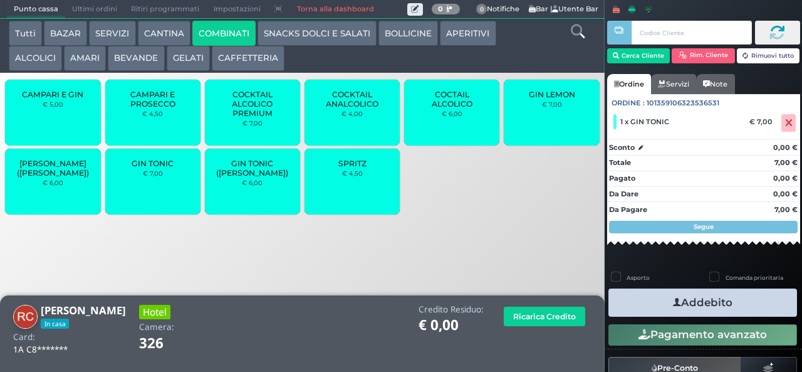
click at [707, 305] on button "Addebito" at bounding box center [702, 302] width 189 height 28
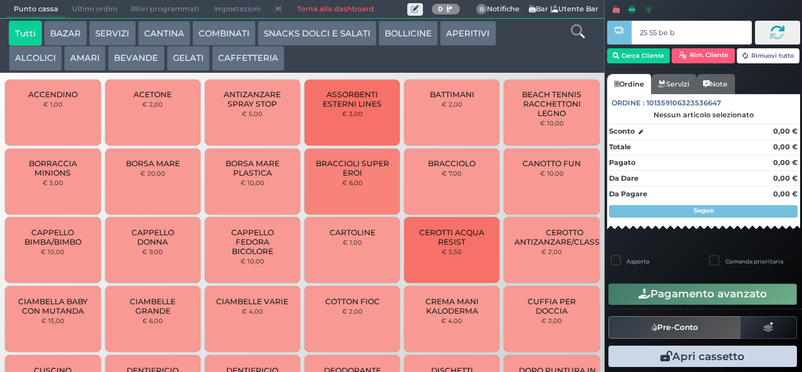
type input "25 55 be b9"
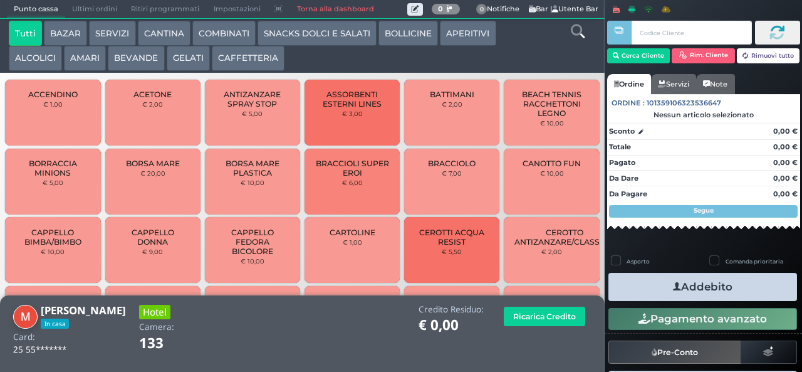
click at [150, 60] on button "BEVANDE" at bounding box center [136, 58] width 56 height 25
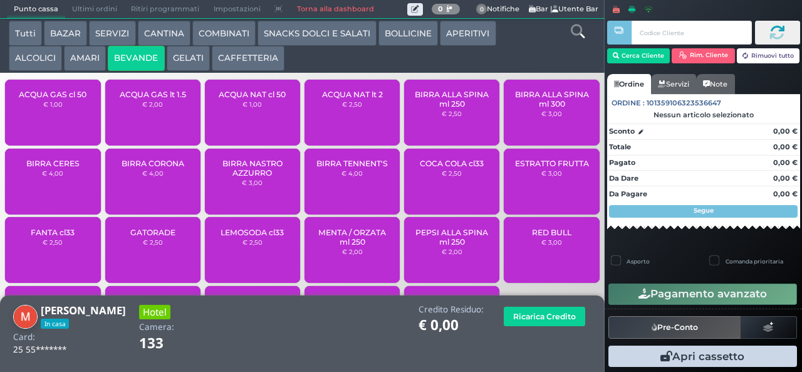
scroll to position [83, 0]
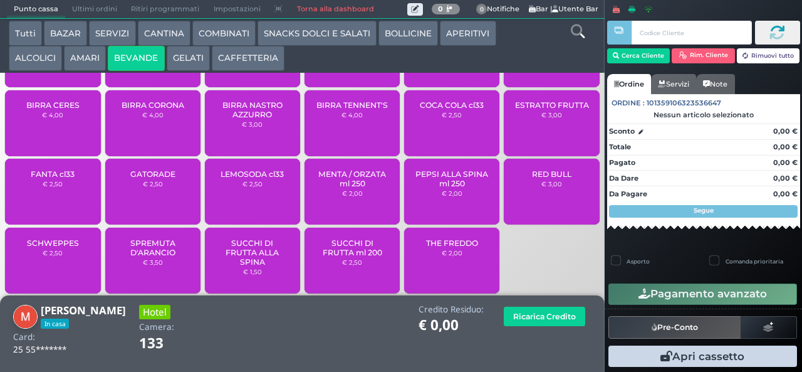
click at [345, 132] on div "BIRRA TENNENT'S € 4,00" at bounding box center [351, 123] width 95 height 66
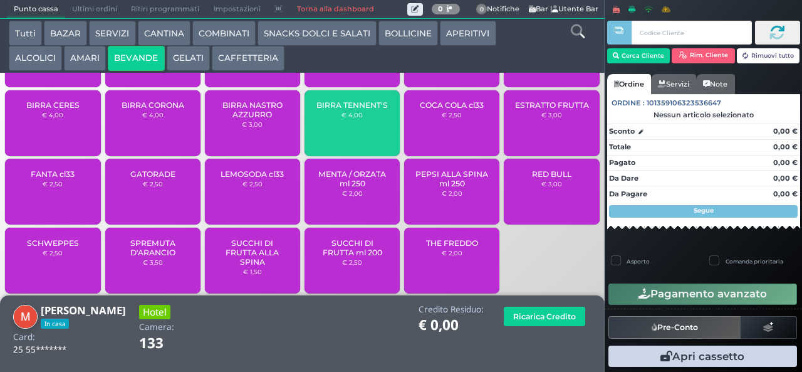
click at [346, 133] on div "BIRRA TENNENT'S € 4,00" at bounding box center [351, 123] width 95 height 66
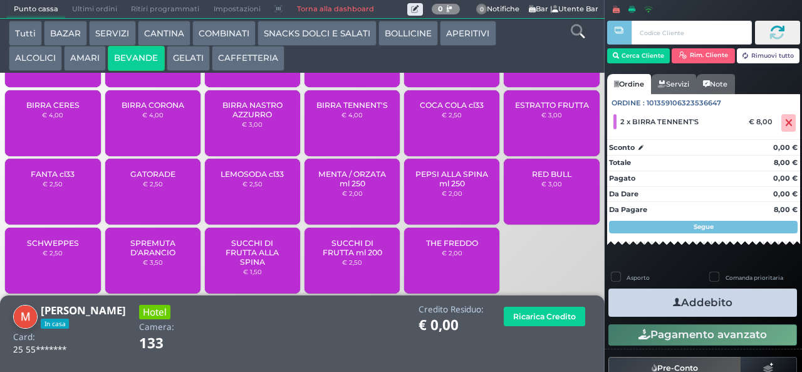
click at [224, 36] on button "COMBINATI" at bounding box center [223, 33] width 63 height 25
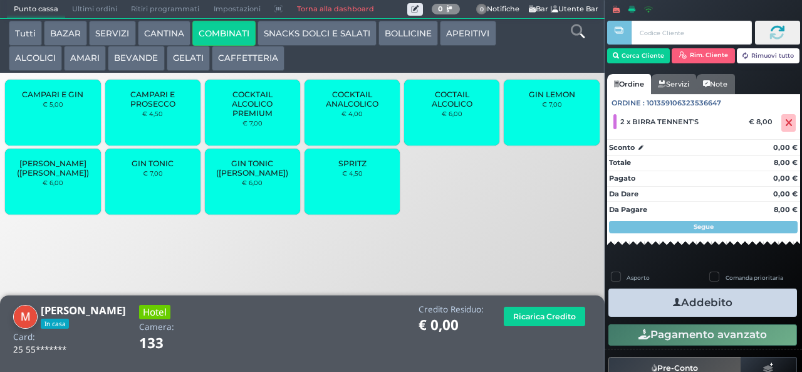
click at [347, 192] on div "SPRITZ € 4,50" at bounding box center [351, 181] width 95 height 66
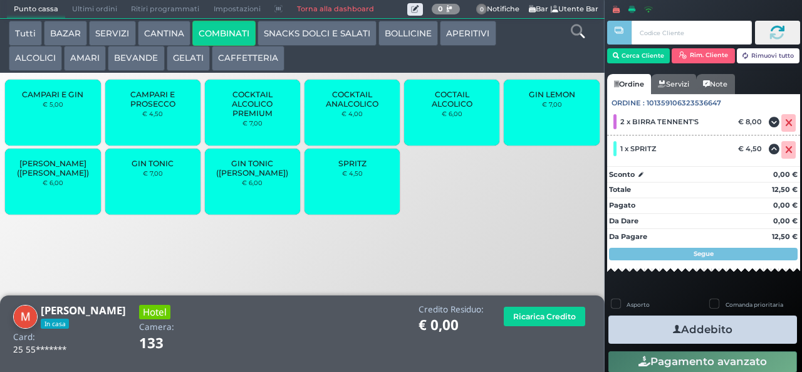
click at [673, 330] on icon "button" at bounding box center [677, 329] width 8 height 13
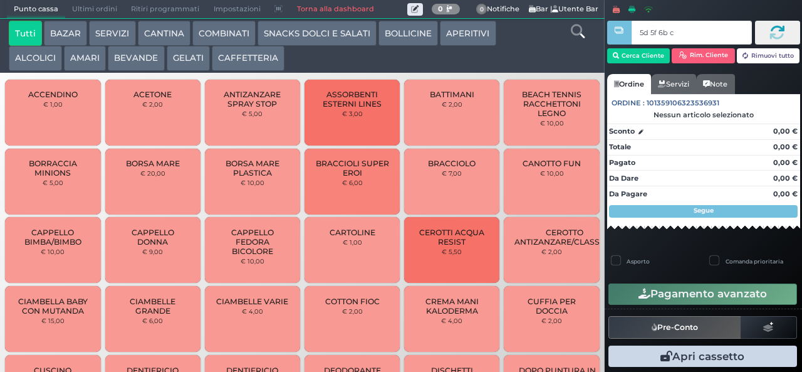
type input "5d 5f 6b c3"
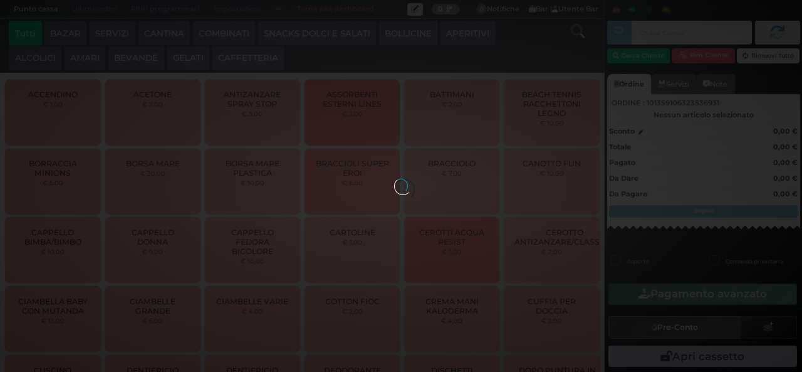
click at [394, 179] on div at bounding box center [401, 186] width 14 height 14
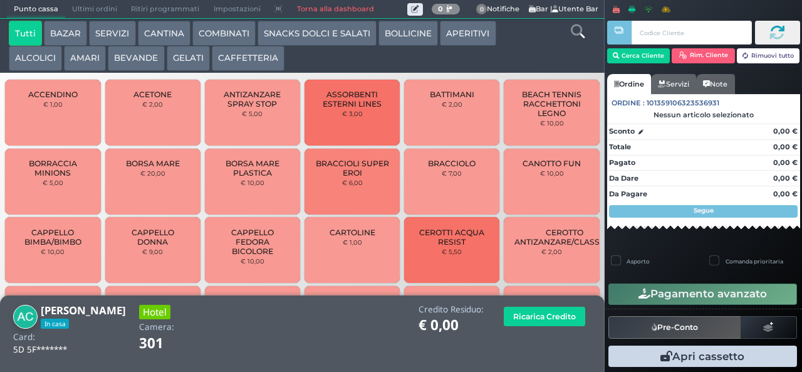
click at [142, 56] on button "BEVANDE" at bounding box center [136, 58] width 56 height 25
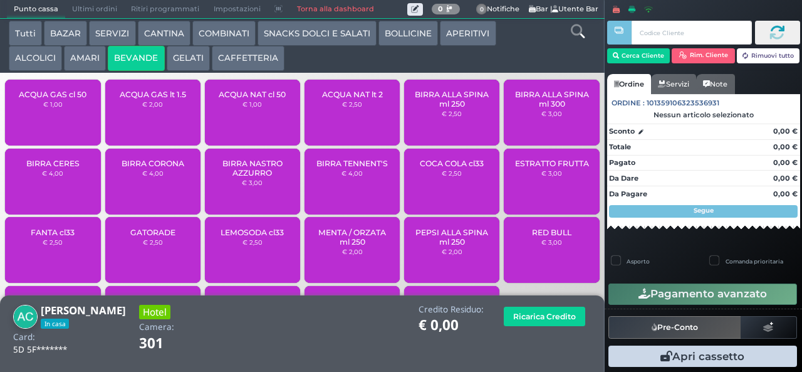
click at [345, 107] on div "ACQUA NAT lt 2 € 2,50" at bounding box center [351, 113] width 95 height 66
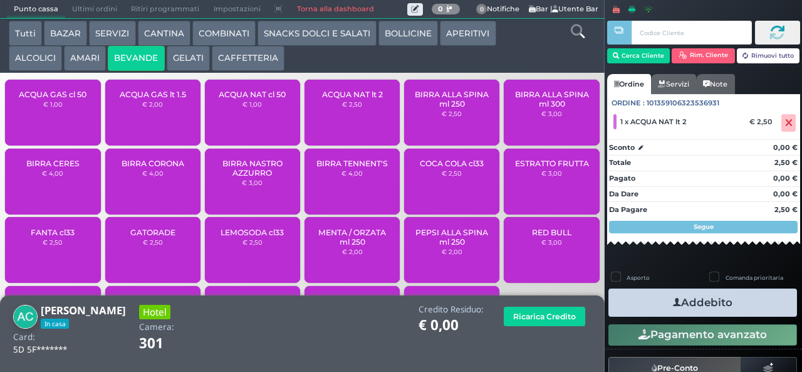
click at [673, 297] on icon "button" at bounding box center [677, 302] width 8 height 13
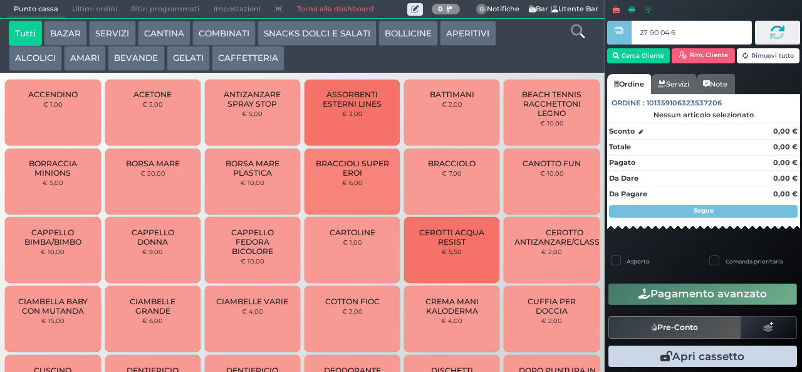
type input "27 90 04 67"
click at [92, 68] on button "AMARI" at bounding box center [85, 58] width 42 height 25
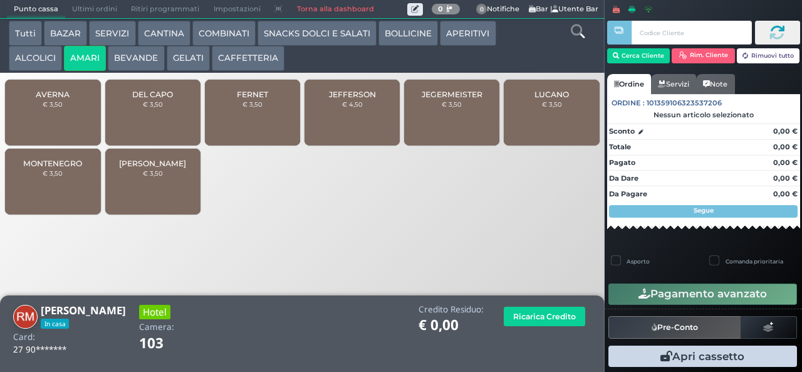
click at [441, 120] on div "JEGERMEISTER € 3,50" at bounding box center [451, 113] width 95 height 66
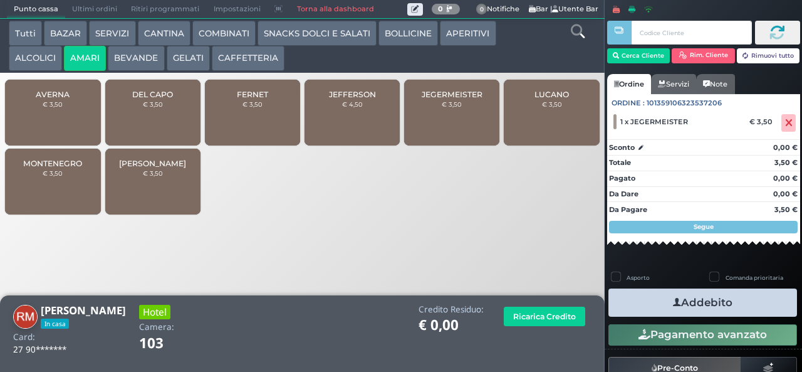
click at [639, 304] on button "Addebito" at bounding box center [702, 302] width 189 height 28
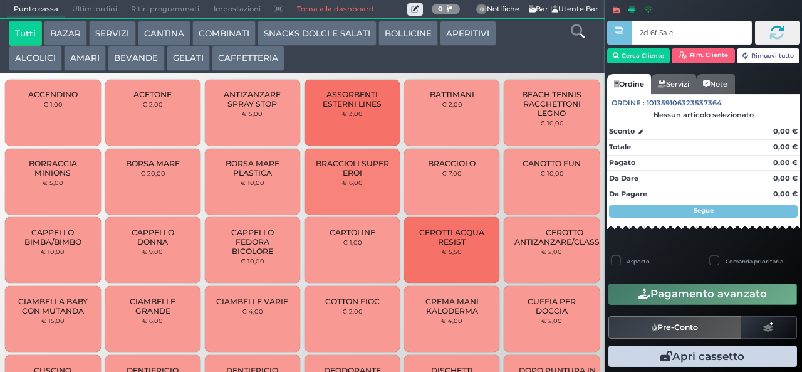
type input "2d 6f 5a c3"
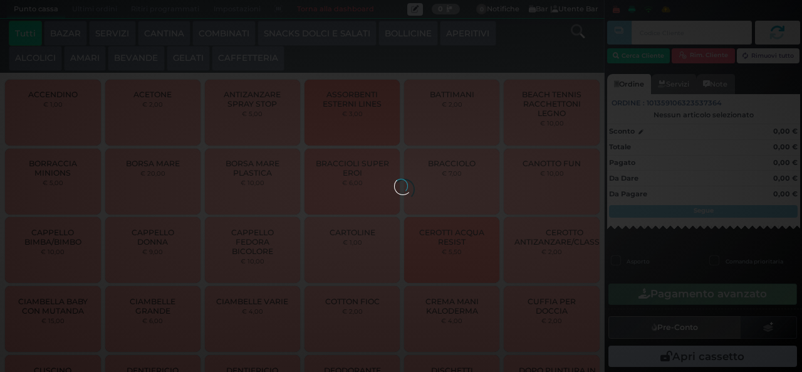
click at [207, 40] on button "COMBINATI" at bounding box center [223, 33] width 63 height 25
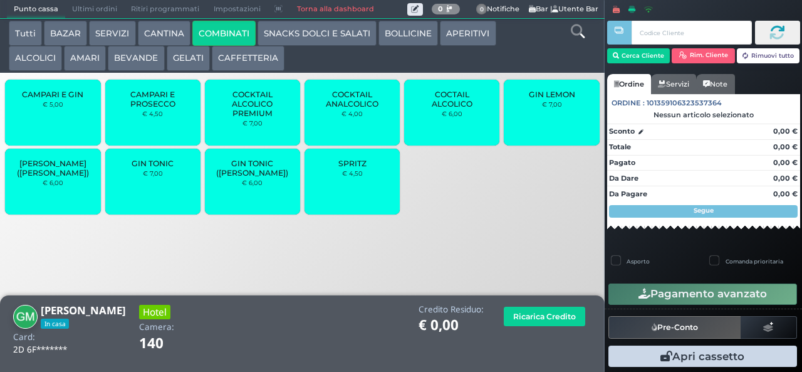
click at [268, 118] on span "COCKTAIL ALCOLICO PREMIUM" at bounding box center [253, 104] width 75 height 28
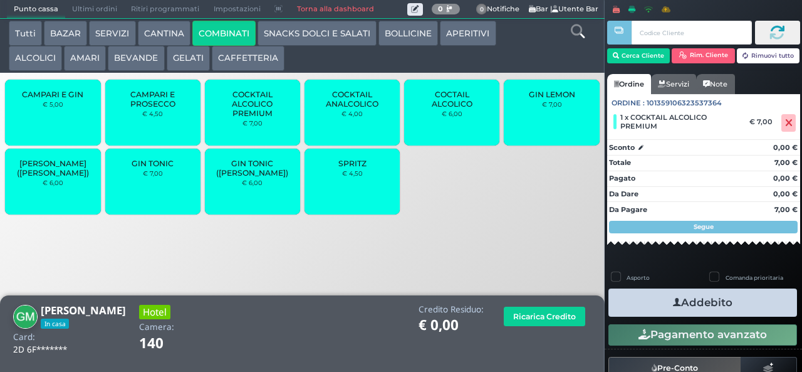
click at [370, 192] on div "SPRITZ € 4,50" at bounding box center [351, 181] width 95 height 66
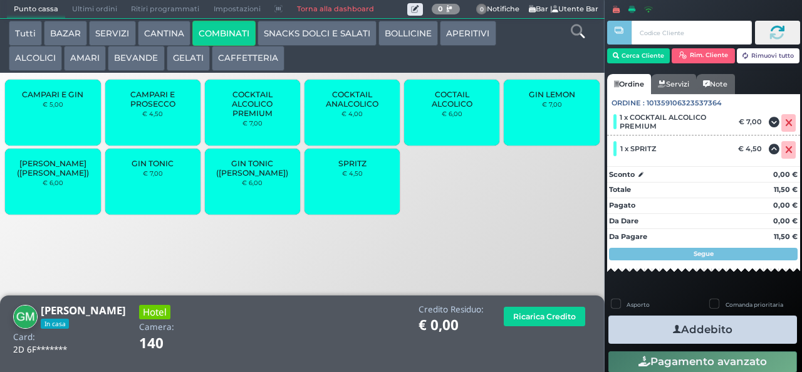
click at [673, 328] on icon "button" at bounding box center [677, 329] width 8 height 13
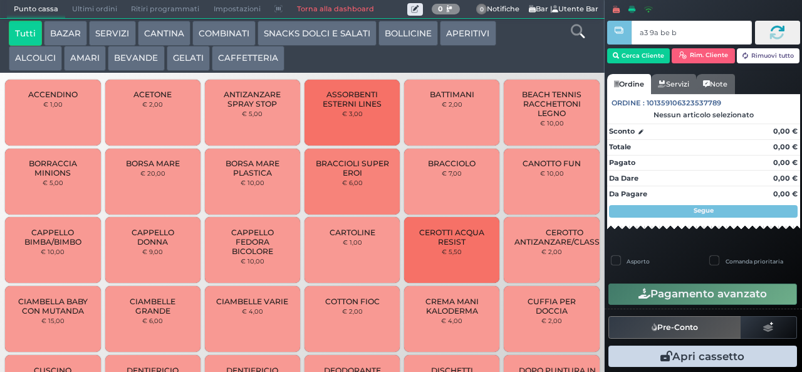
type input "a3 9a be b9"
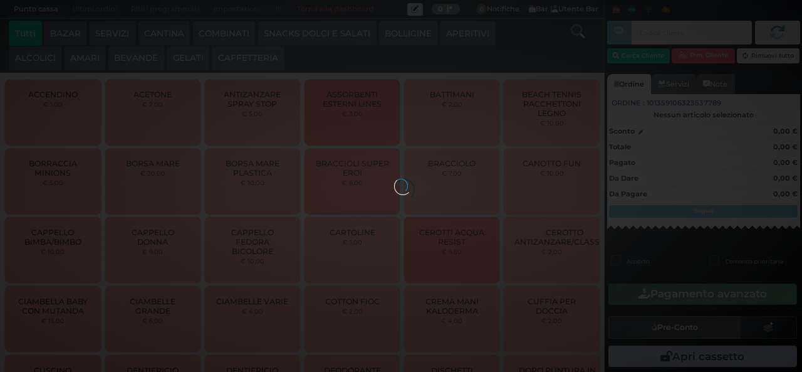
click at [87, 59] on button "AMARI" at bounding box center [85, 58] width 42 height 25
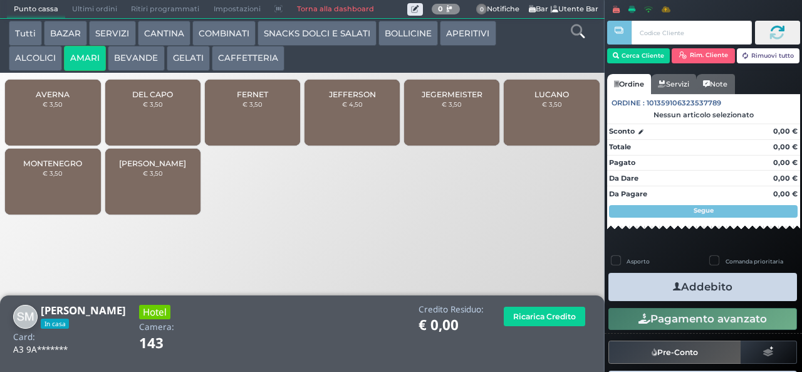
click at [78, 61] on button "AMARI" at bounding box center [85, 58] width 42 height 25
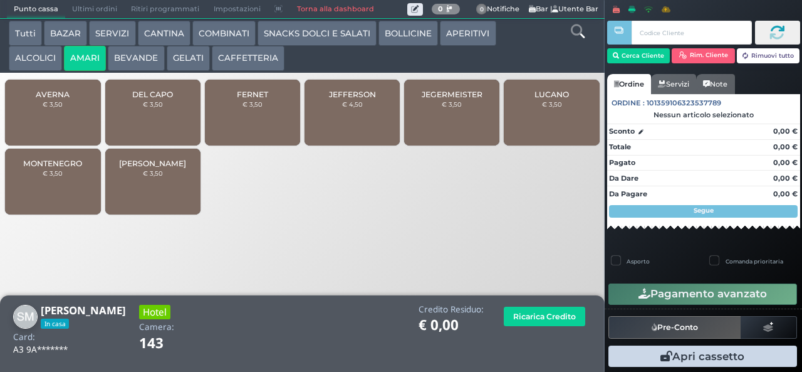
click at [147, 99] on span "DEL CAPO" at bounding box center [152, 94] width 41 height 9
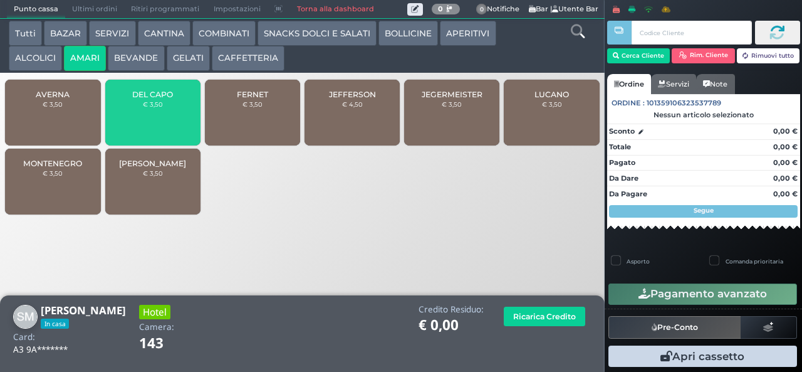
click at [43, 60] on button "ALCOLICI" at bounding box center [35, 58] width 53 height 25
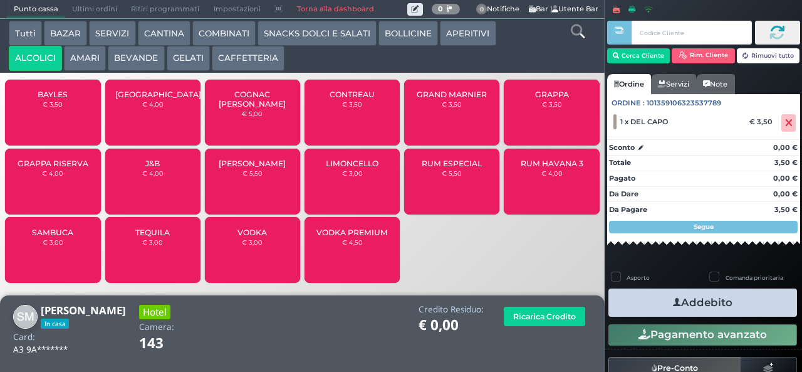
click at [62, 192] on div "GRAPPA RISERVA € 4,00" at bounding box center [52, 181] width 95 height 66
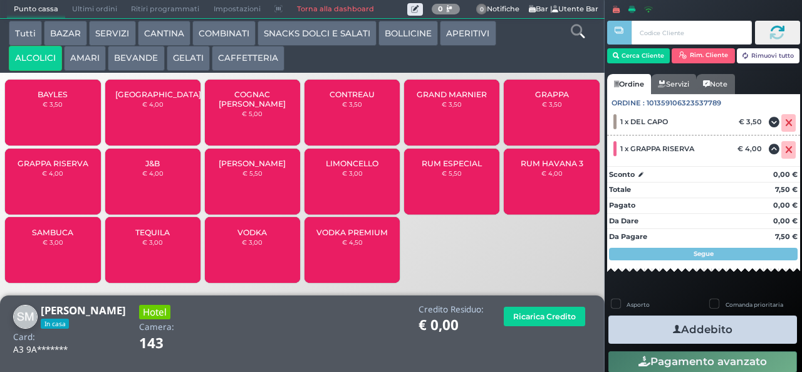
click at [673, 325] on icon "button" at bounding box center [677, 329] width 8 height 13
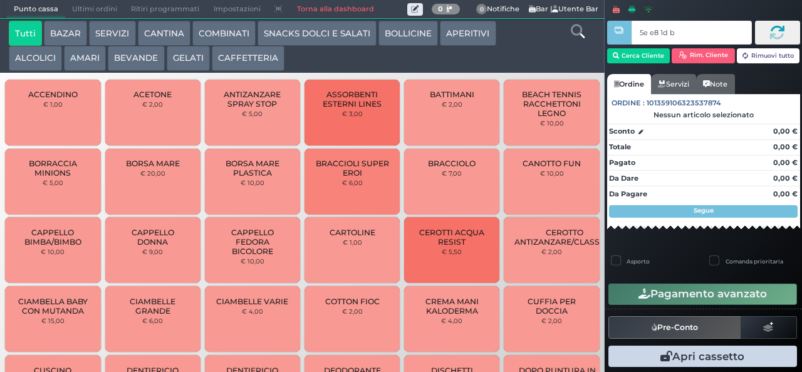
type input "5e e8 1d b9"
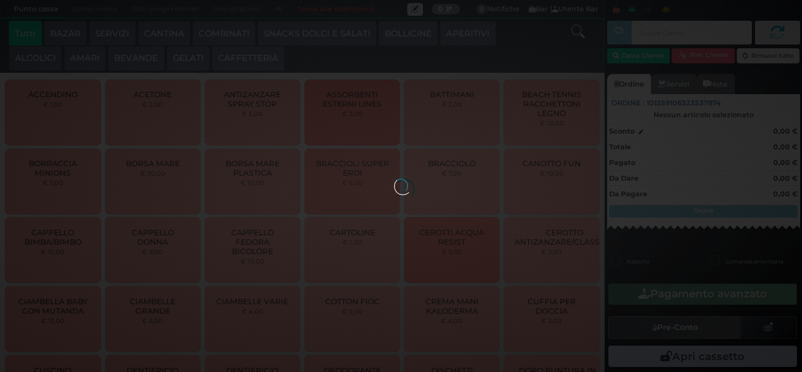
click at [394, 179] on div at bounding box center [401, 186] width 14 height 14
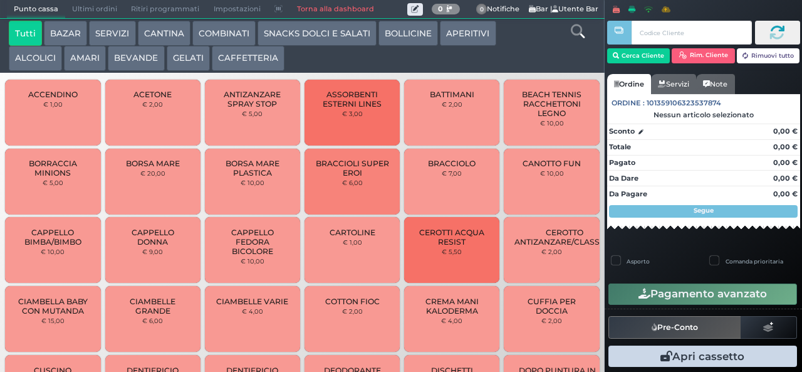
click at [76, 60] on button "AMARI" at bounding box center [85, 58] width 42 height 25
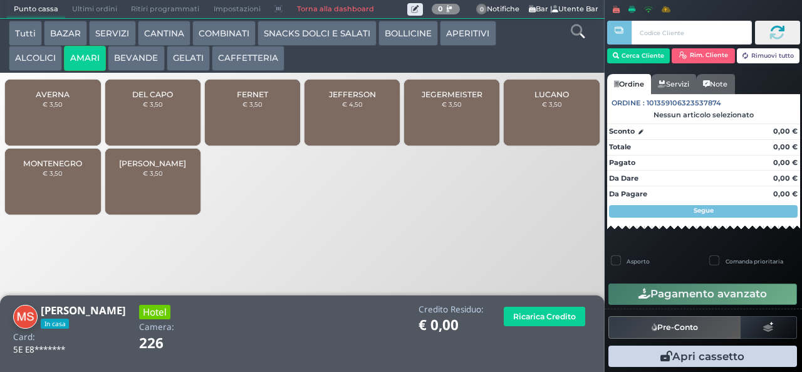
click at [150, 192] on div "ZEDDA PIRAS € 3,50" at bounding box center [152, 181] width 95 height 66
click at [154, 177] on small "€ 3,50" at bounding box center [153, 173] width 20 height 8
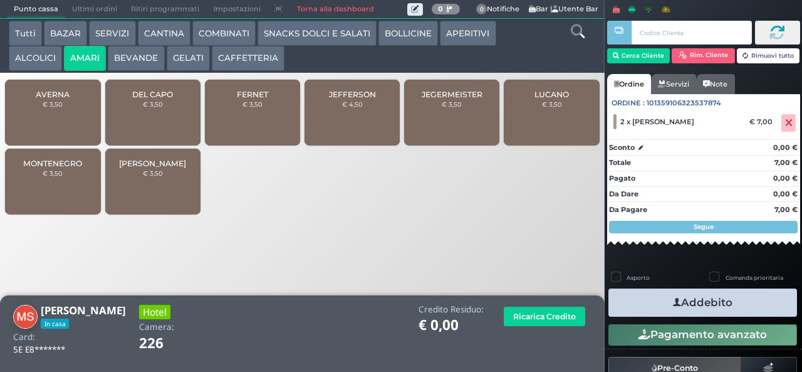
click at [673, 297] on icon "button" at bounding box center [677, 302] width 8 height 13
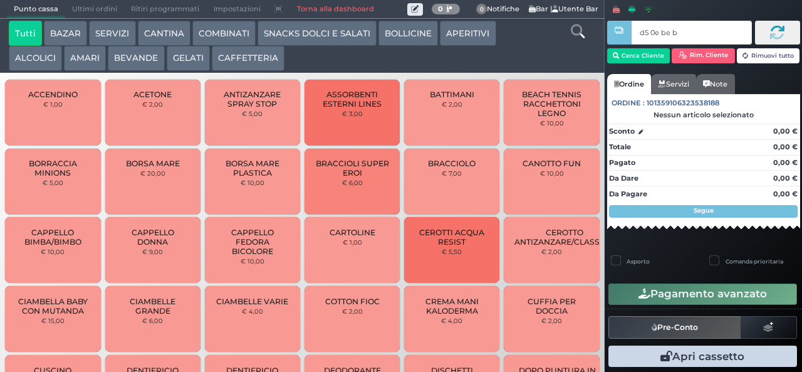
type input "d5 0e be b9"
click at [223, 42] on button "COMBINATI" at bounding box center [223, 33] width 63 height 25
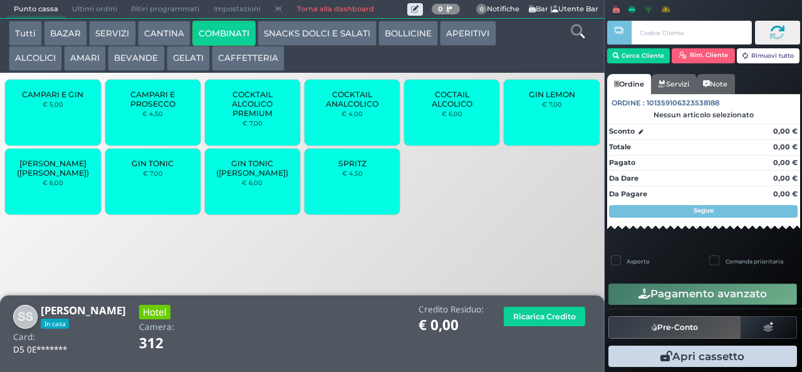
click at [342, 197] on div "SPRITZ € 4,50" at bounding box center [351, 181] width 95 height 66
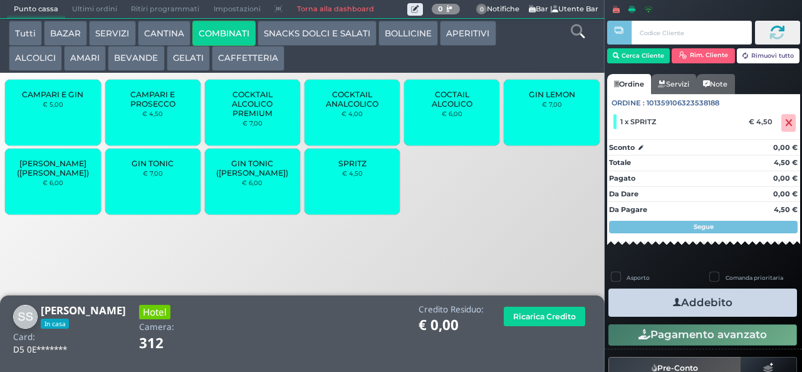
click at [459, 38] on button "APERITIVI" at bounding box center [468, 33] width 56 height 25
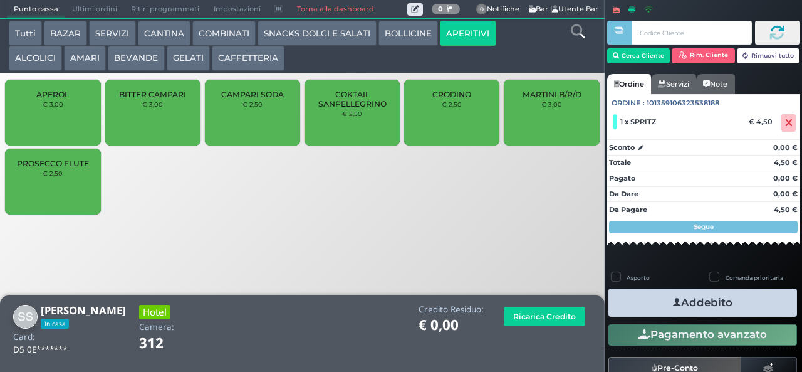
click at [49, 197] on div "PROSECCO FLUTE € 2,50" at bounding box center [52, 181] width 95 height 66
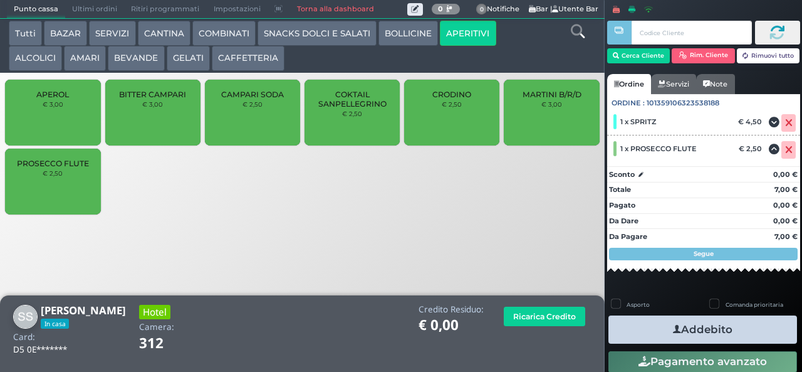
click at [694, 315] on button "Addebito" at bounding box center [702, 329] width 189 height 28
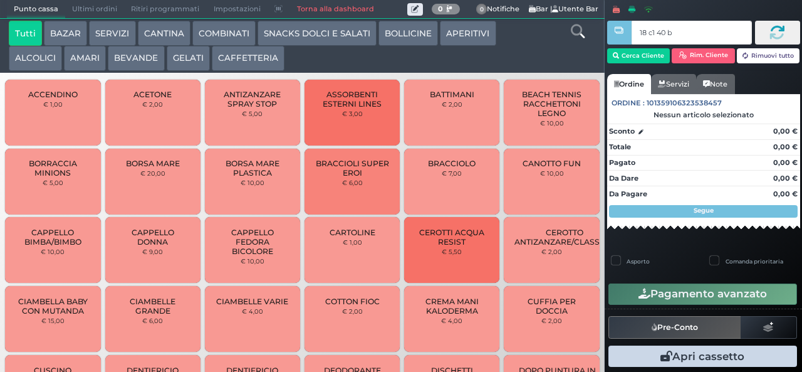
type input "18 c1 40 ba"
click at [0, 0] on div at bounding box center [0, 0] width 0 height 0
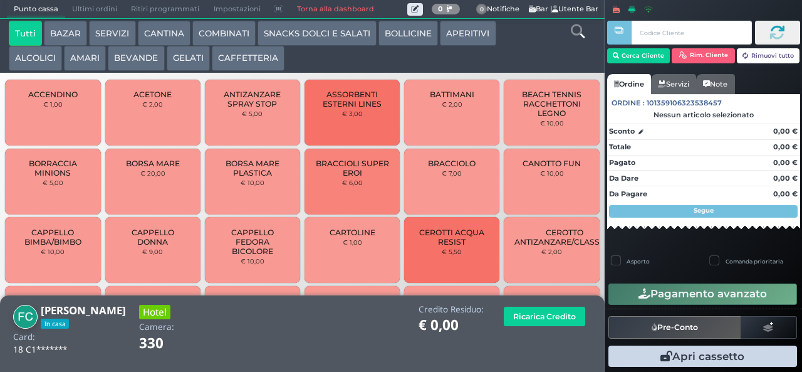
click at [148, 49] on button "BEVANDE" at bounding box center [136, 58] width 56 height 25
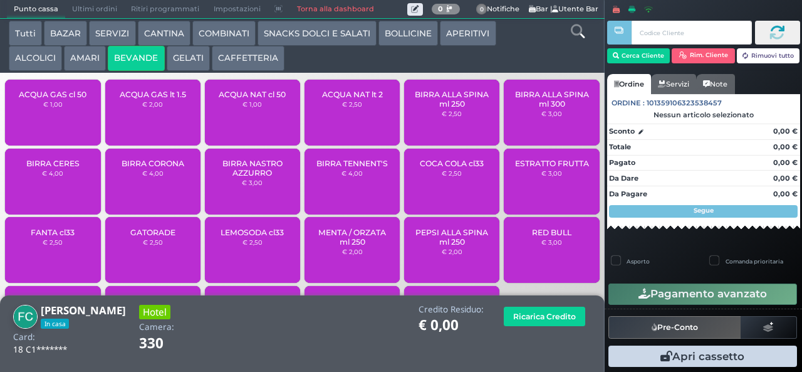
click at [59, 130] on div "ACQUA GAS cl 50 € 1,00" at bounding box center [52, 113] width 95 height 66
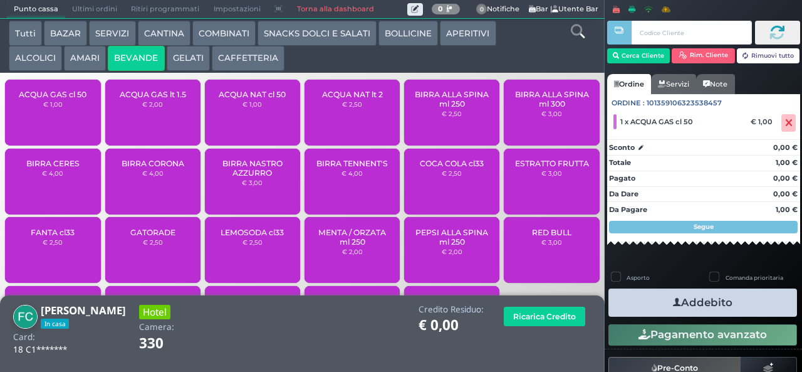
click at [673, 301] on icon "button" at bounding box center [677, 302] width 8 height 13
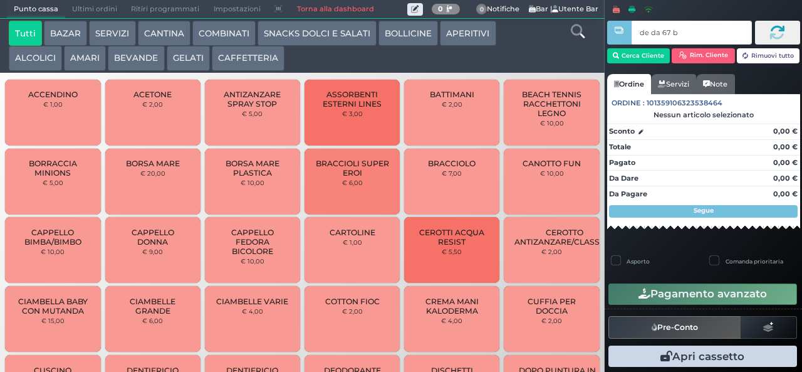
type input "de da 67 b9"
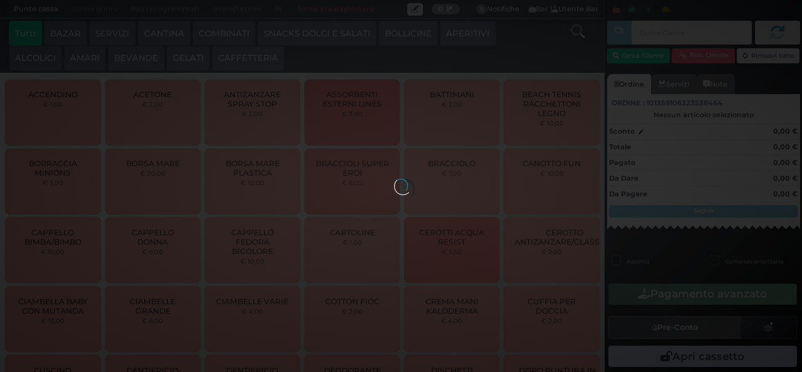
click at [394, 179] on div at bounding box center [401, 186] width 14 height 14
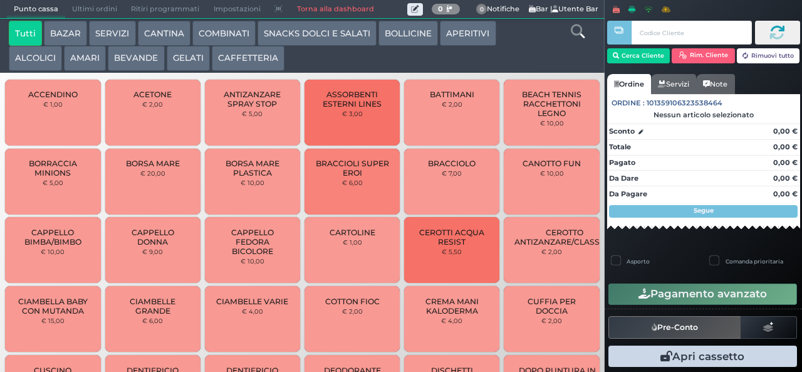
click at [0, 0] on div at bounding box center [0, 0] width 0 height 0
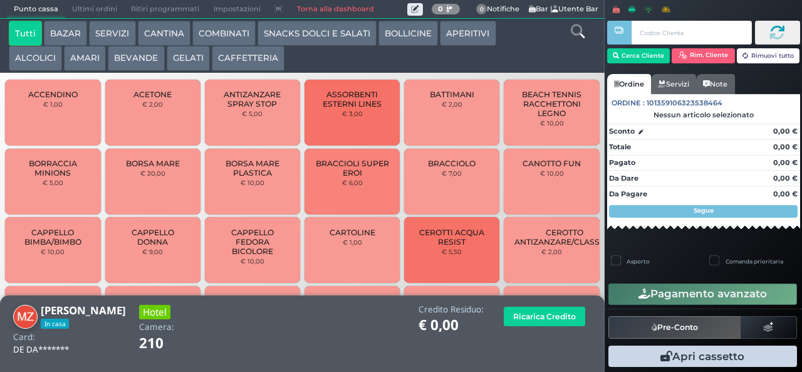
click at [139, 51] on button "BEVANDE" at bounding box center [136, 58] width 56 height 25
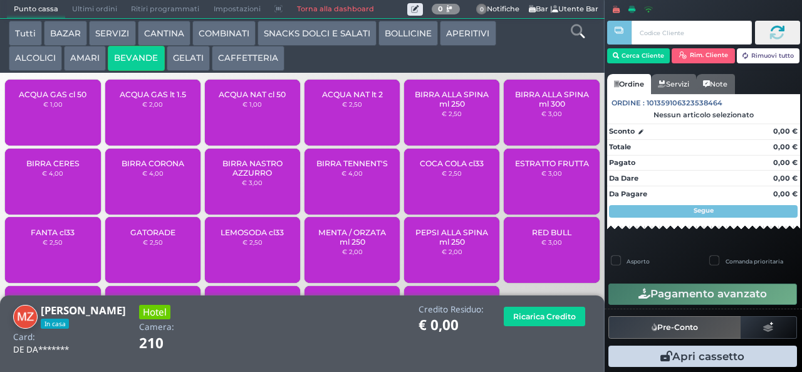
click at [259, 128] on div "ACQUA NAT cl 50 € 1,00" at bounding box center [252, 113] width 95 height 66
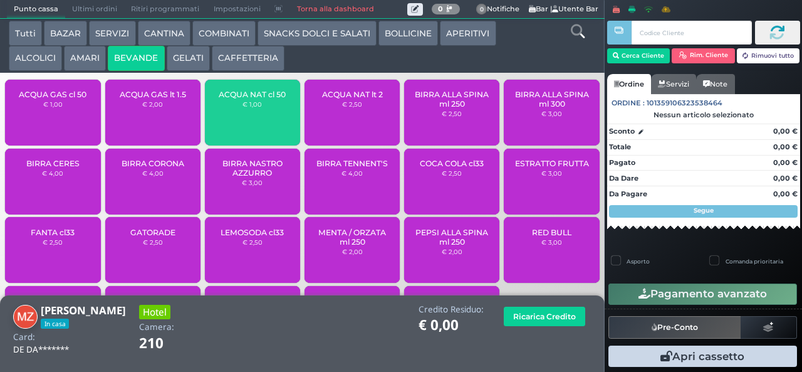
click at [254, 125] on div "ACQUA NAT cl 50 € 1,00" at bounding box center [252, 113] width 95 height 66
click at [248, 108] on small "€ 1,00" at bounding box center [251, 104] width 19 height 8
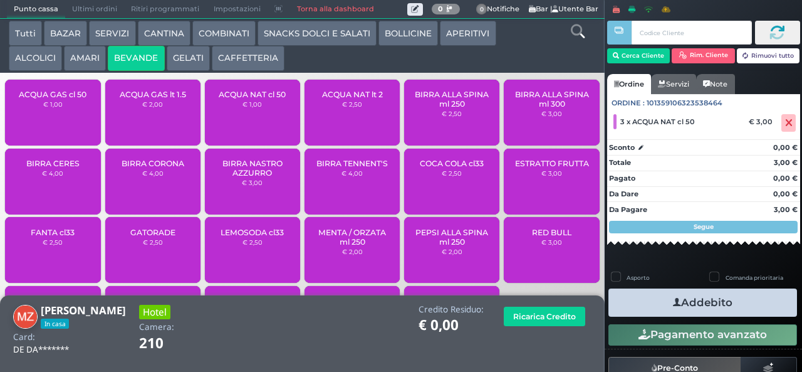
click at [674, 304] on icon "button" at bounding box center [677, 302] width 8 height 13
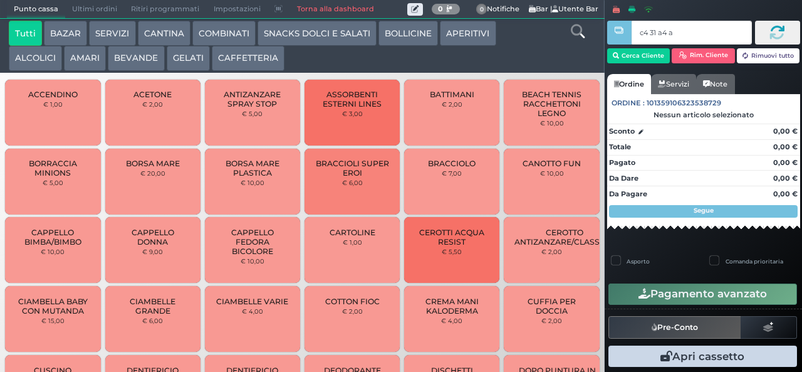
type input "c4 31 a4 af"
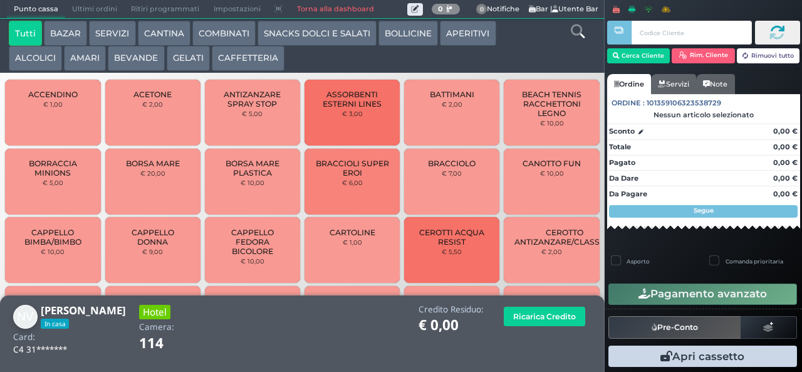
click at [288, 34] on button "SNACKS DOLCI E SALATI" at bounding box center [317, 33] width 119 height 25
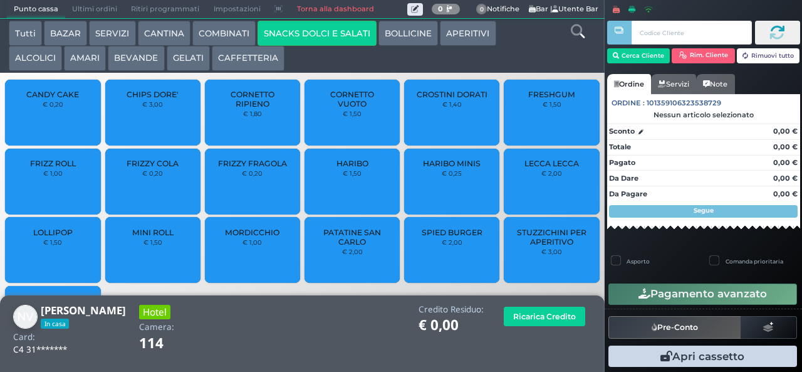
click at [226, 186] on div "FRIZZY FRAGOLA € 0,20" at bounding box center [252, 181] width 95 height 66
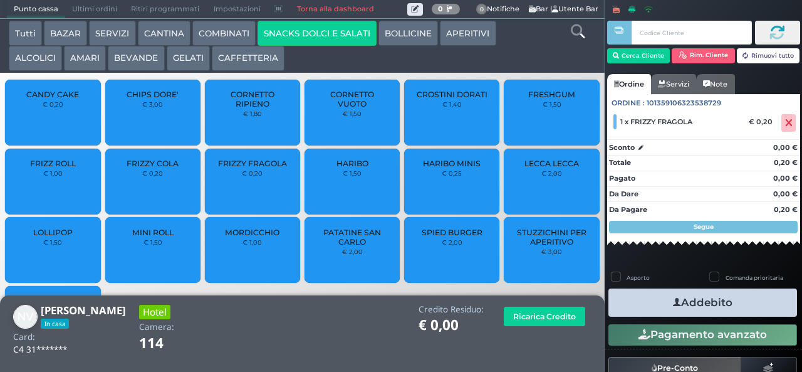
click at [632, 311] on button "Addebito" at bounding box center [702, 302] width 189 height 28
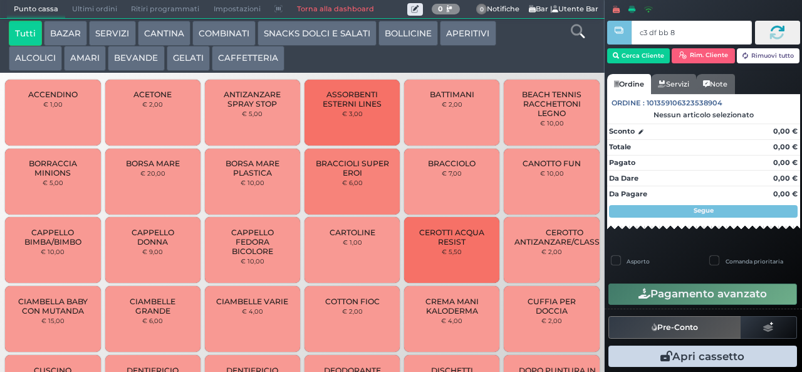
type input "c3 df bb 8b"
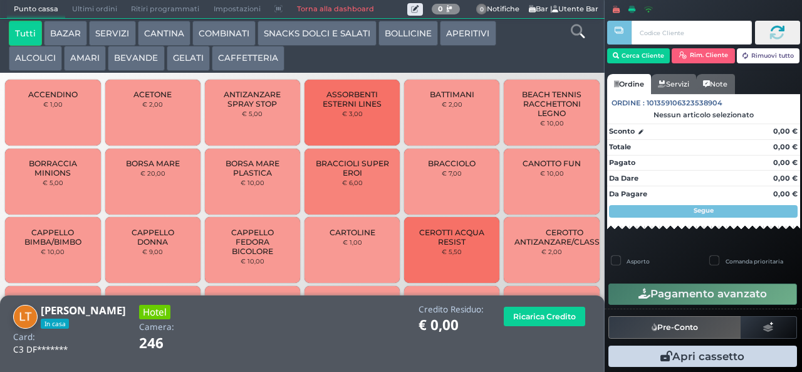
click at [184, 61] on button "GELATI" at bounding box center [188, 58] width 43 height 25
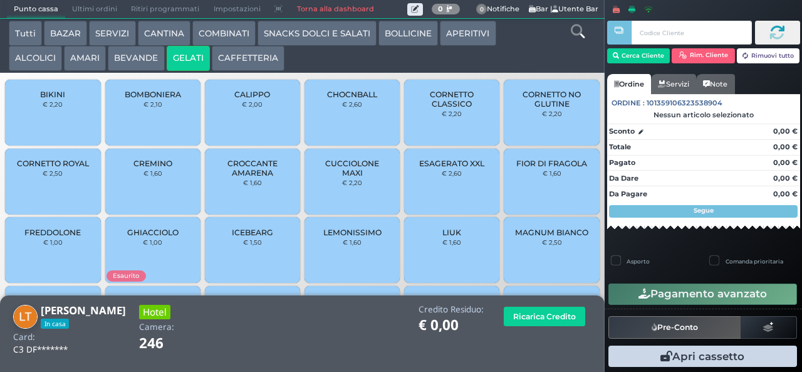
click at [227, 123] on div "CALIPPO € 2,00" at bounding box center [252, 113] width 95 height 66
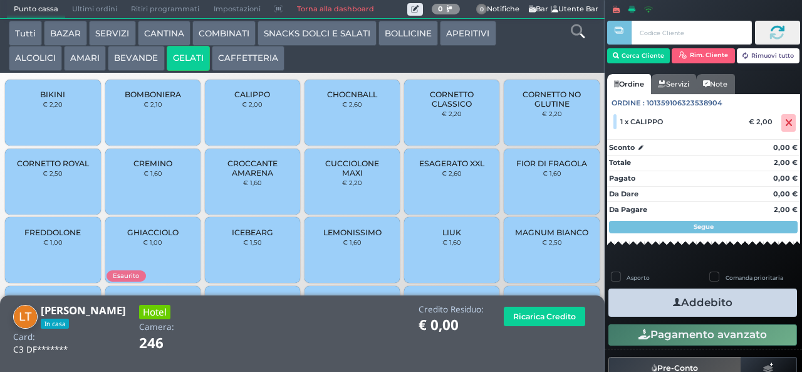
click at [639, 311] on button "Addebito" at bounding box center [702, 302] width 189 height 28
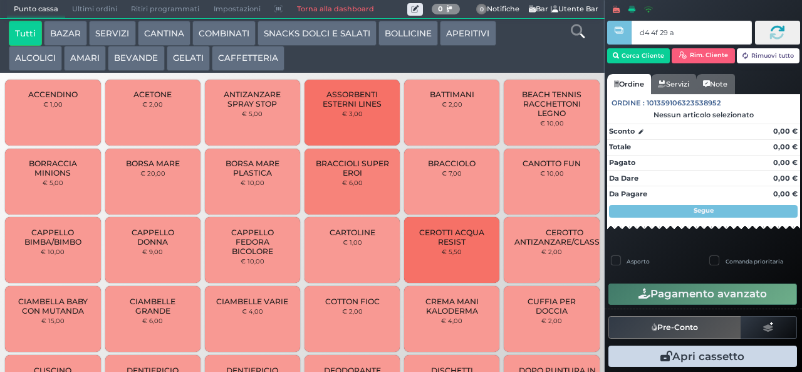
type input "d4 4f 29 af"
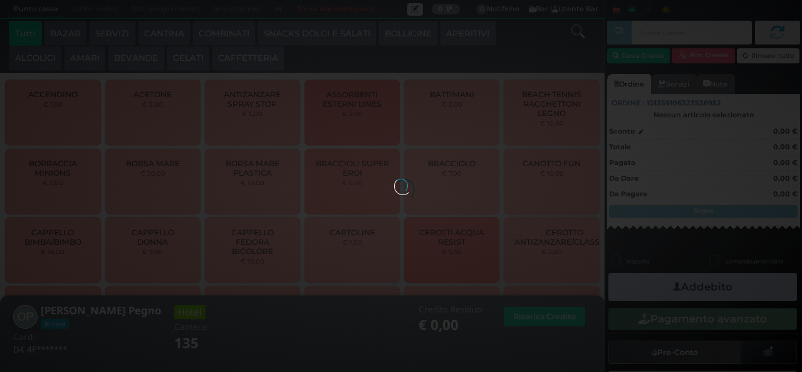
click at [224, 45] on button "COMBINATI" at bounding box center [223, 33] width 63 height 25
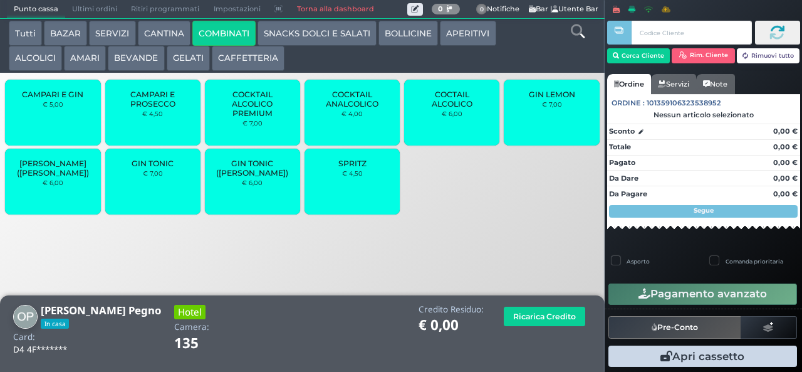
click at [190, 66] on button "GELATI" at bounding box center [188, 58] width 43 height 25
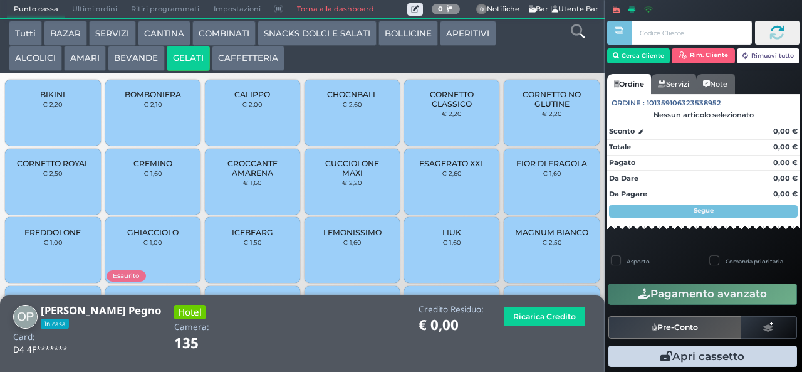
click at [270, 128] on div "CALIPPO € 2,00" at bounding box center [252, 113] width 95 height 66
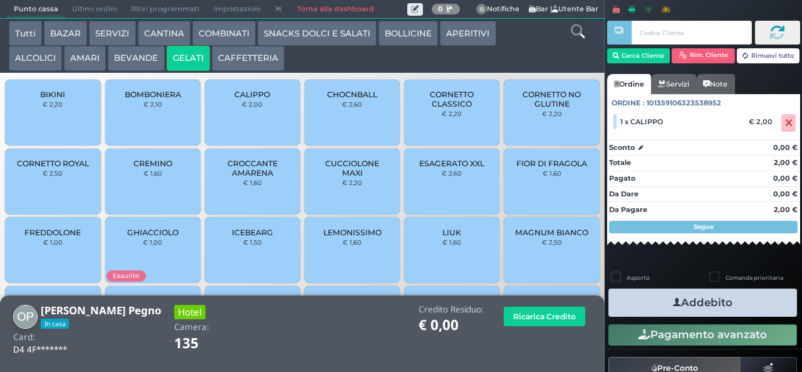
click at [688, 304] on button "Addebito" at bounding box center [702, 302] width 189 height 28
click at [608, 288] on button "Addebito" at bounding box center [702, 302] width 189 height 28
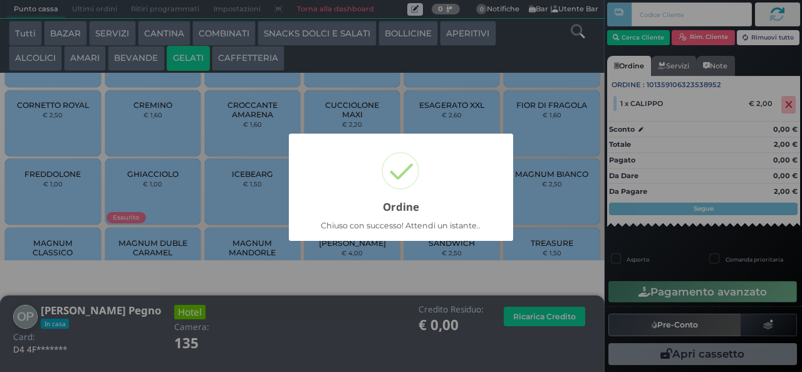
scroll to position [21, 0]
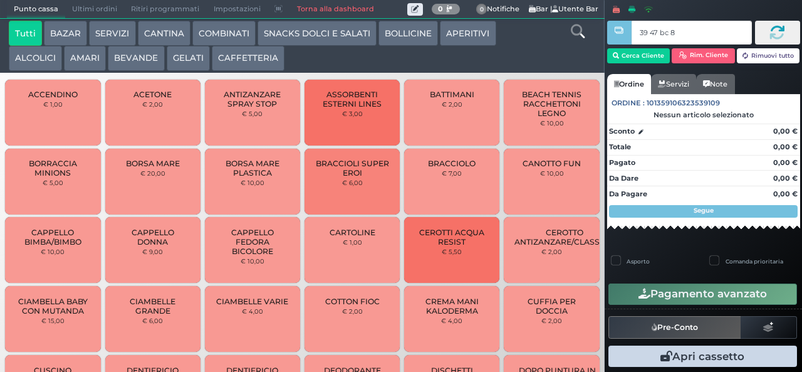
type input "39 47 bc 8b"
click at [146, 62] on button "BEVANDE" at bounding box center [136, 58] width 56 height 25
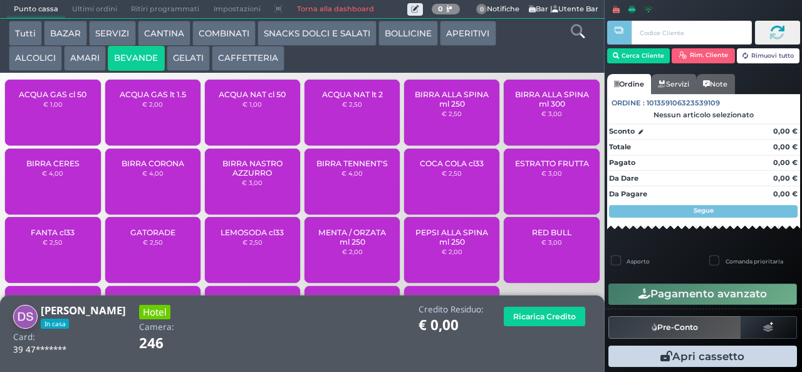
click at [445, 168] on span "COCA COLA cl33" at bounding box center [452, 163] width 64 height 9
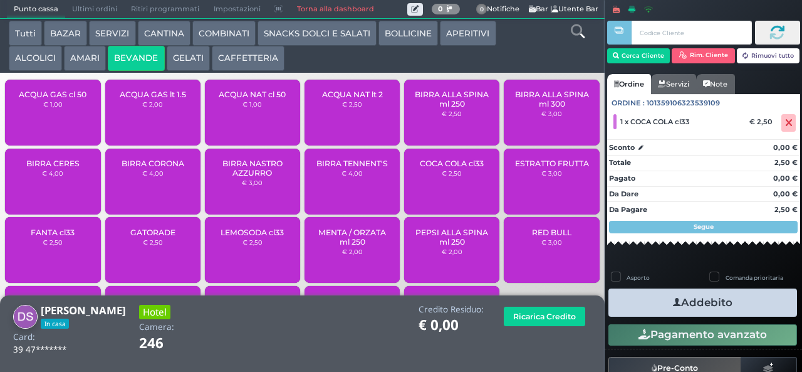
click at [295, 34] on button "SNACKS DOLCI E SALATI" at bounding box center [317, 33] width 119 height 25
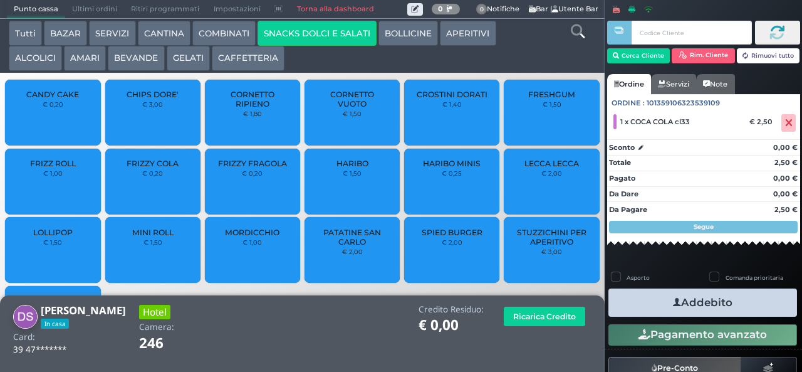
click at [190, 63] on button "GELATI" at bounding box center [188, 58] width 43 height 25
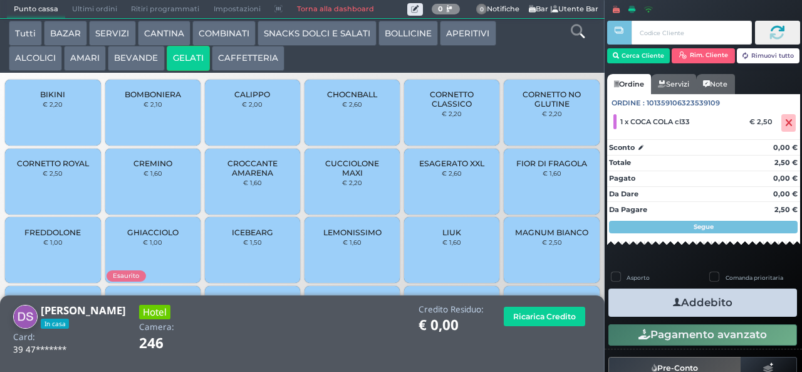
click at [252, 130] on div "CALIPPO € 2,00" at bounding box center [252, 113] width 95 height 66
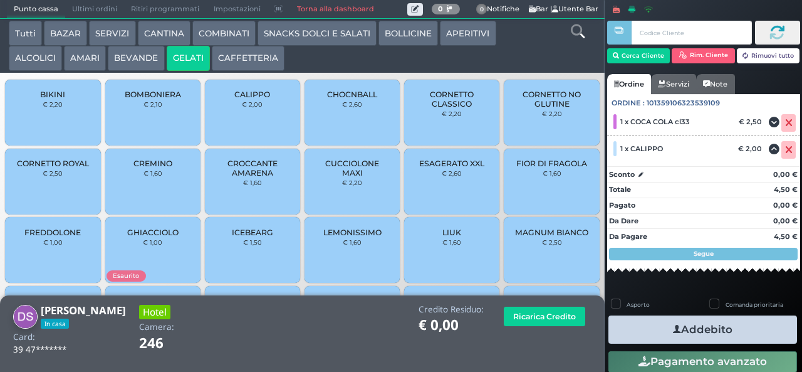
click at [673, 328] on icon "button" at bounding box center [677, 329] width 8 height 13
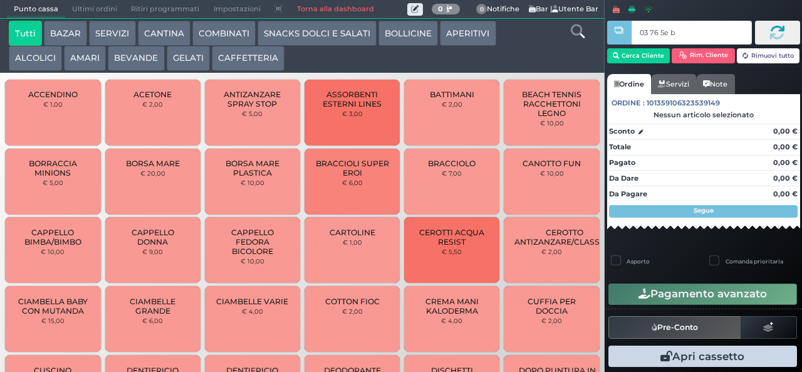
type input "03 76 5e bb"
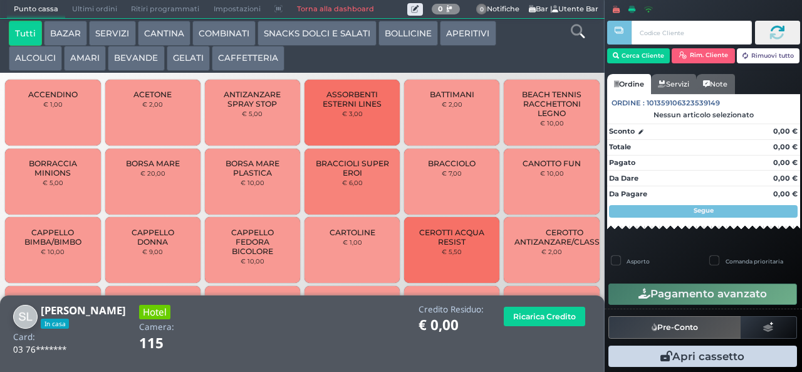
click at [80, 61] on button "AMARI" at bounding box center [85, 58] width 42 height 25
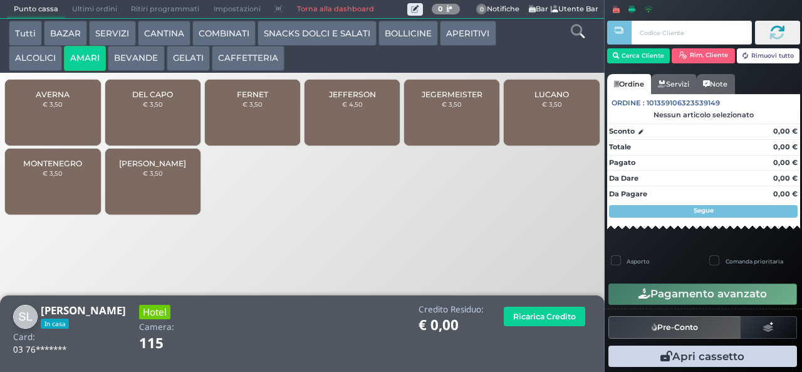
click at [257, 99] on span "FERNET" at bounding box center [252, 94] width 31 height 9
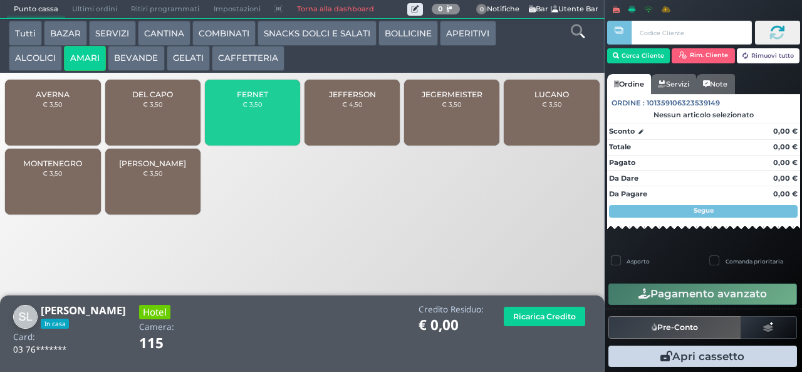
click at [248, 99] on span "FERNET" at bounding box center [252, 94] width 31 height 9
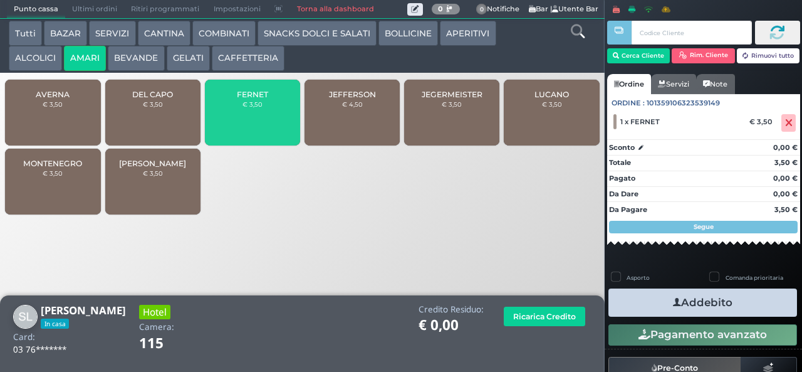
click at [249, 99] on span "FERNET" at bounding box center [252, 94] width 31 height 9
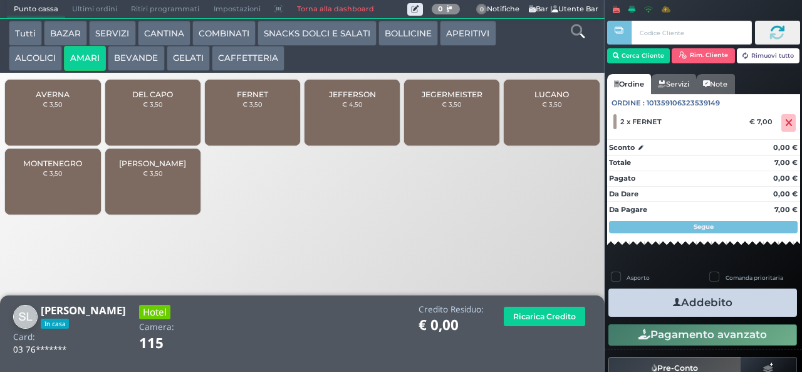
click at [254, 99] on span "FERNET" at bounding box center [252, 94] width 31 height 9
click at [649, 306] on button "Addebito" at bounding box center [702, 302] width 189 height 28
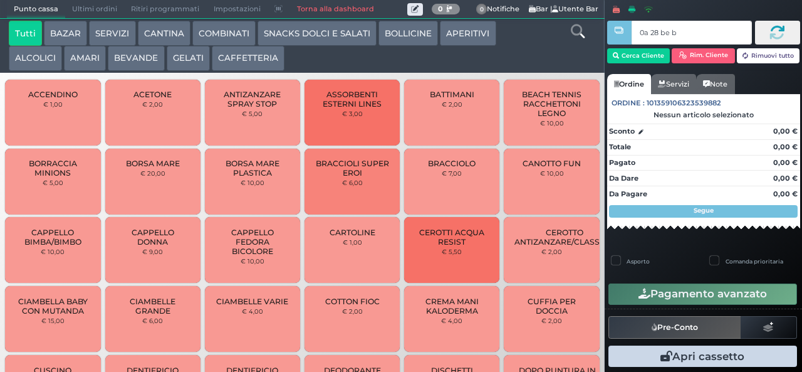
type input "0a 28 be b9"
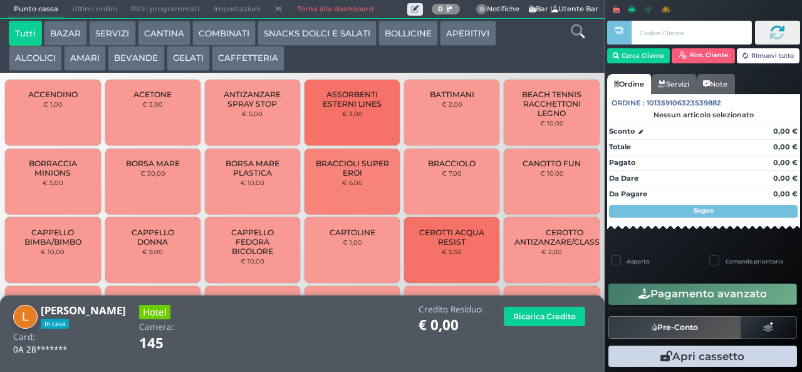
click at [283, 29] on button "SNACKS DOLCI E SALATI" at bounding box center [317, 33] width 119 height 25
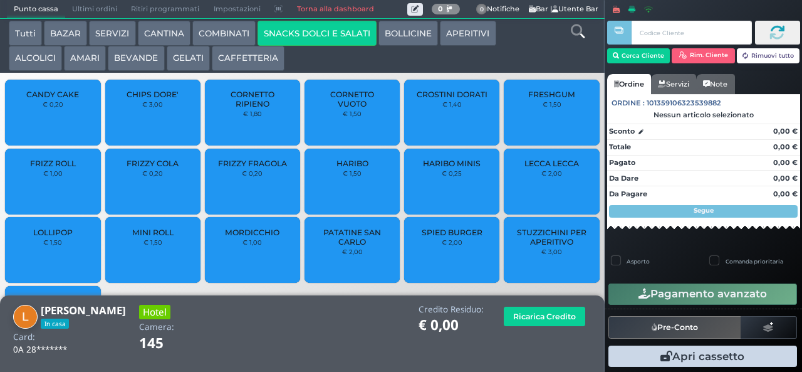
click at [420, 99] on span "CROSTINI DORATI" at bounding box center [452, 94] width 71 height 9
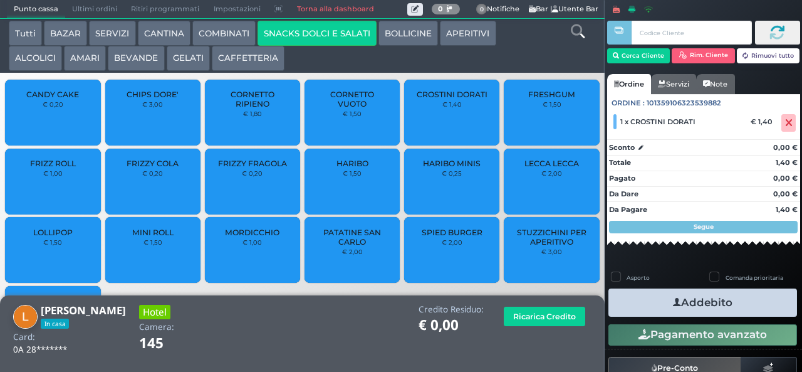
click at [234, 193] on div "FRIZZY FRAGOLA € 0,20" at bounding box center [252, 181] width 95 height 66
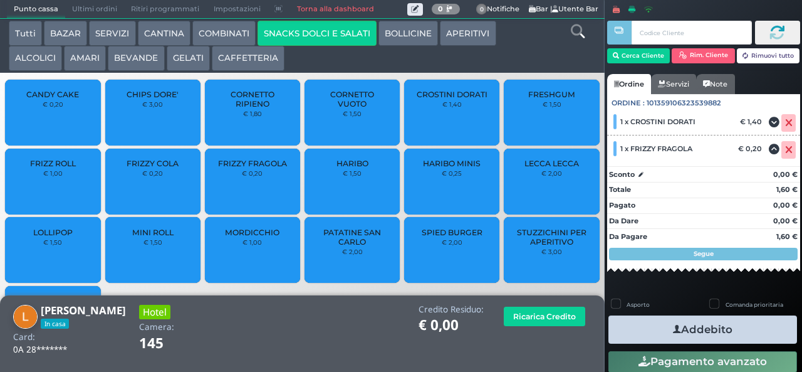
click at [640, 324] on button "Addebito" at bounding box center [702, 329] width 189 height 28
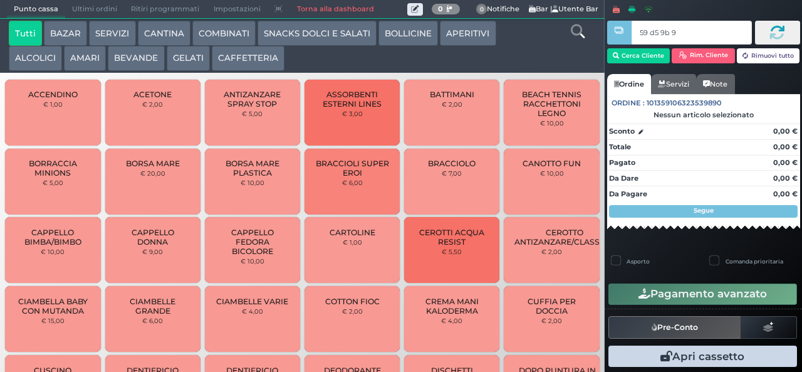
type input "59 d5 9b 94"
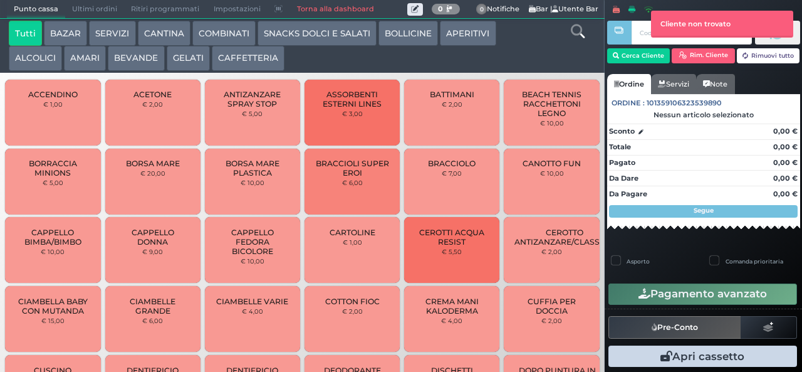
click at [152, 59] on button "BEVANDE" at bounding box center [136, 58] width 56 height 25
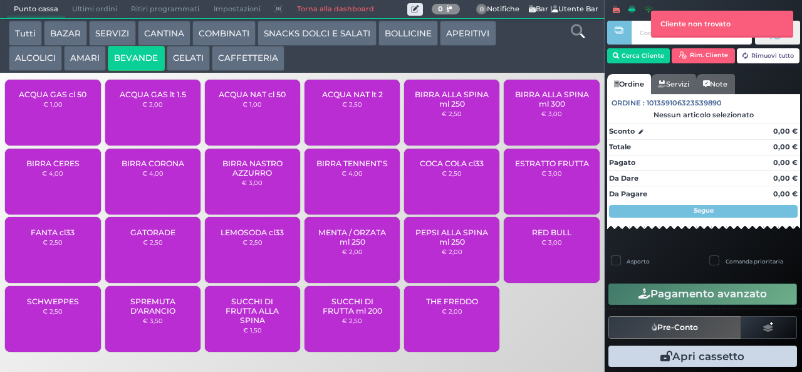
click at [147, 55] on button "BEVANDE" at bounding box center [136, 58] width 56 height 25
click at [56, 99] on span "ACQUA GAS cl 50" at bounding box center [53, 94] width 68 height 9
click at [67, 99] on span "ACQUA GAS cl 50" at bounding box center [53, 94] width 68 height 9
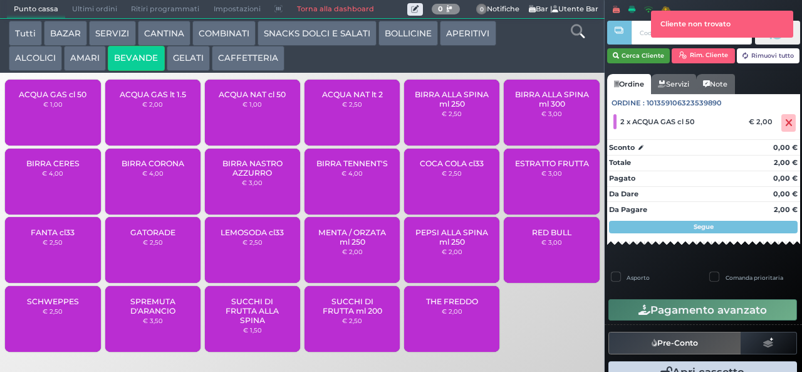
click at [633, 55] on button "Cerca Cliente" at bounding box center [638, 55] width 63 height 15
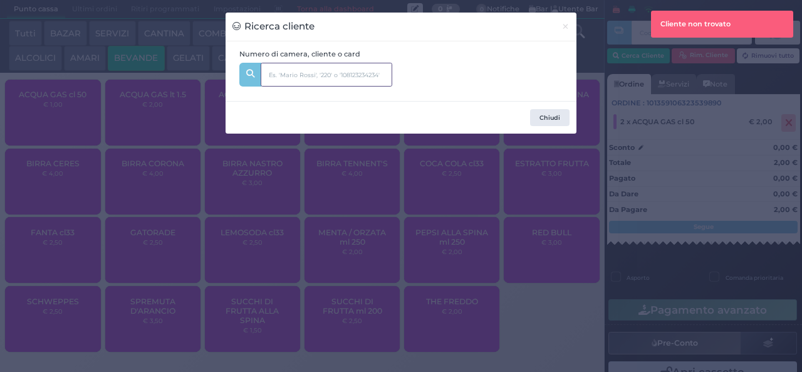
click at [361, 74] on input "text" at bounding box center [327, 75] width 132 height 24
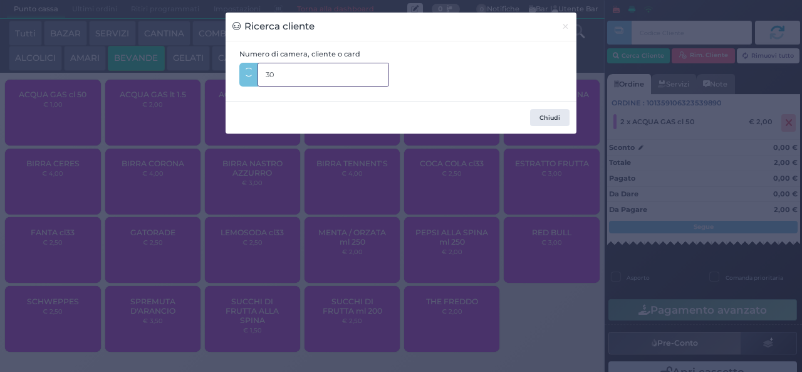
type input "303"
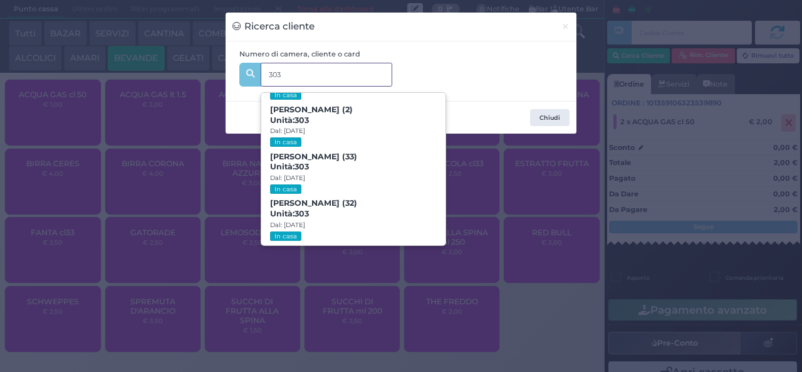
scroll to position [56, 0]
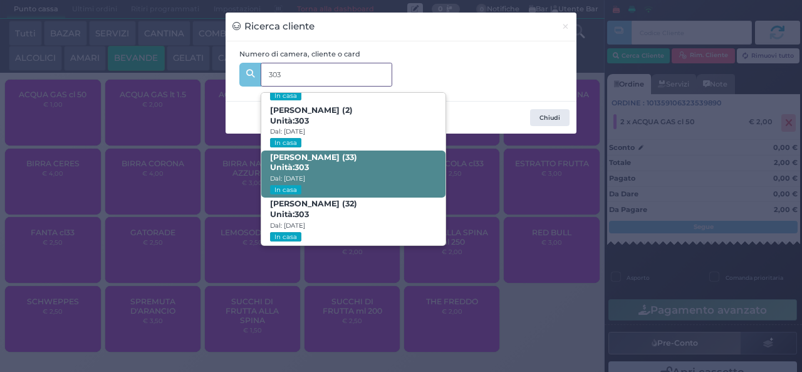
click at [395, 163] on span "Armando Di Micco (33) Unità: 303 Dal: 17/08/2025 In casa" at bounding box center [353, 173] width 184 height 47
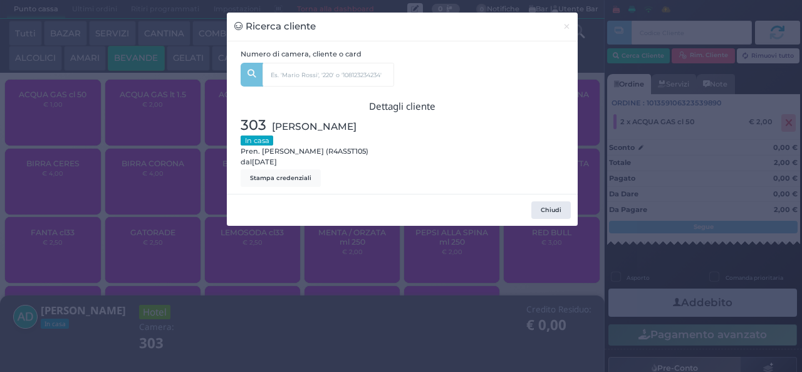
click at [340, 260] on div "Ricerca cliente × Numero di camera, cliente o card 303 Luigi De Micco (4) Unità…" at bounding box center [401, 186] width 802 height 372
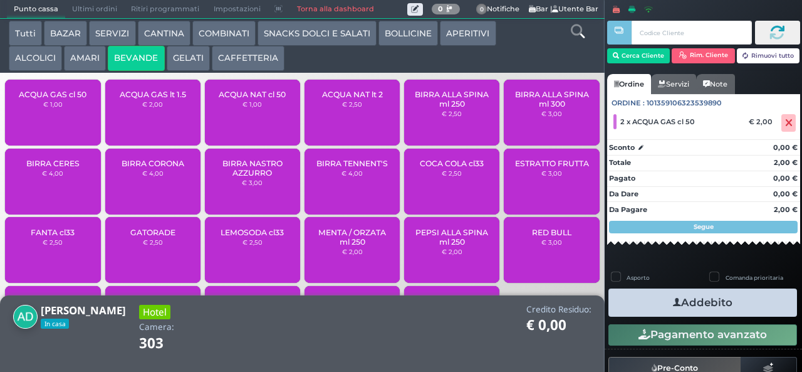
click at [656, 290] on button "Addebito" at bounding box center [702, 302] width 189 height 28
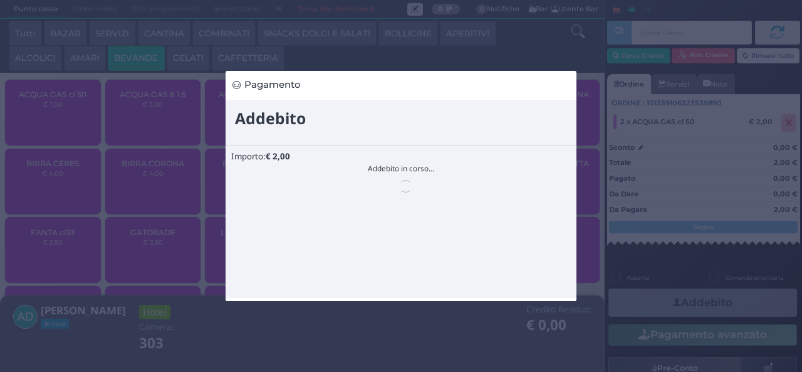
scroll to position [0, 0]
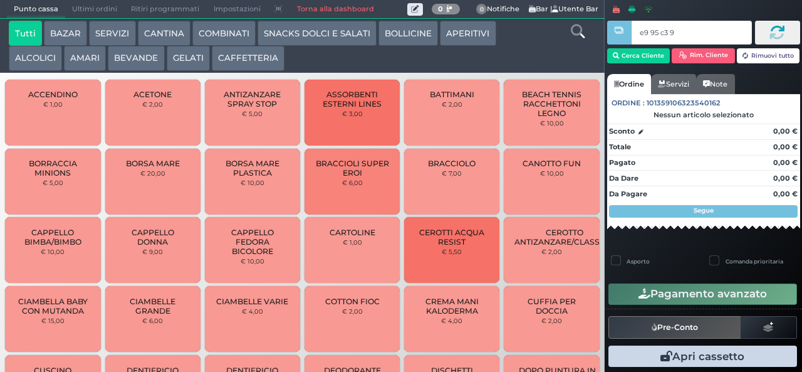
type input "e9 95 c3 94"
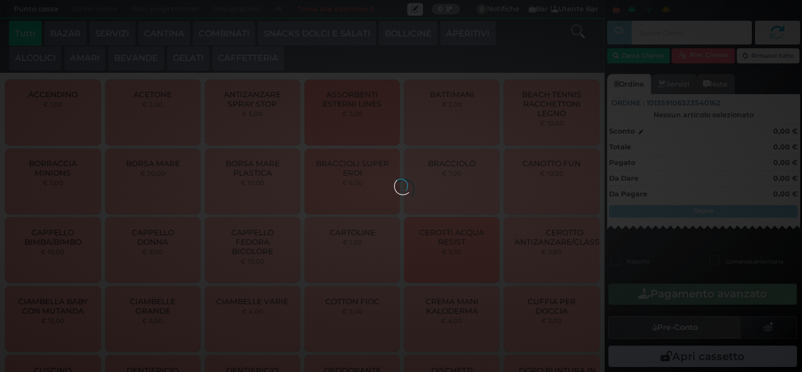
click at [394, 179] on div at bounding box center [401, 186] width 14 height 14
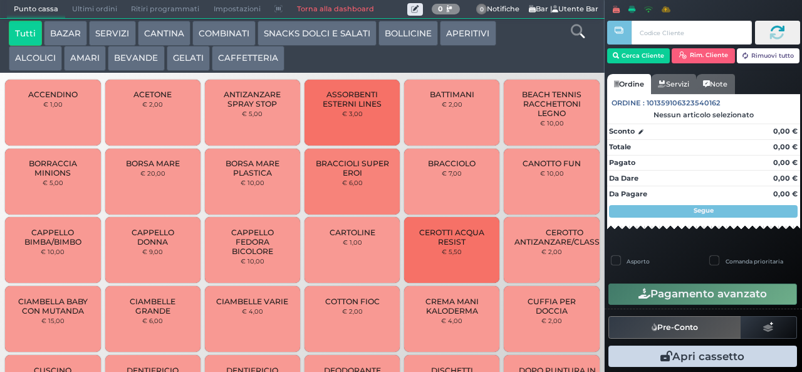
click at [0, 0] on div at bounding box center [0, 0] width 0 height 0
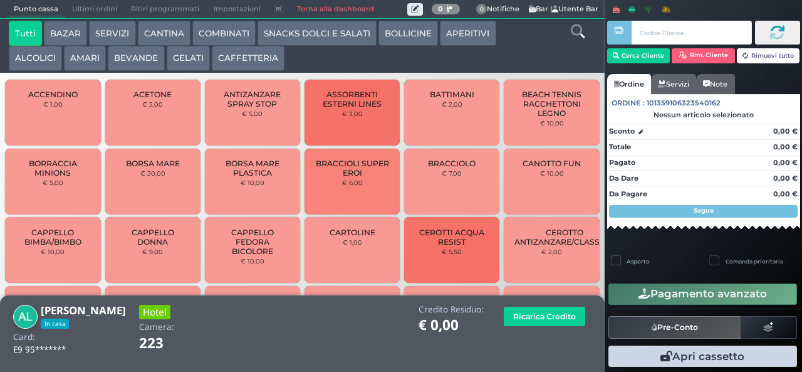
click at [83, 63] on button "AMARI" at bounding box center [85, 58] width 42 height 25
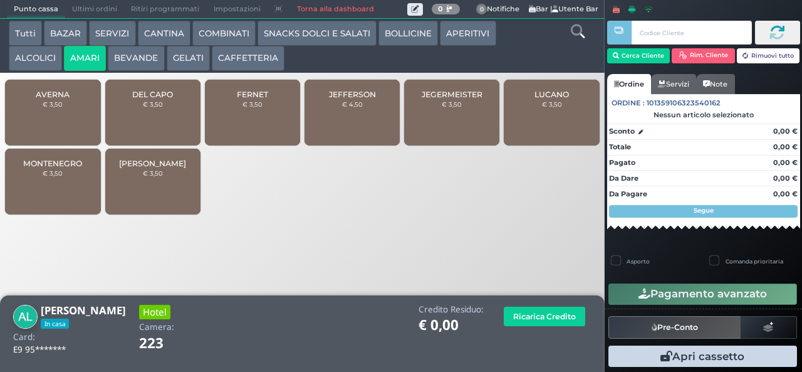
click at [239, 130] on div "FERNET € 3,50" at bounding box center [252, 113] width 95 height 66
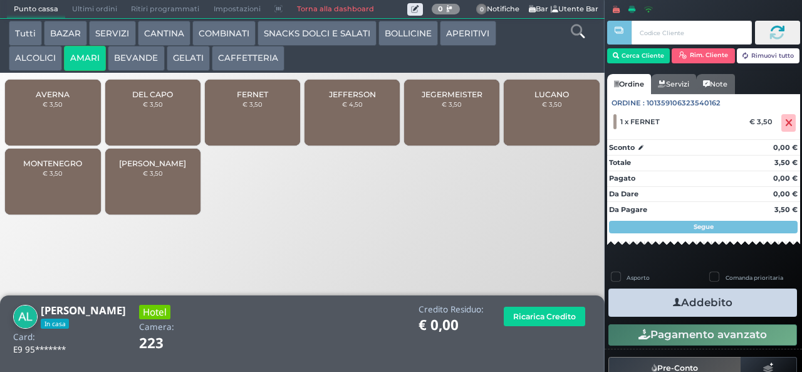
click at [435, 128] on div "JEGERMEISTER € 3,50" at bounding box center [451, 113] width 95 height 66
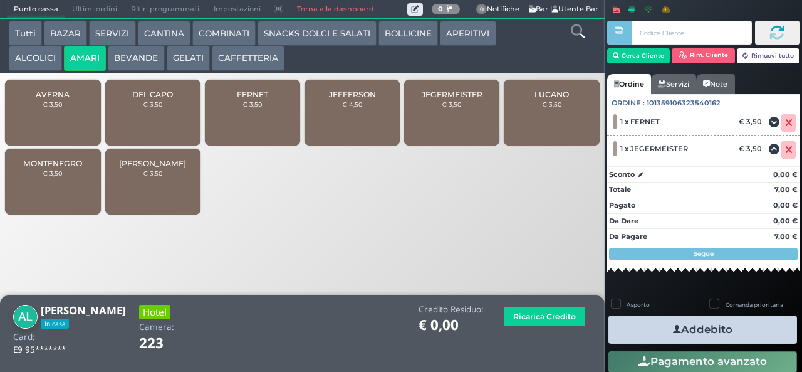
click at [673, 328] on icon "button" at bounding box center [677, 329] width 8 height 13
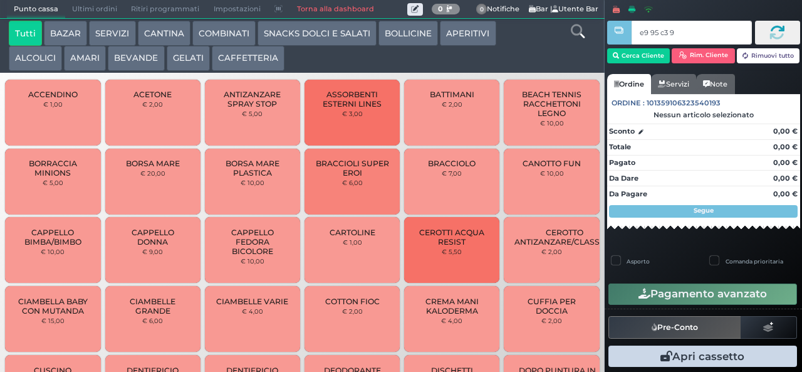
type input "e9 95 c3 94"
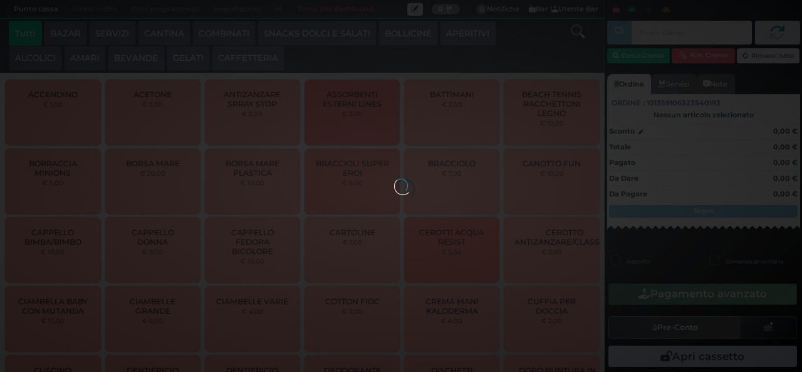
click at [394, 179] on div at bounding box center [401, 186] width 14 height 14
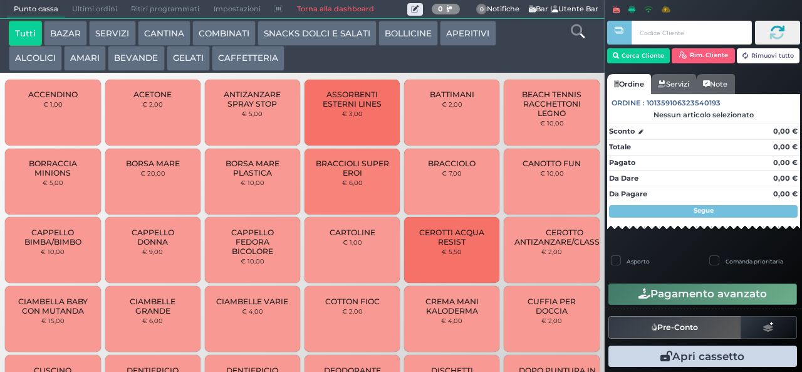
click at [0, 0] on div at bounding box center [0, 0] width 0 height 0
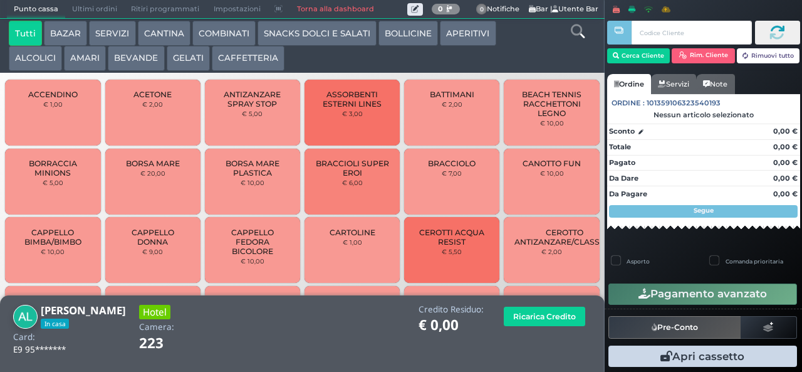
click at [85, 59] on button "AMARI" at bounding box center [85, 58] width 42 height 25
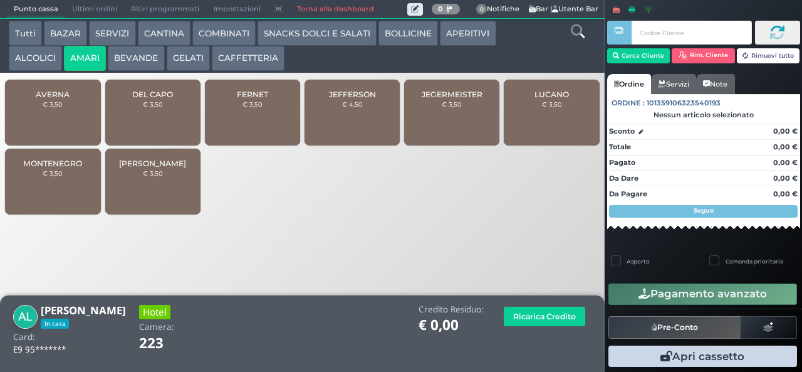
click at [261, 108] on small "€ 3,50" at bounding box center [252, 104] width 20 height 8
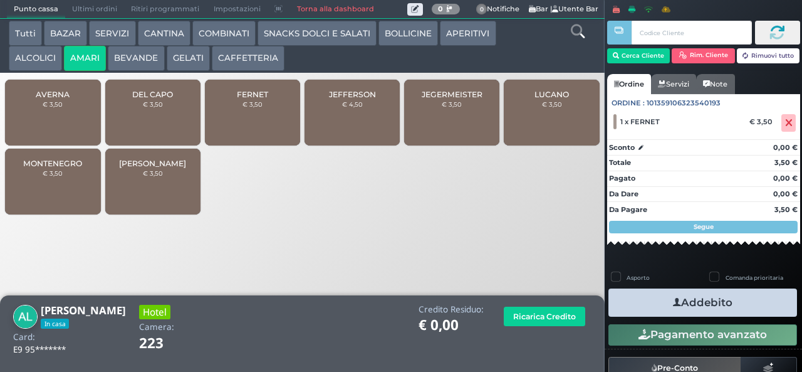
click at [701, 298] on button "Addebito" at bounding box center [702, 302] width 189 height 28
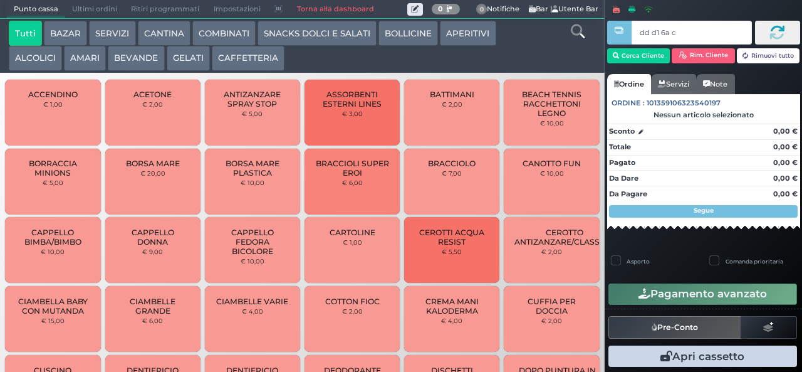
type input "dd d1 6a c3"
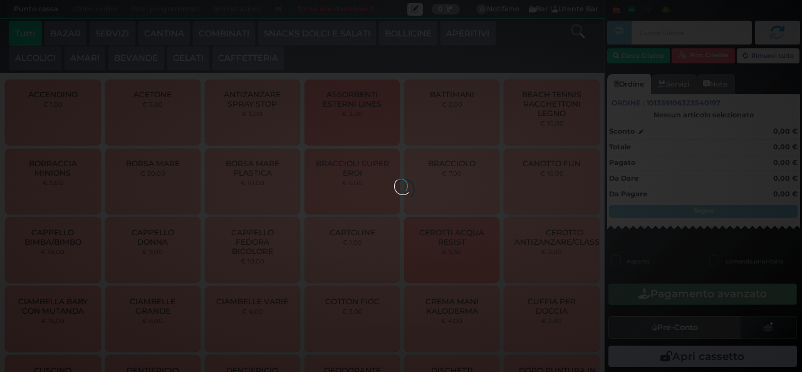
click at [394, 179] on div at bounding box center [401, 186] width 14 height 14
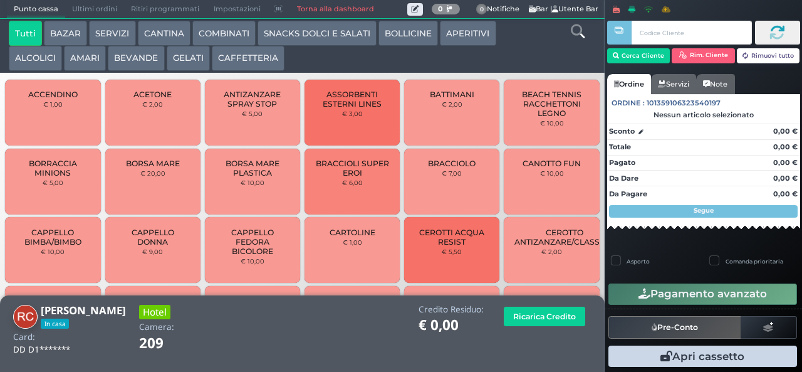
click at [137, 57] on button "BEVANDE" at bounding box center [136, 58] width 56 height 25
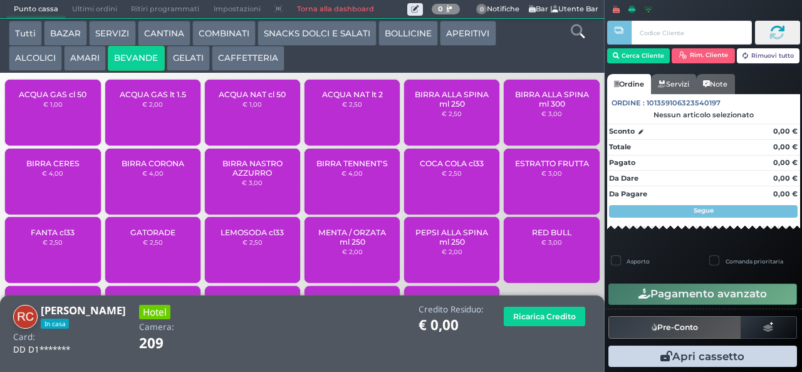
click at [242, 125] on div "ACQUA NAT cl 50 € 1,00" at bounding box center [252, 113] width 95 height 66
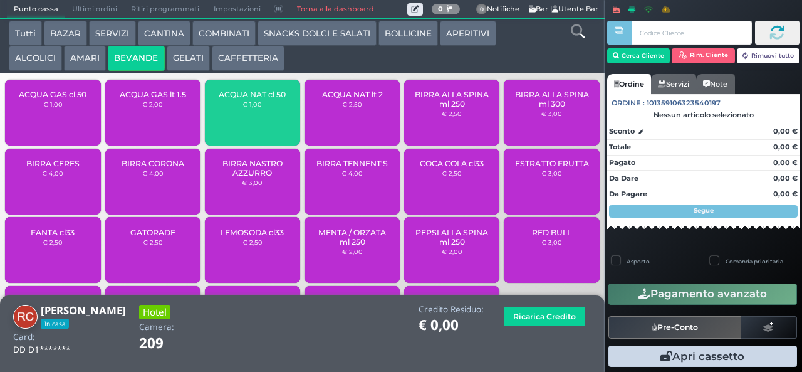
click at [251, 108] on small "€ 1,00" at bounding box center [251, 104] width 19 height 8
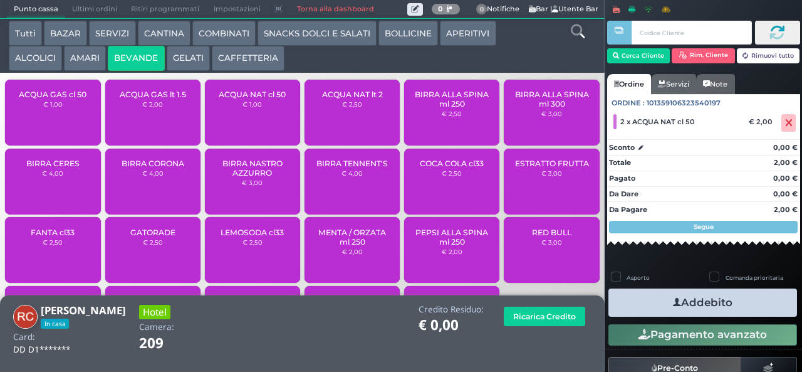
click at [674, 306] on icon "button" at bounding box center [677, 302] width 8 height 13
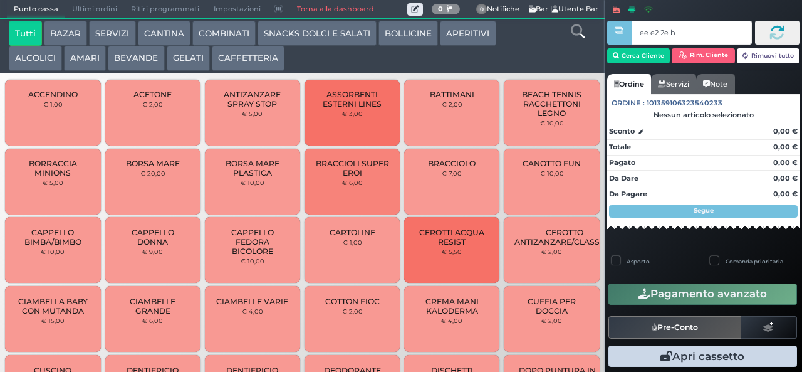
type input "ee e2 2e b9"
click at [0, 0] on div at bounding box center [0, 0] width 0 height 0
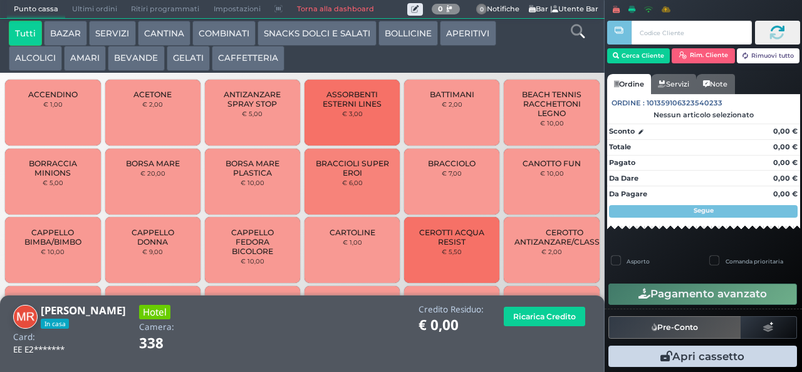
click at [139, 55] on button "BEVANDE" at bounding box center [136, 58] width 56 height 25
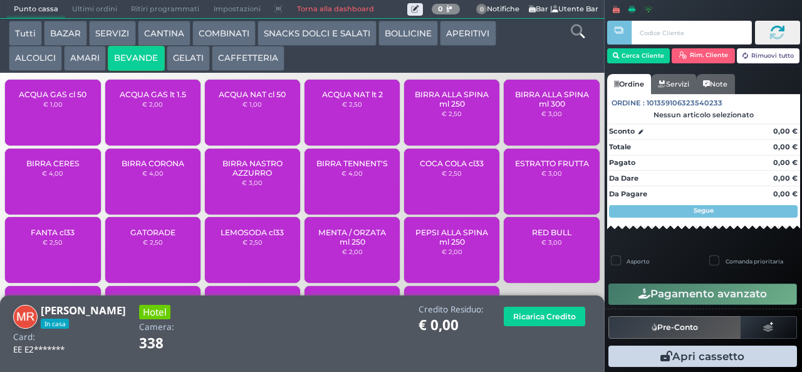
click at [262, 99] on span "ACQUA NAT cl 50" at bounding box center [252, 94] width 67 height 9
click at [262, 121] on div "ACQUA NAT cl 50 € 1,00" at bounding box center [252, 113] width 95 height 66
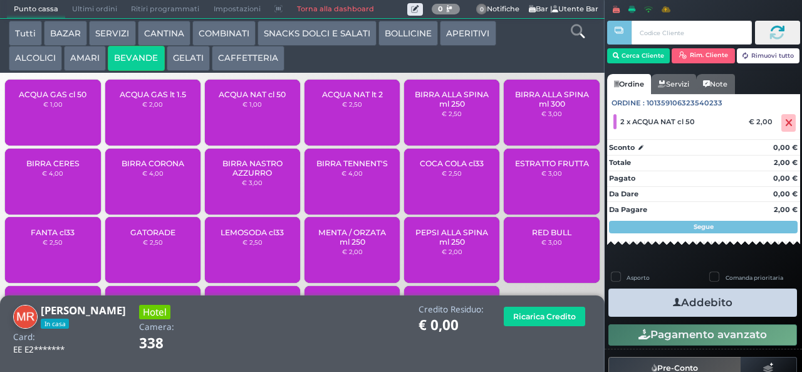
click at [689, 291] on button "Addebito" at bounding box center [702, 302] width 189 height 28
